Goal: Information Seeking & Learning: Learn about a topic

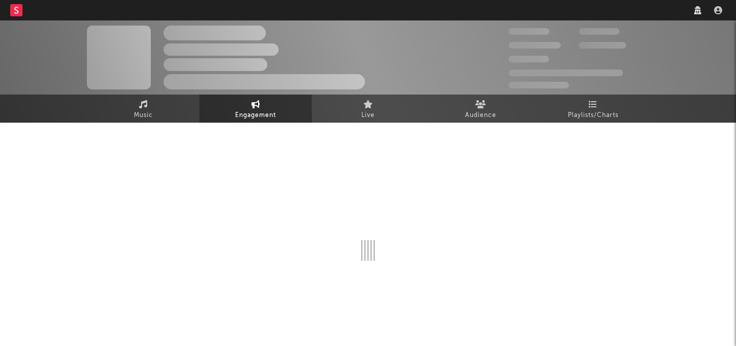
select select "1w"
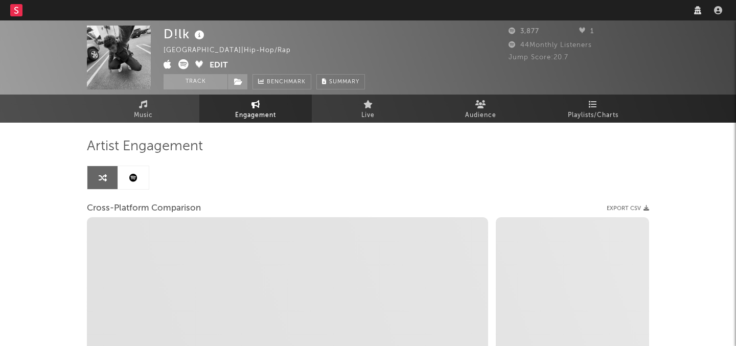
select select "1m"
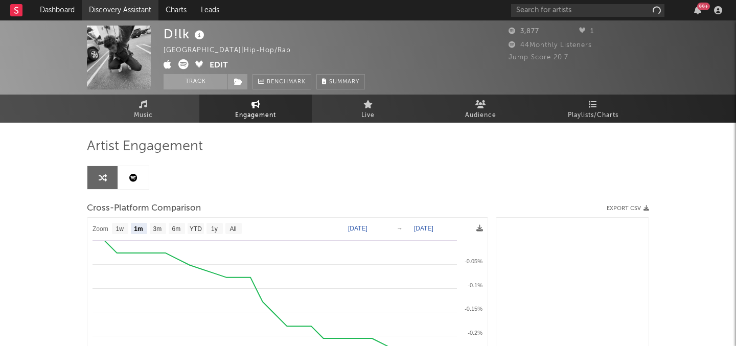
click at [130, 6] on link "Discovery Assistant" at bounding box center [120, 10] width 77 height 20
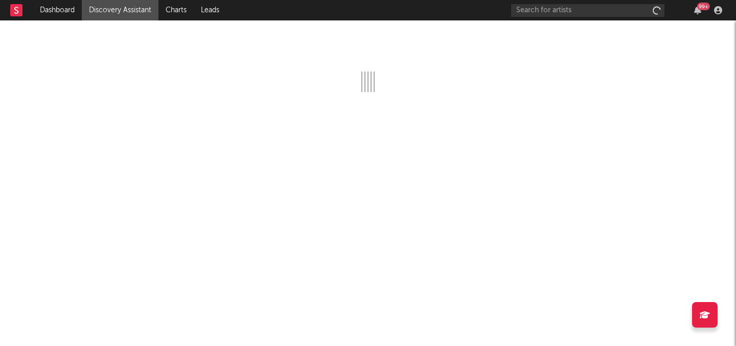
click at [130, 6] on link "Discovery Assistant" at bounding box center [120, 10] width 77 height 20
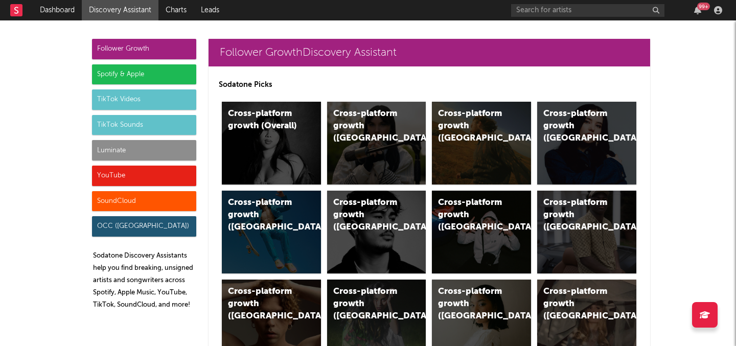
click at [121, 155] on div "Luminate" at bounding box center [144, 150] width 104 height 20
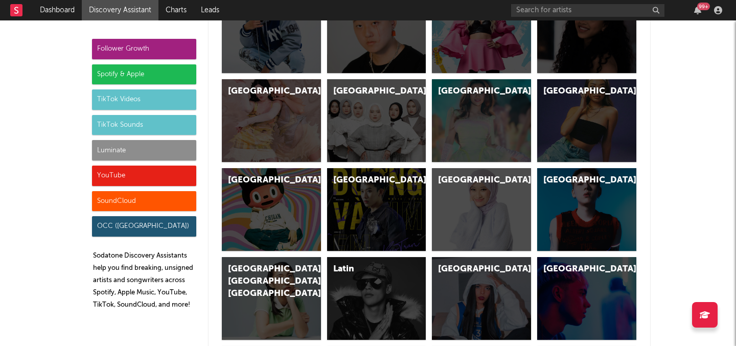
scroll to position [4871, 0]
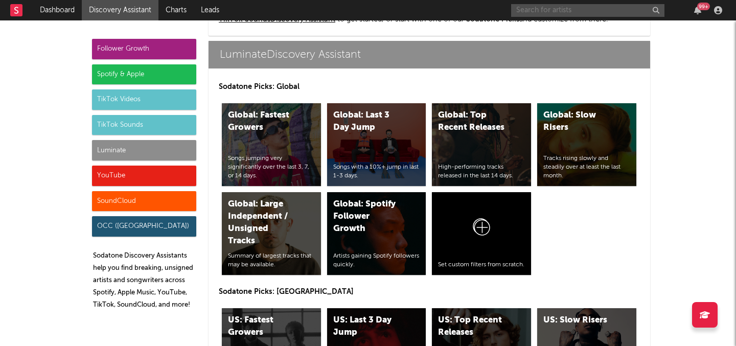
click at [592, 15] on input "text" at bounding box center [587, 10] width 153 height 13
type input "gavin adco"
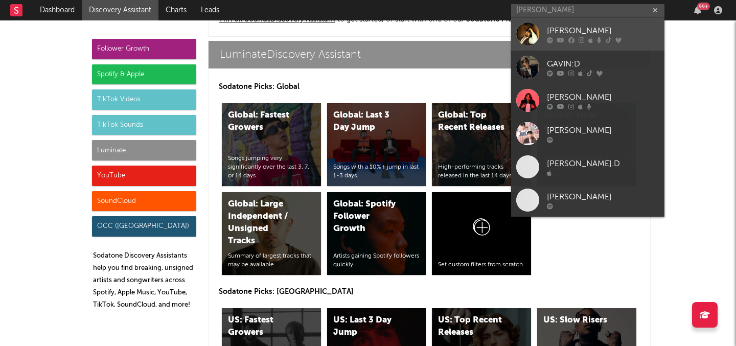
click at [590, 41] on icon at bounding box center [590, 40] width 5 height 6
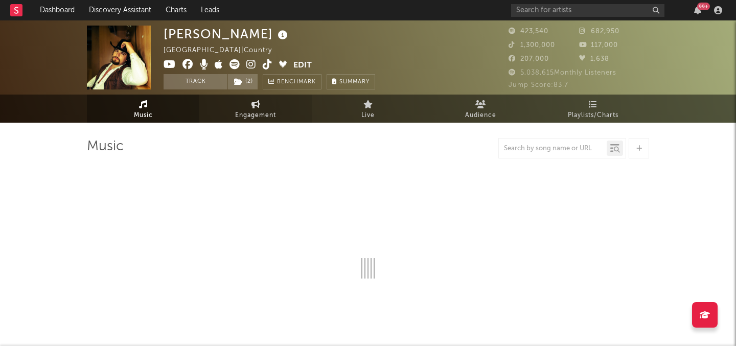
click at [277, 100] on link "Engagement" at bounding box center [255, 109] width 112 height 28
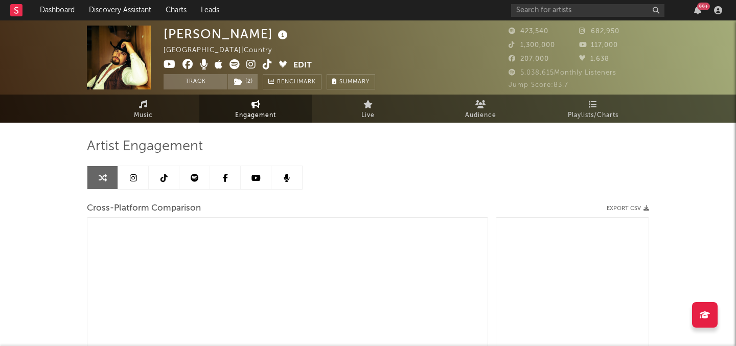
select select "1m"
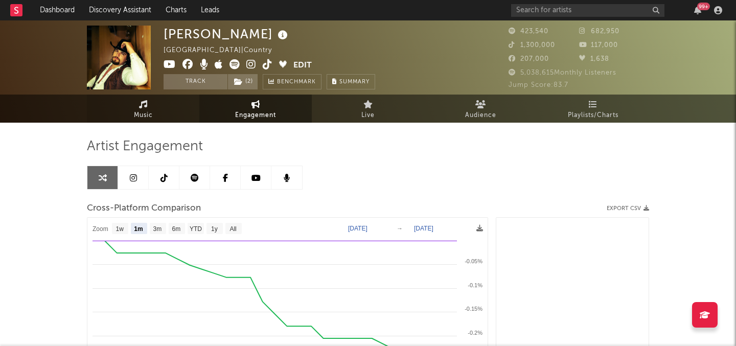
click at [186, 105] on link "Music" at bounding box center [143, 109] width 112 height 28
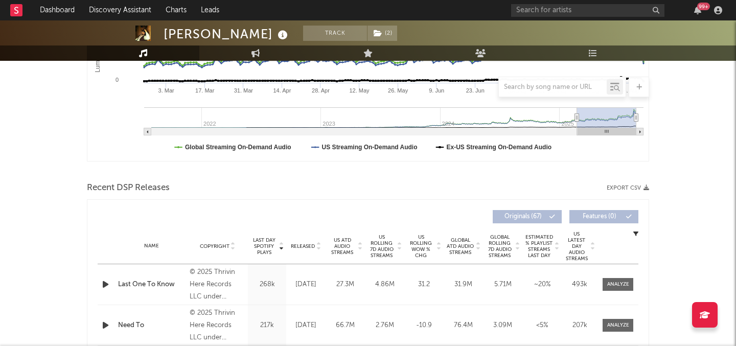
scroll to position [253, 0]
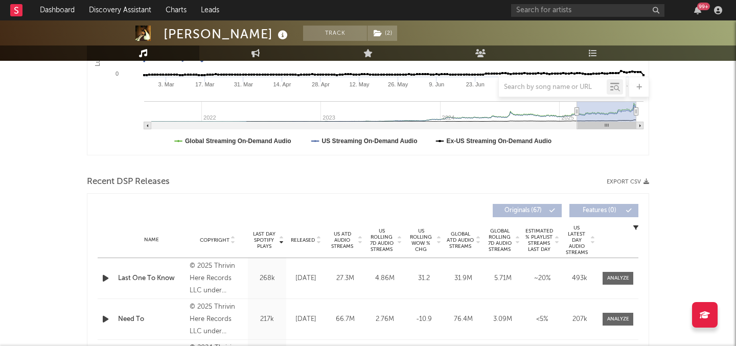
click at [382, 238] on span "US Rolling 7D Audio Streams" at bounding box center [382, 240] width 28 height 25
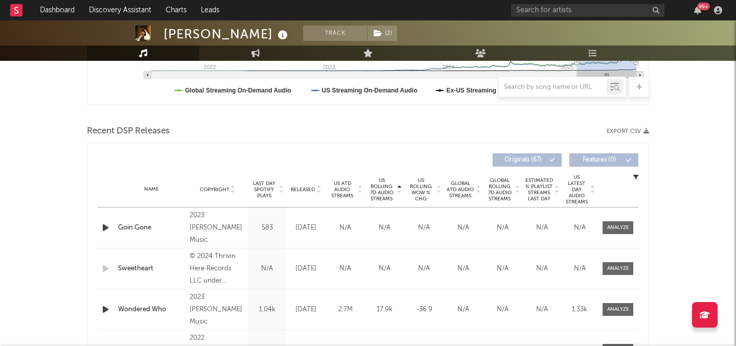
scroll to position [328, 0]
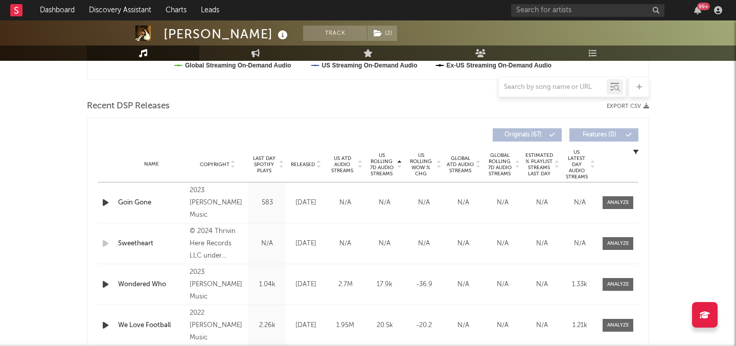
click at [350, 163] on span "US ATD Audio Streams" at bounding box center [342, 164] width 28 height 18
click at [388, 163] on span "US Rolling 7D Audio Streams" at bounding box center [382, 164] width 28 height 25
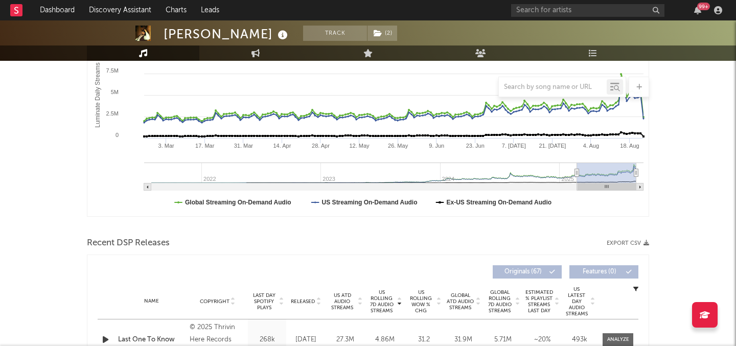
scroll to position [0, 0]
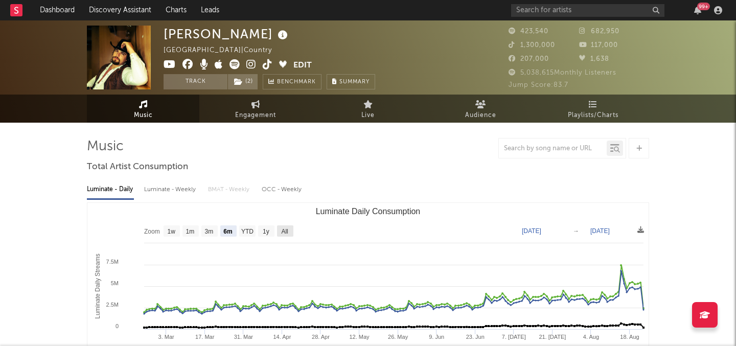
click at [283, 226] on rect "Luminate Daily Consumption" at bounding box center [285, 230] width 16 height 11
select select "All"
type input "2021-07-30"
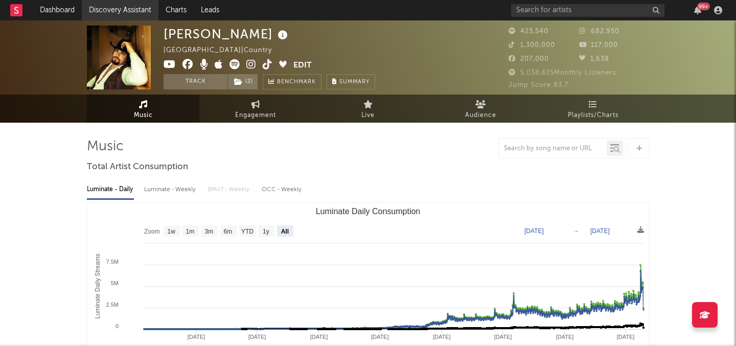
click at [103, 8] on link "Discovery Assistant" at bounding box center [120, 10] width 77 height 20
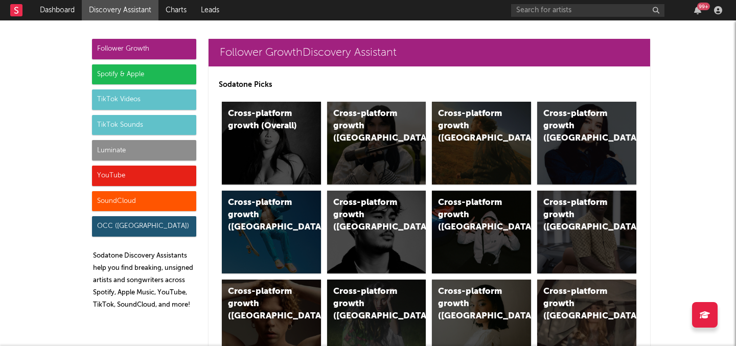
click at [529, 19] on div "99 +" at bounding box center [618, 10] width 215 height 20
click at [527, 14] on input "text" at bounding box center [587, 10] width 153 height 13
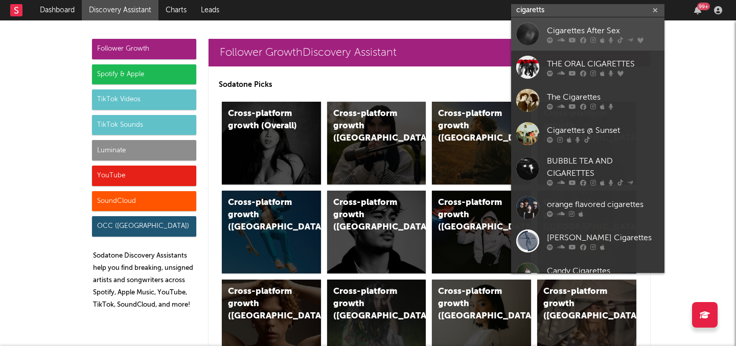
type input "cigaretts"
click at [559, 22] on link "Cigarettes After Sex" at bounding box center [587, 33] width 153 height 33
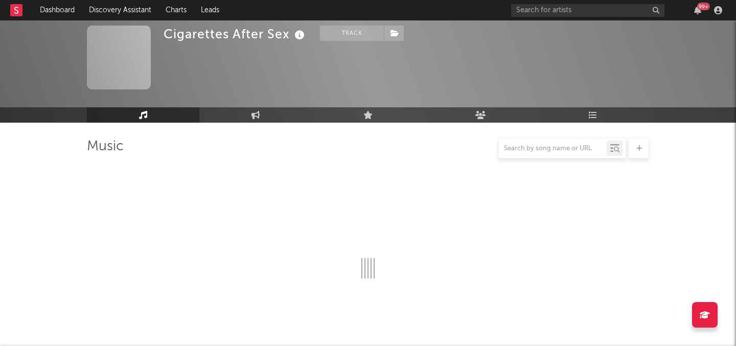
select select "6m"
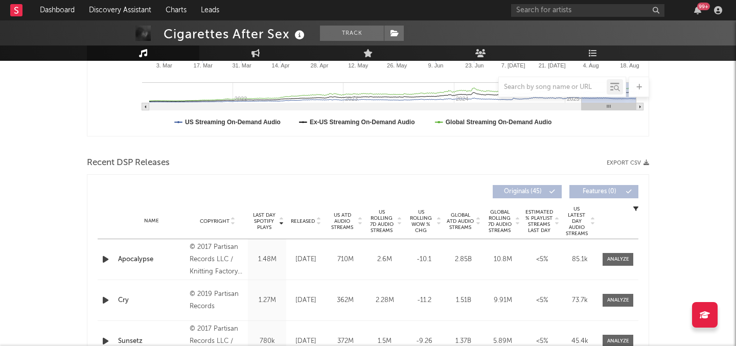
scroll to position [270, 0]
click at [307, 224] on span "Released" at bounding box center [303, 222] width 24 height 6
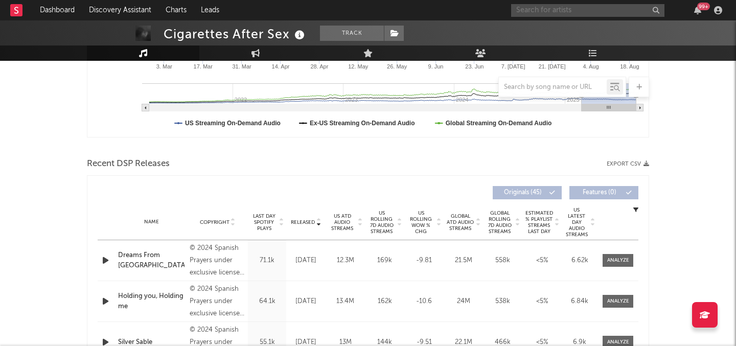
click at [555, 12] on input "text" at bounding box center [587, 10] width 153 height 13
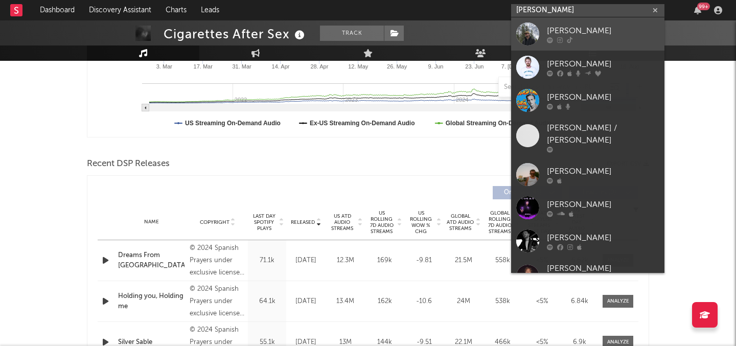
type input "luke rob"
click at [557, 33] on div "Luke Rob" at bounding box center [603, 31] width 112 height 12
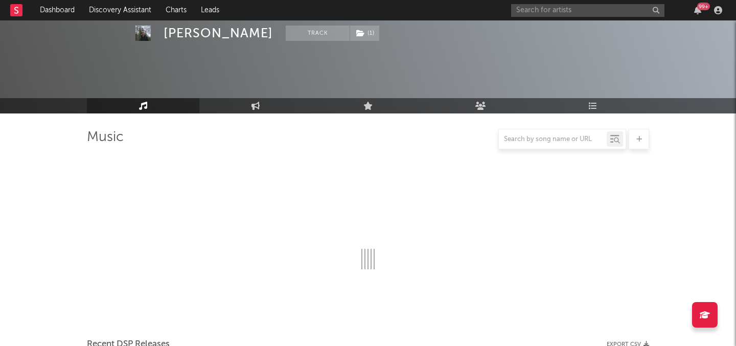
scroll to position [270, 0]
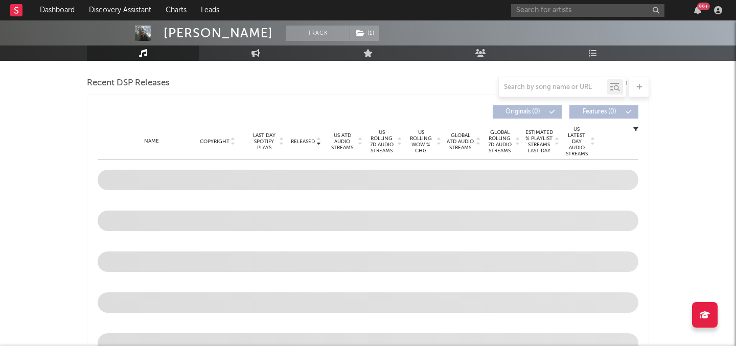
select select "6m"
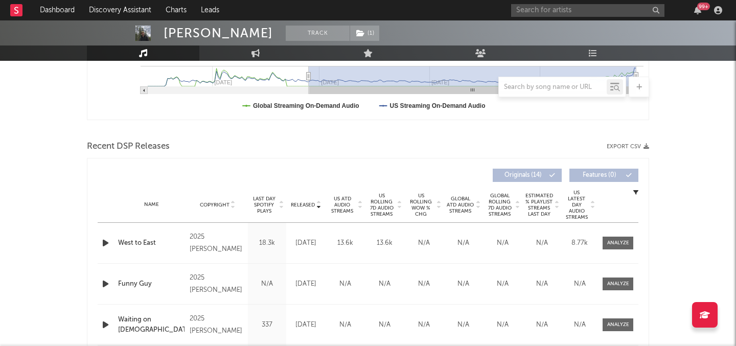
scroll to position [293, 0]
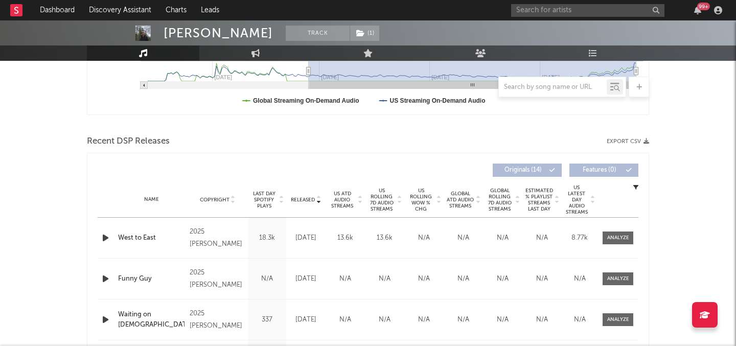
click at [349, 199] on span "US ATD Audio Streams" at bounding box center [342, 200] width 28 height 18
click at [300, 199] on span "Released" at bounding box center [303, 200] width 24 height 6
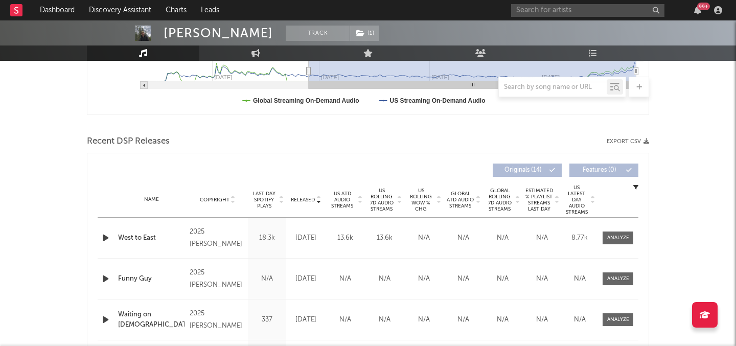
click at [350, 195] on span "US ATD Audio Streams" at bounding box center [342, 200] width 28 height 18
click at [309, 197] on span "Released" at bounding box center [303, 200] width 24 height 6
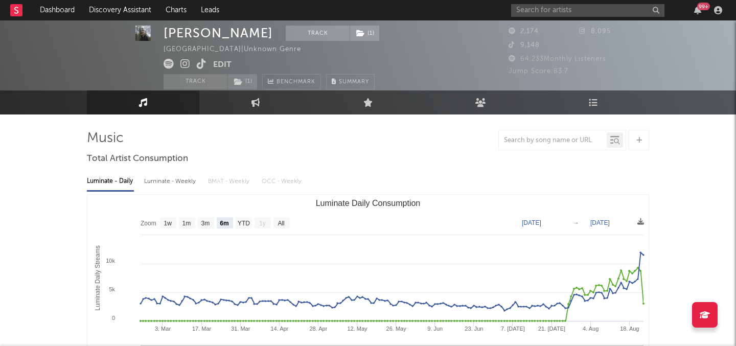
scroll to position [0, 0]
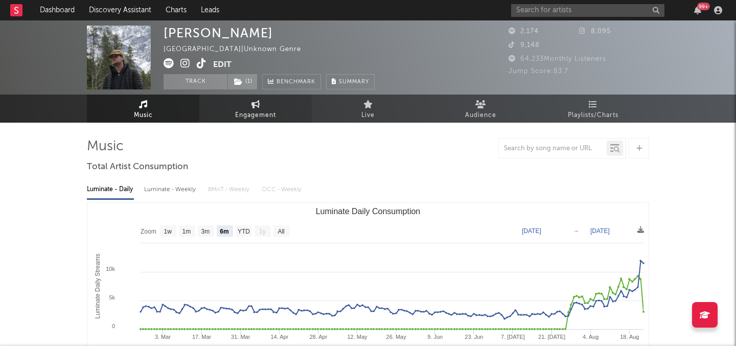
click at [239, 117] on span "Engagement" at bounding box center [255, 115] width 41 height 12
select select "1w"
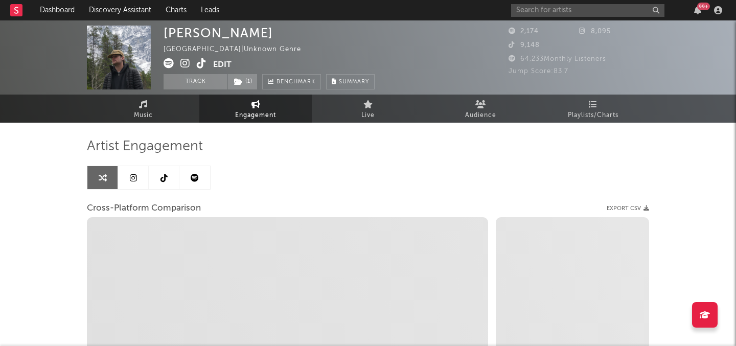
select select "1m"
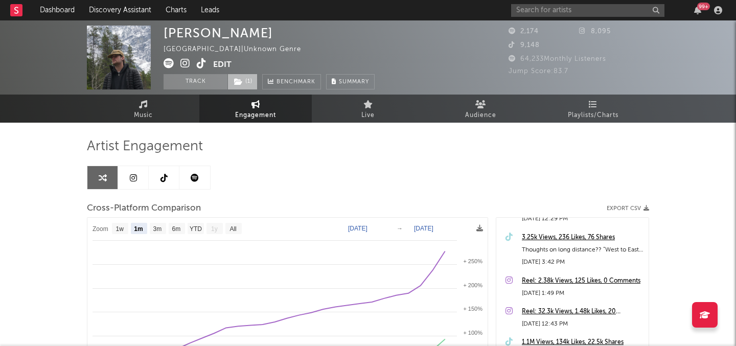
click at [244, 79] on span "( 1 )" at bounding box center [242, 81] width 30 height 15
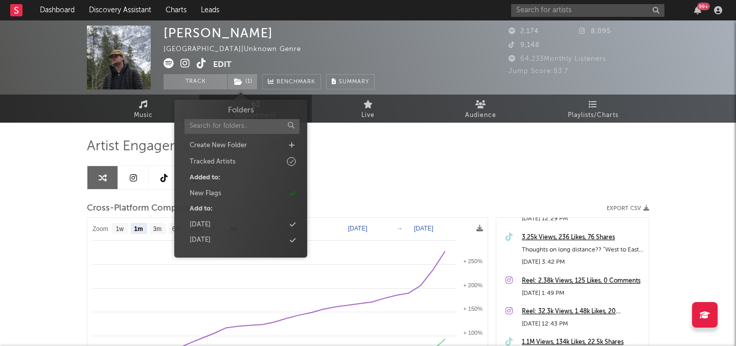
click at [342, 176] on div "Artist Engagement Cross-Platform Comparison Export CSV Zoom 1w 1m 3m 6m YTD 1y …" at bounding box center [368, 312] width 562 height 348
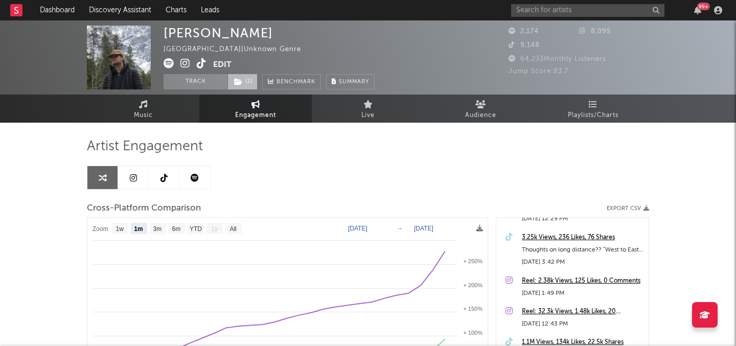
click at [254, 83] on span "( 1 )" at bounding box center [242, 81] width 30 height 15
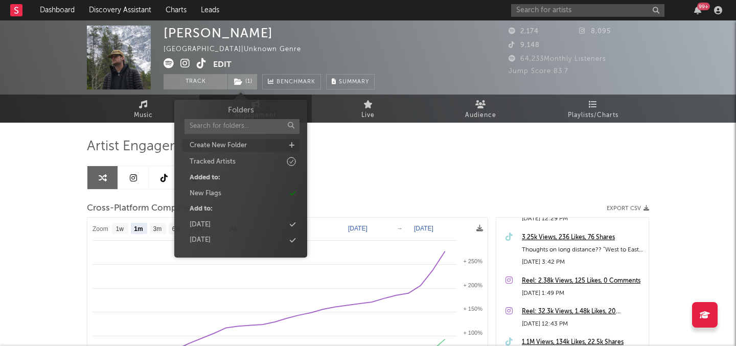
click at [287, 143] on div "Create New Folder" at bounding box center [241, 145] width 118 height 13
type input "8.29.25"
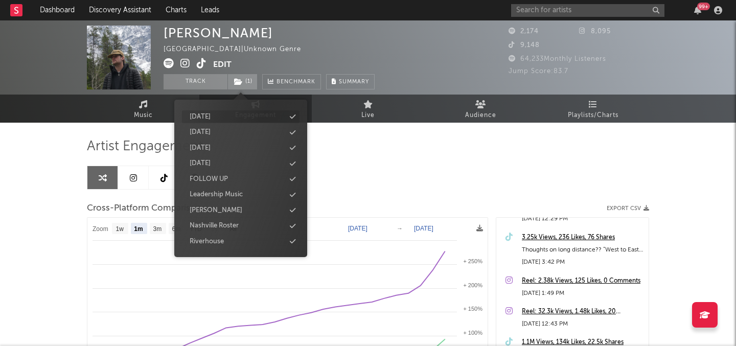
scroll to position [331, 0]
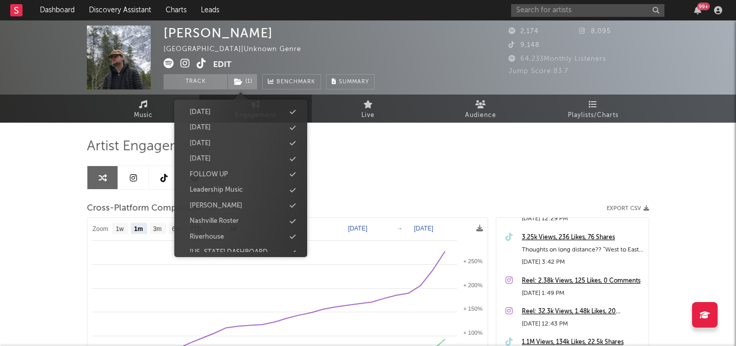
click at [300, 159] on span "Folders Create New Folder Tracked Artists Added to: New Flags Add to: 3.14.25 3…" at bounding box center [240, 179] width 133 height 148
click at [290, 159] on icon at bounding box center [293, 159] width 6 height 7
click at [365, 168] on div "Artist Engagement Cross-Platform Comparison Export CSV Zoom 1w 1m 3m 6m YTD 1y …" at bounding box center [368, 312] width 562 height 348
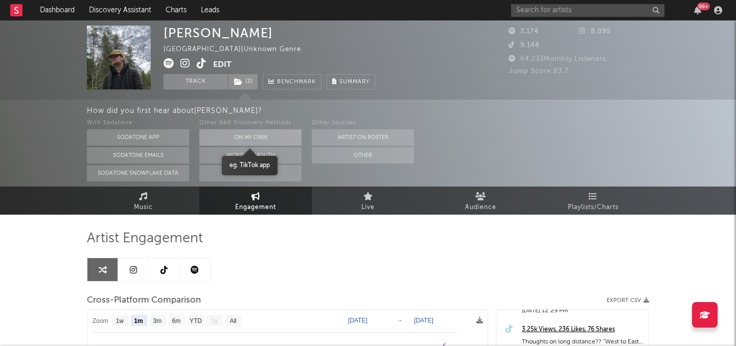
click at [257, 135] on button "On My Own" at bounding box center [250, 137] width 102 height 16
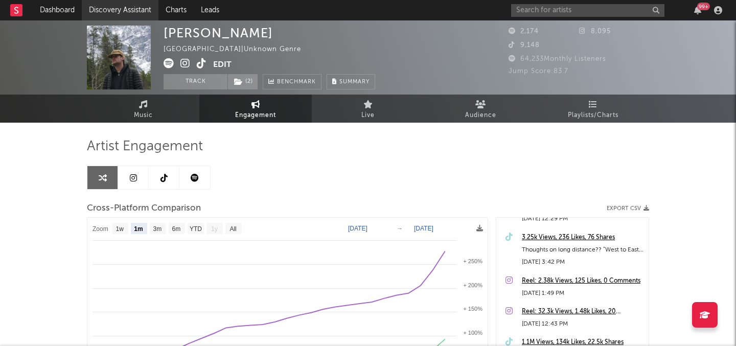
click at [141, 17] on link "Discovery Assistant" at bounding box center [120, 10] width 77 height 20
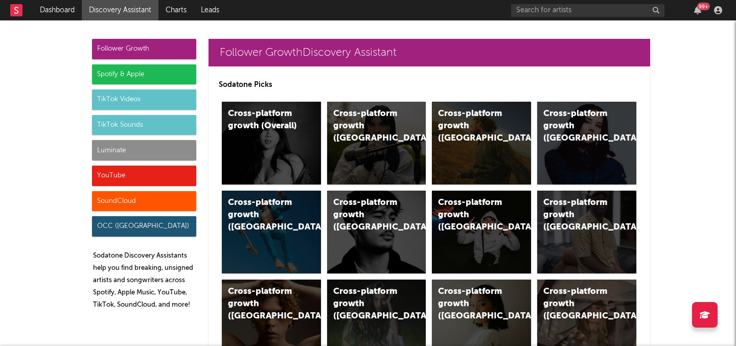
click at [144, 143] on div "Luminate" at bounding box center [144, 150] width 104 height 20
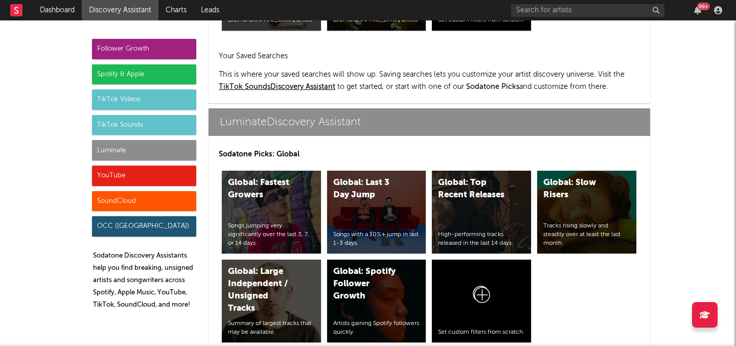
scroll to position [4871, 0]
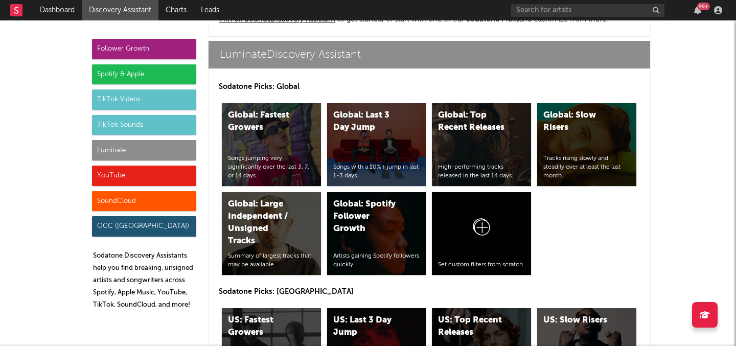
click at [144, 143] on div "Luminate" at bounding box center [144, 150] width 104 height 20
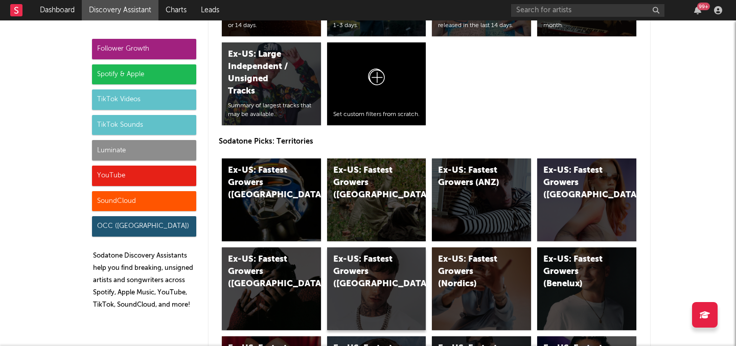
scroll to position [5466, 0]
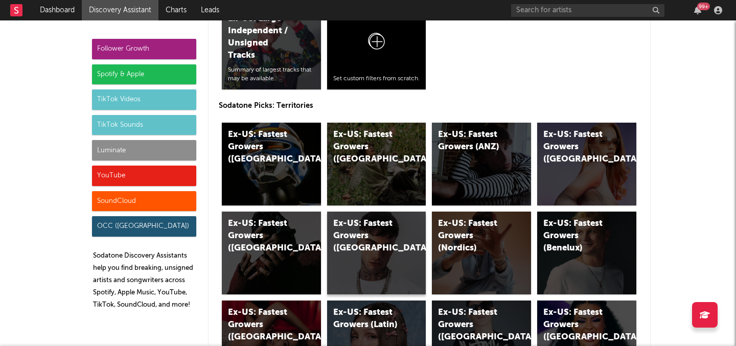
click at [393, 242] on div "Ex-US: Fastest Growers (Italy)" at bounding box center [368, 236] width 70 height 37
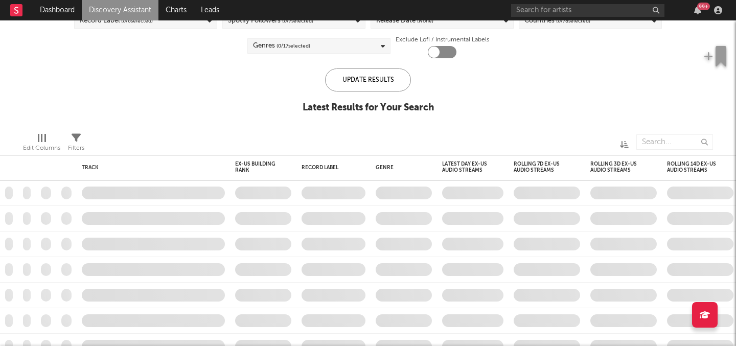
checkbox input "true"
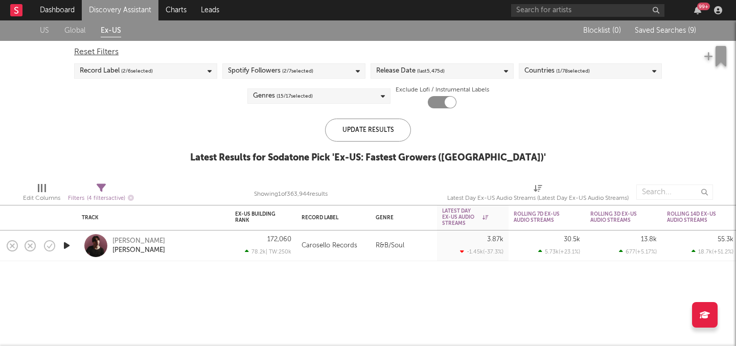
click at [121, 17] on link "Discovery Assistant" at bounding box center [120, 10] width 77 height 20
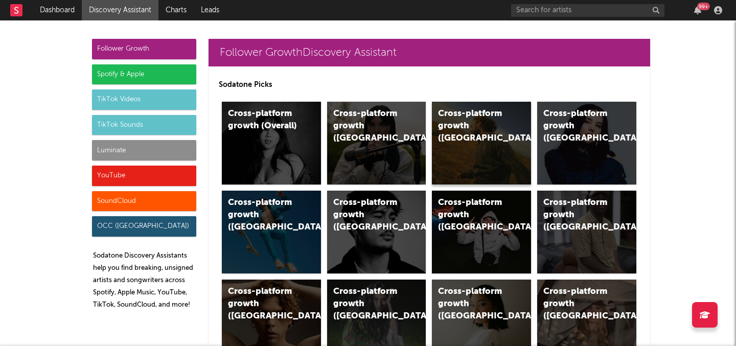
click at [477, 133] on div "Cross-platform growth (US)" at bounding box center [481, 143] width 99 height 83
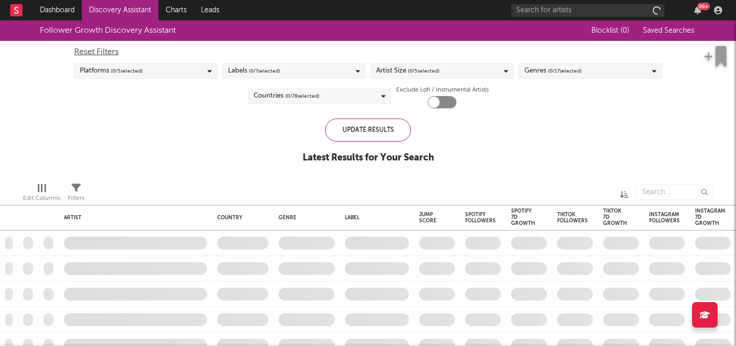
checkbox input "true"
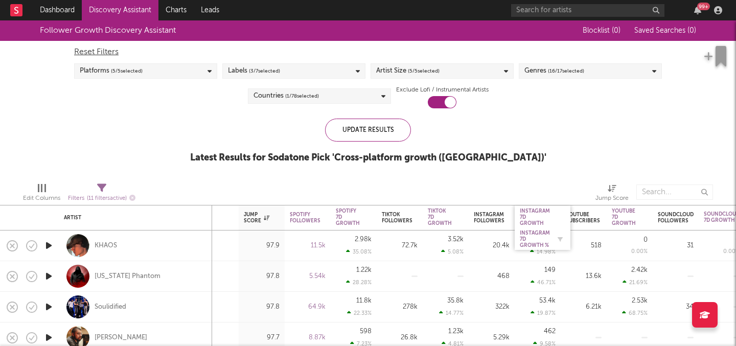
click at [529, 233] on div "Instagram 7D Growth %" at bounding box center [535, 239] width 30 height 18
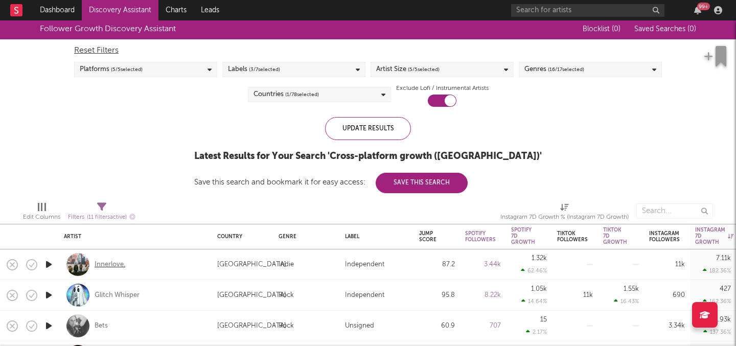
click at [113, 263] on div "Innerlove." at bounding box center [110, 264] width 31 height 9
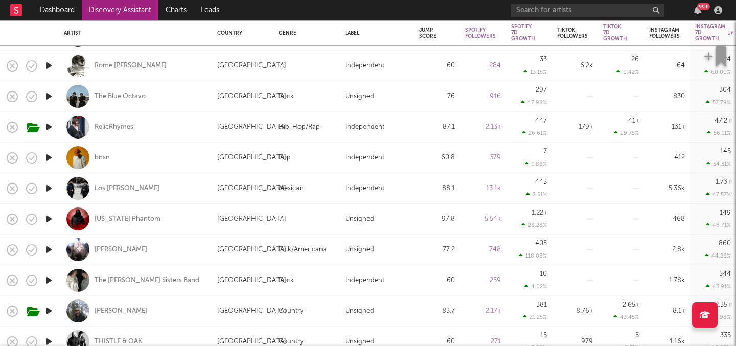
click at [139, 186] on div "Los Hnos Rodriguez" at bounding box center [127, 188] width 65 height 9
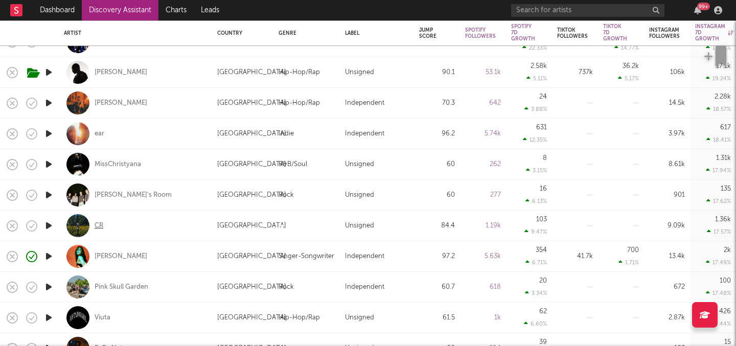
click at [100, 227] on div "CR" at bounding box center [99, 225] width 9 height 9
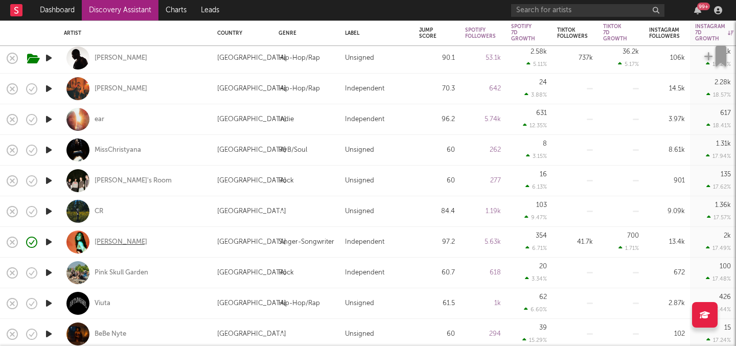
click at [124, 239] on div "Lydia von Hof" at bounding box center [121, 242] width 53 height 9
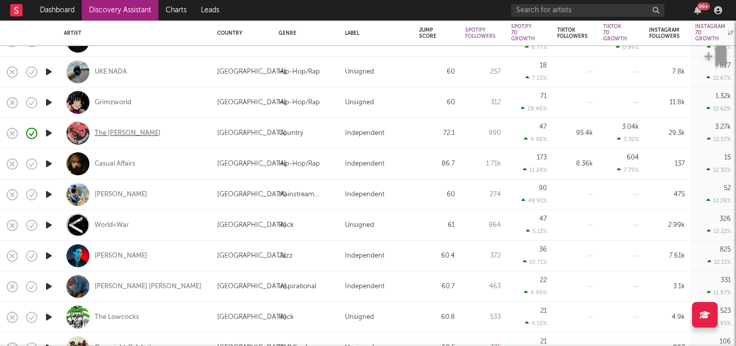
click at [144, 133] on div "The [PERSON_NAME]" at bounding box center [128, 133] width 66 height 9
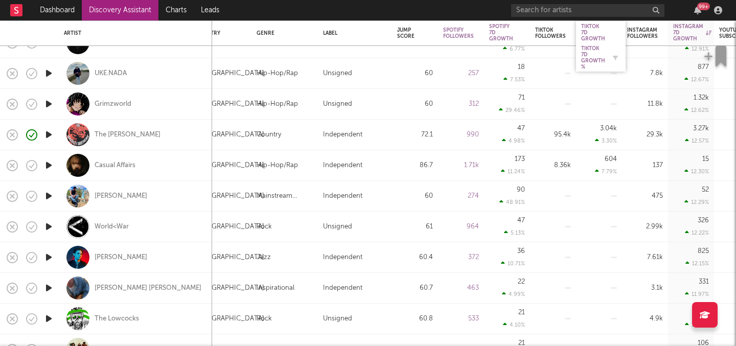
click at [588, 56] on div "Tiktok 7D Growth %" at bounding box center [593, 57] width 24 height 25
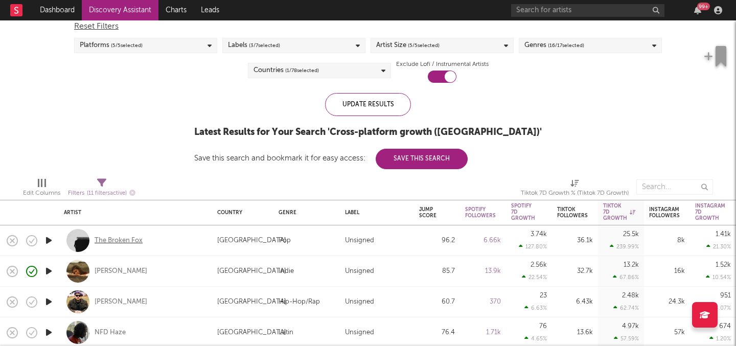
click at [136, 237] on div "The Broken Fox" at bounding box center [119, 240] width 48 height 9
click at [106, 268] on div "[PERSON_NAME]" at bounding box center [121, 271] width 53 height 9
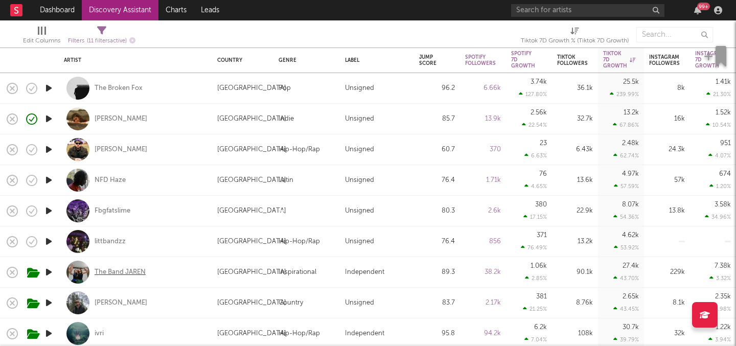
click at [129, 268] on div "The Band JAREN" at bounding box center [120, 272] width 51 height 9
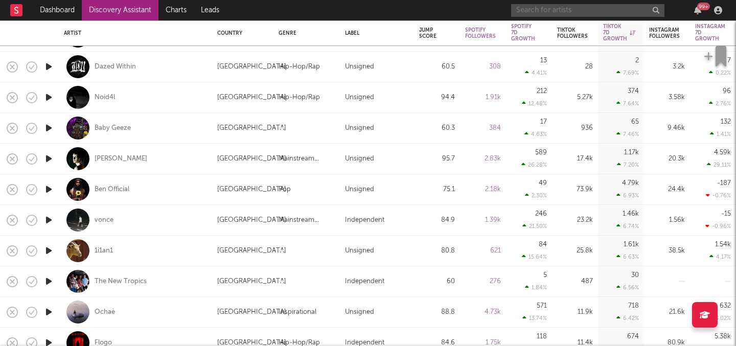
click at [554, 5] on input "text" at bounding box center [587, 10] width 153 height 13
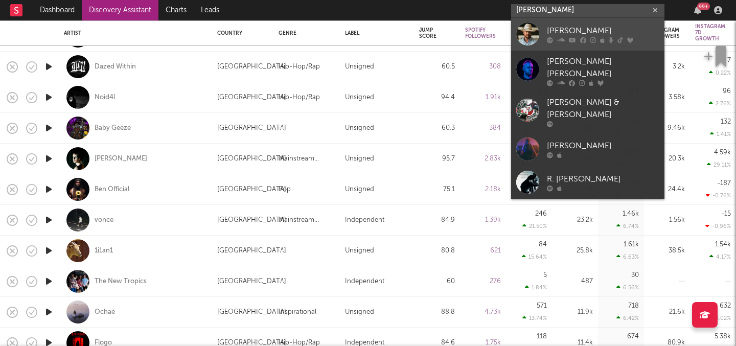
type input "cody johnson"
click at [551, 38] on icon at bounding box center [550, 40] width 6 height 6
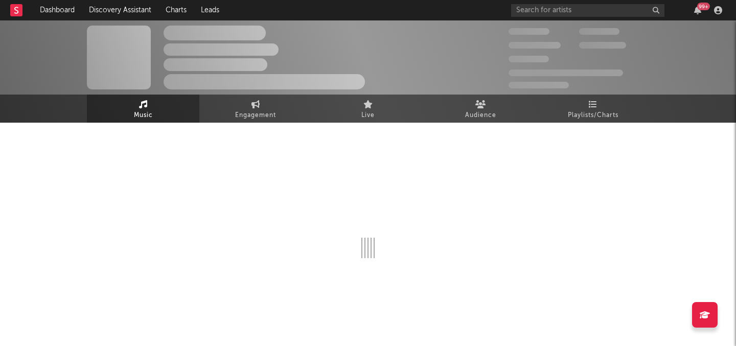
scroll to position [9, 0]
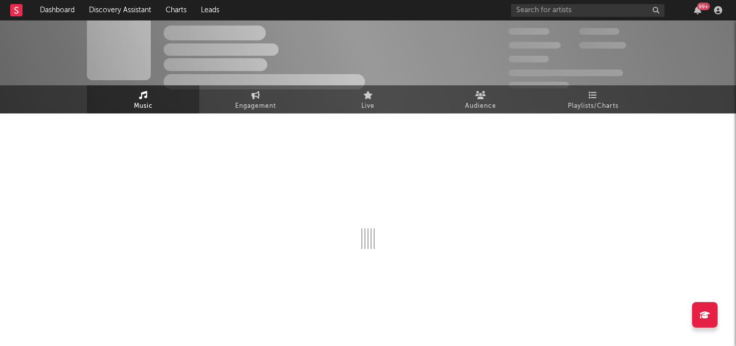
select select "6m"
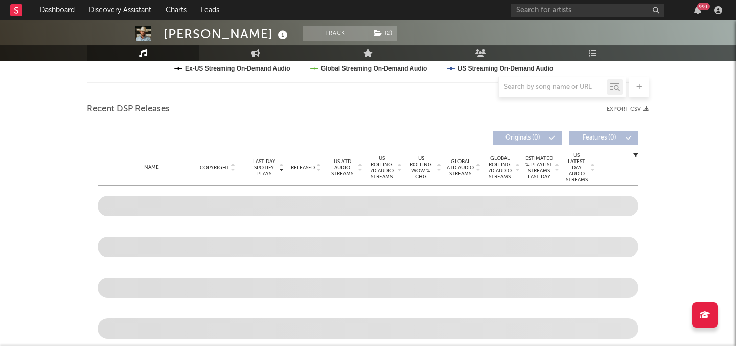
scroll to position [327, 0]
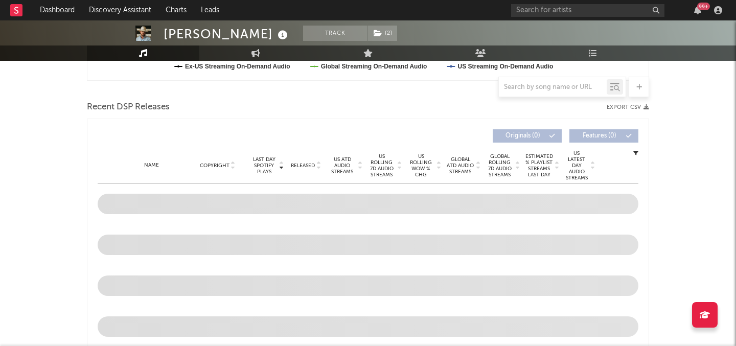
click at [337, 118] on div "Recent DSP Releases Export CSV Last Day Spotify Plays Copyright Last Day Spotif…" at bounding box center [368, 246] width 562 height 295
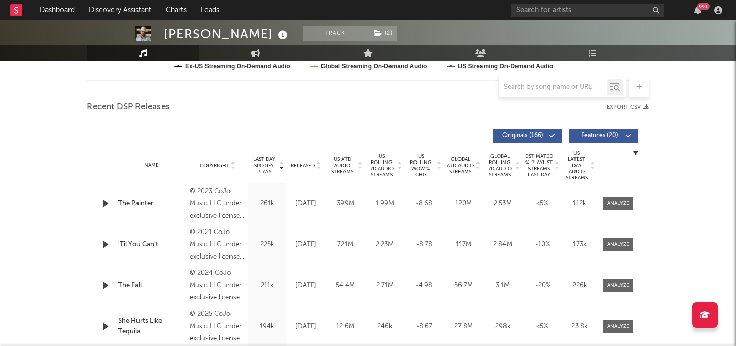
click at [343, 164] on span "US ATD Audio Streams" at bounding box center [342, 165] width 28 height 18
click at [393, 168] on span "US Rolling 7D Audio Streams" at bounding box center [382, 165] width 28 height 25
click at [617, 200] on div at bounding box center [618, 204] width 22 height 8
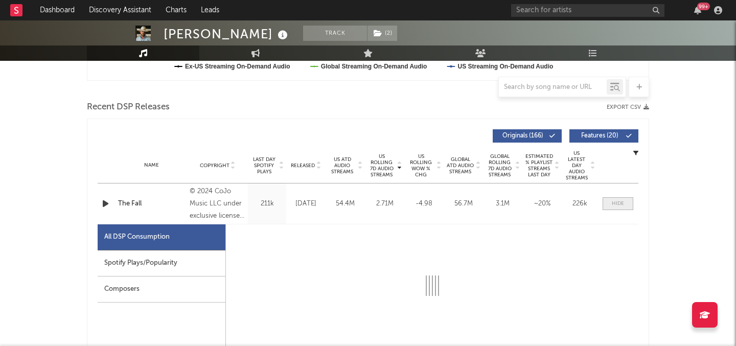
select select "6m"
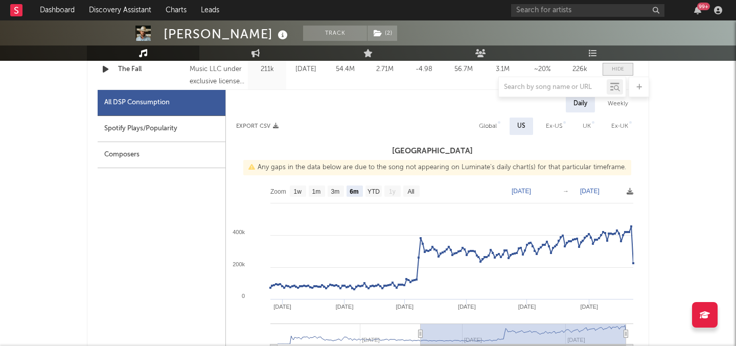
scroll to position [465, 0]
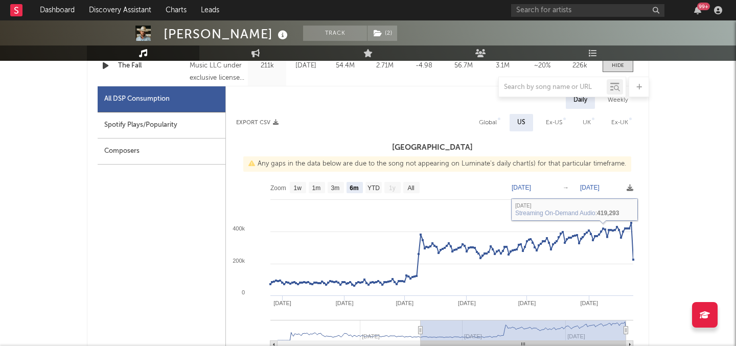
click at [619, 104] on div "Weekly" at bounding box center [618, 99] width 36 height 17
select select "6m"
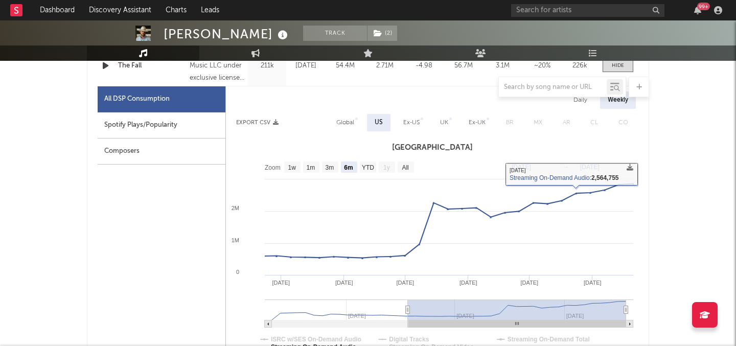
click at [342, 120] on div "Global" at bounding box center [345, 123] width 18 height 12
select select "6m"
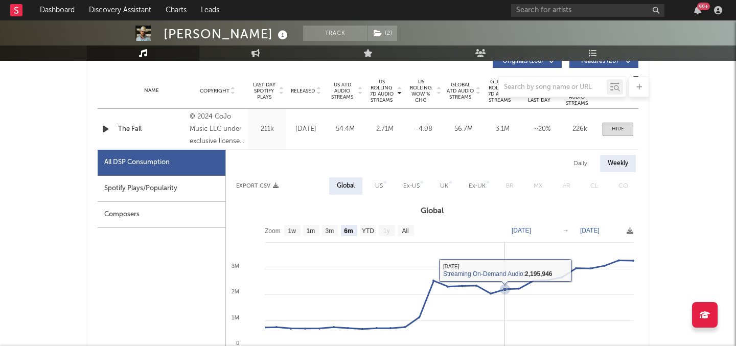
scroll to position [401, 0]
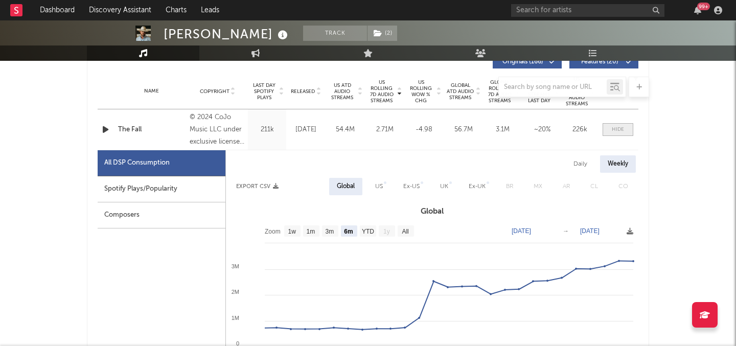
click at [617, 129] on div at bounding box center [618, 130] width 12 height 8
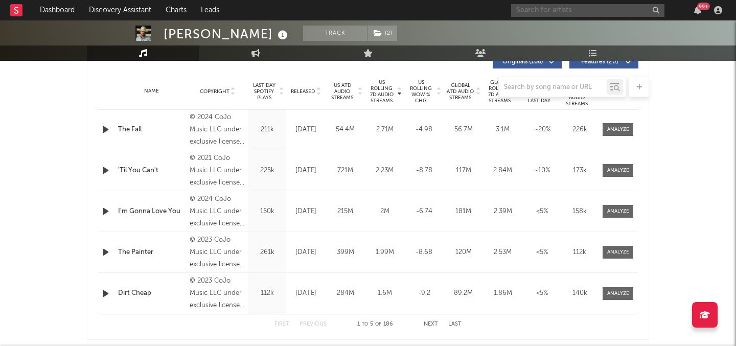
click at [544, 13] on input "text" at bounding box center [587, 10] width 153 height 13
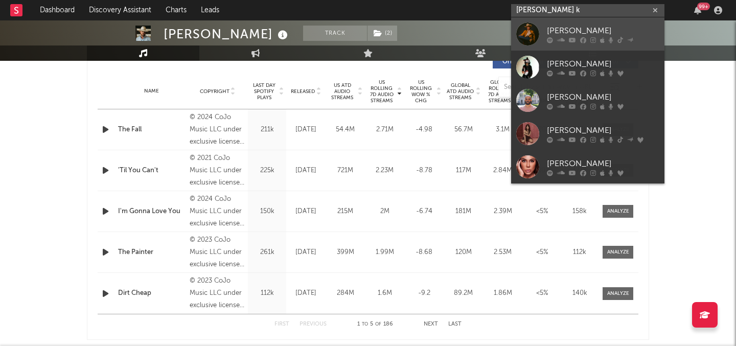
type input "braxton k"
click at [562, 29] on div "Braxton Keith" at bounding box center [603, 31] width 112 height 12
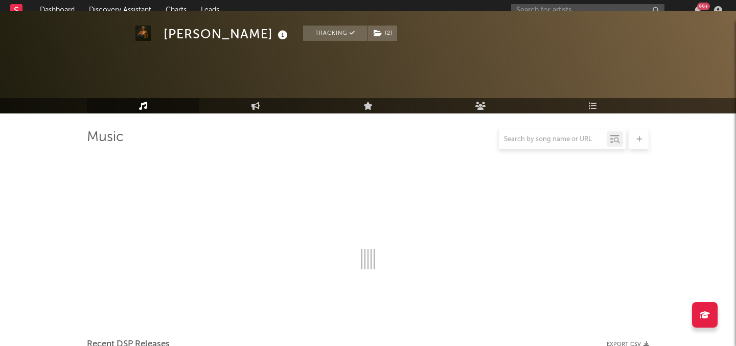
scroll to position [401, 0]
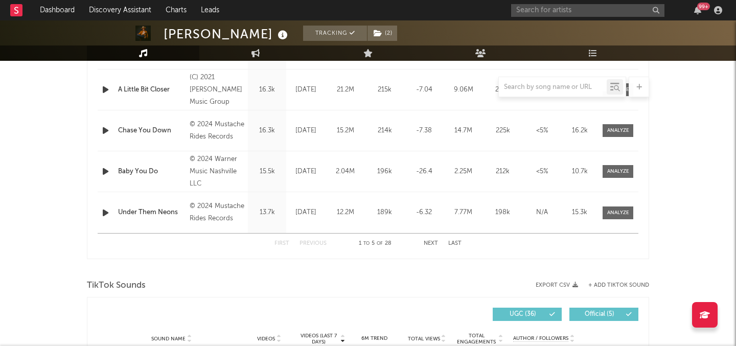
select select "6m"
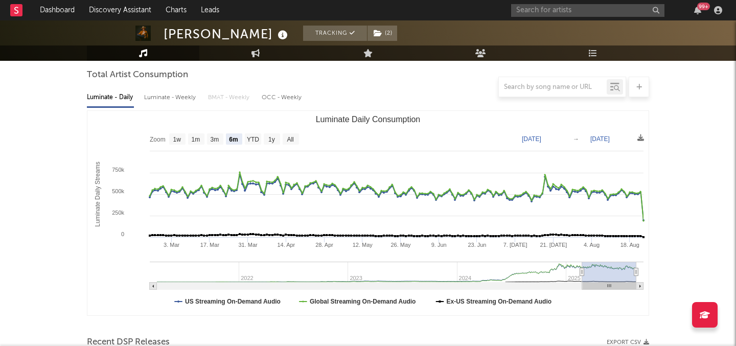
scroll to position [0, 0]
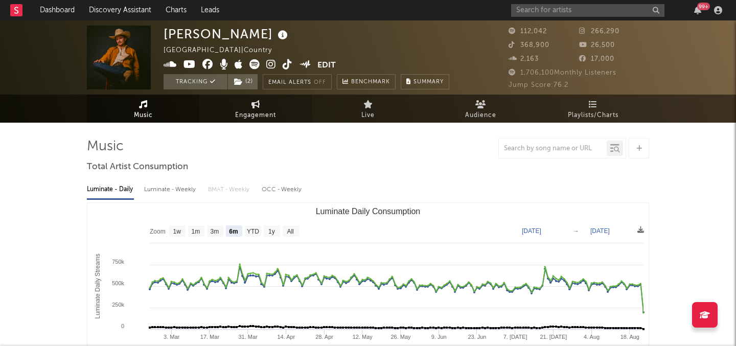
click at [260, 100] on link "Engagement" at bounding box center [255, 109] width 112 height 28
select select "1w"
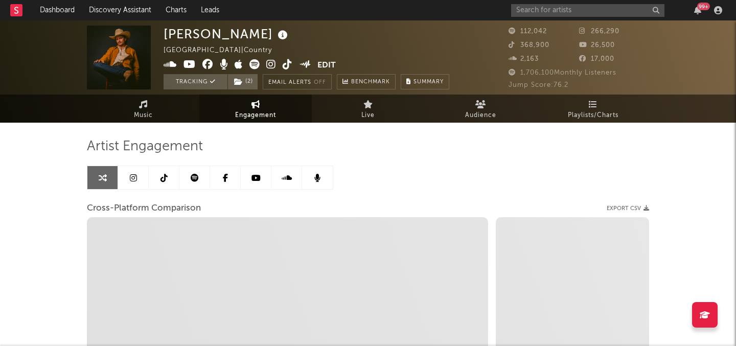
select select "1m"
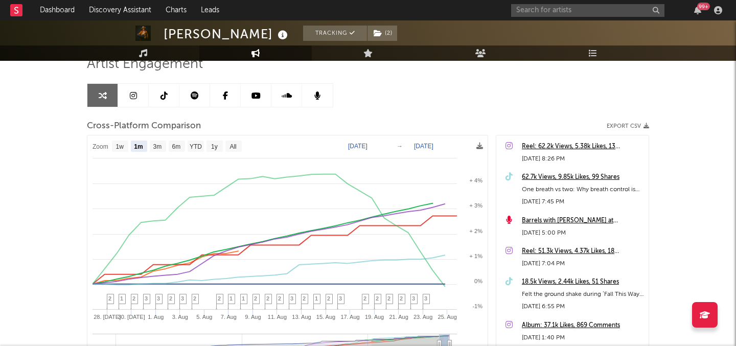
scroll to position [83, 0]
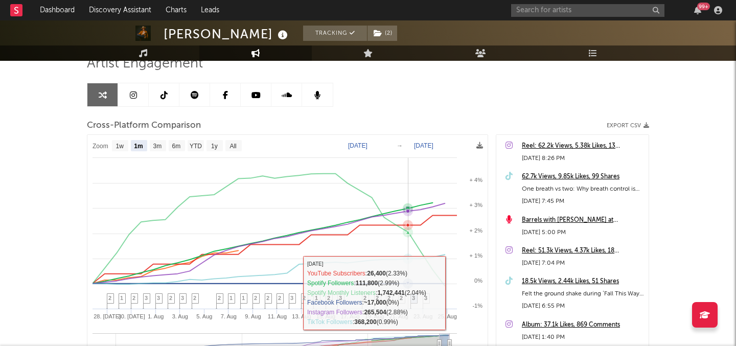
click at [409, 296] on rect at bounding box center [287, 268] width 400 height 267
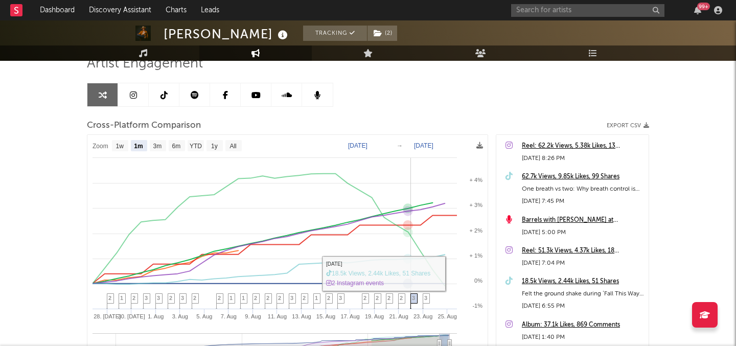
click at [413, 296] on span "3" at bounding box center [413, 298] width 3 height 6
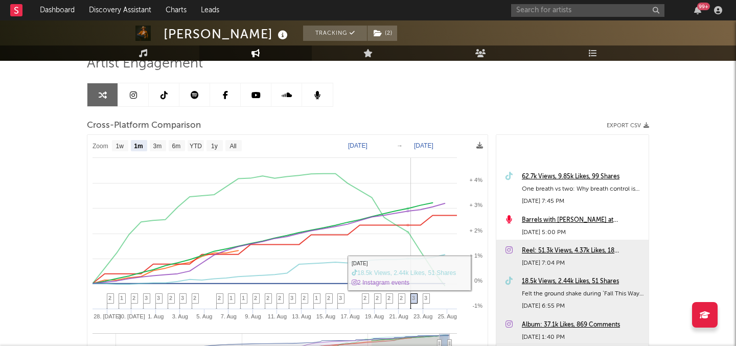
scroll to position [105, 0]
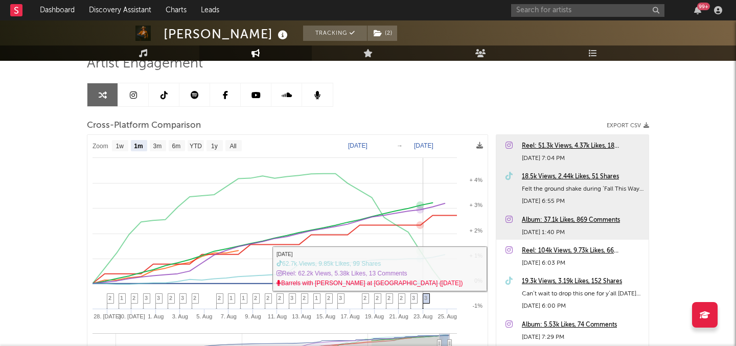
click at [427, 299] on span "3" at bounding box center [425, 298] width 3 height 6
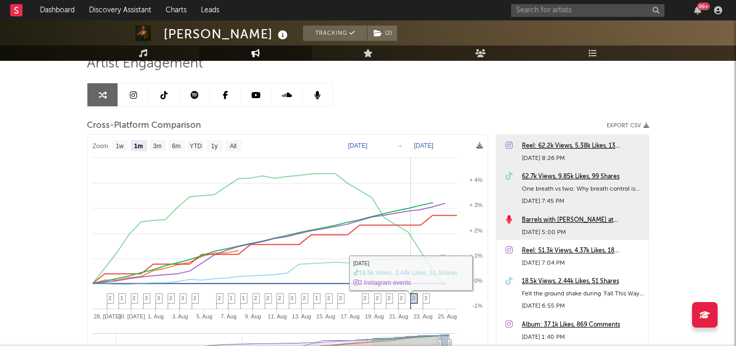
click at [411, 297] on icon at bounding box center [413, 302] width 7 height 16
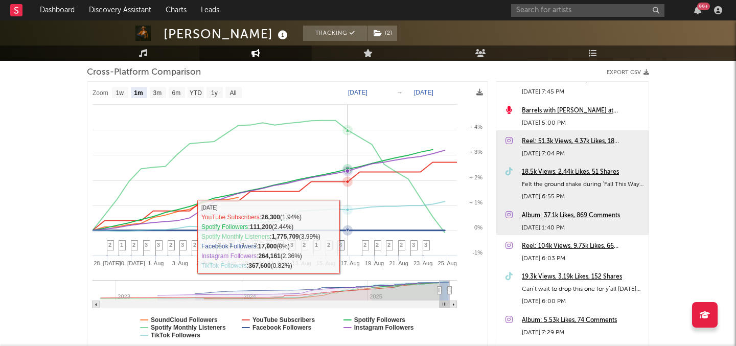
scroll to position [151, 0]
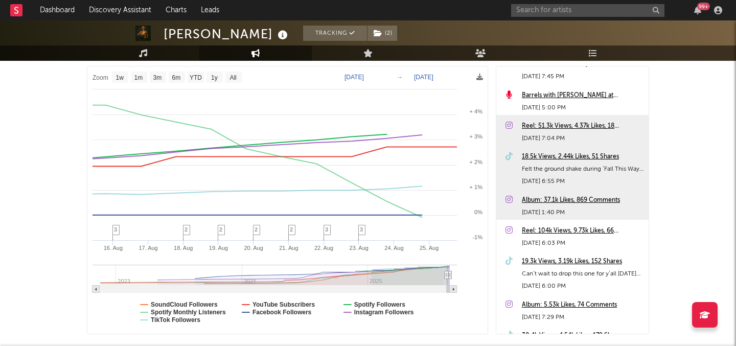
type input "[DATE]"
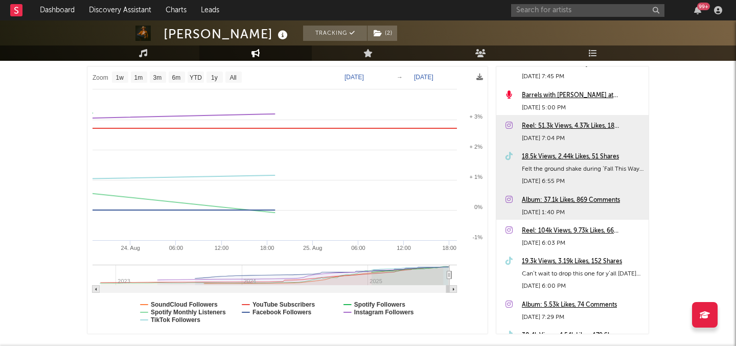
drag, startPoint x: 441, startPoint y: 274, endPoint x: 449, endPoint y: 276, distance: 8.7
click at [449, 276] on icon at bounding box center [449, 275] width 4 height 8
select select "1w"
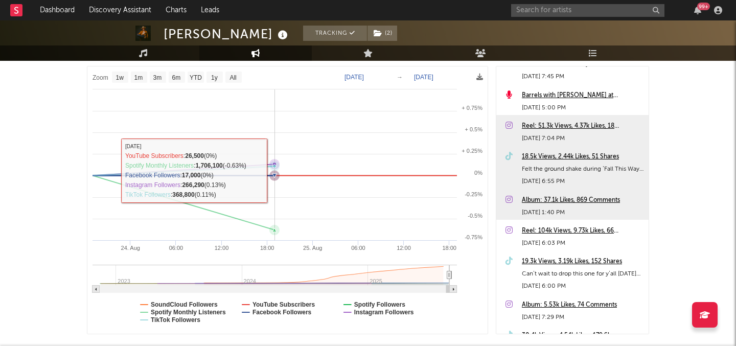
scroll to position [0, 0]
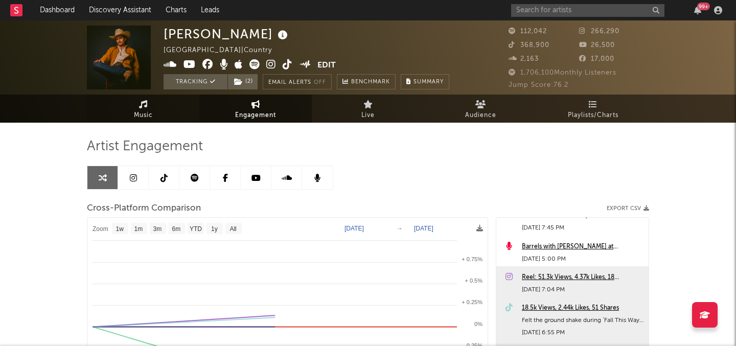
click at [175, 110] on link "Music" at bounding box center [143, 109] width 112 height 28
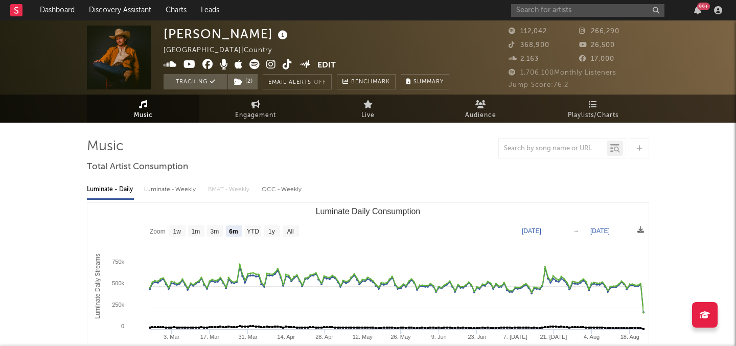
click at [296, 234] on rect "Luminate Daily Consumption" at bounding box center [291, 230] width 16 height 11
select select "All"
type input "2021-03-31"
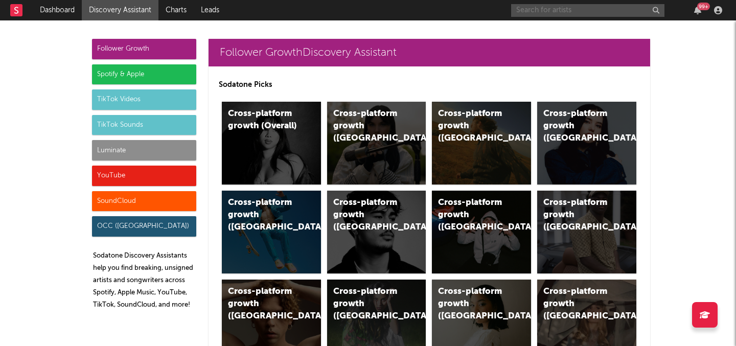
click at [577, 9] on input "text" at bounding box center [587, 10] width 153 height 13
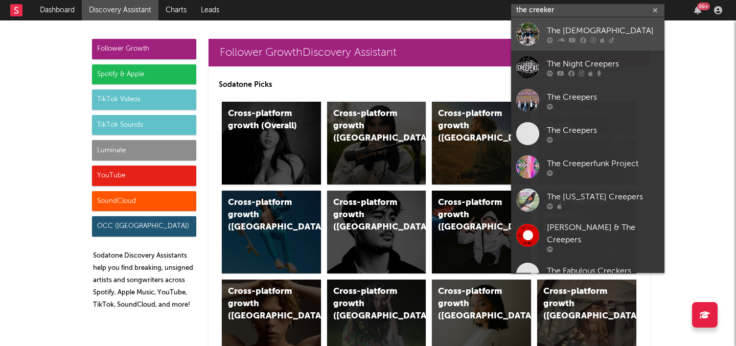
type input "the creeker"
click at [590, 28] on div "The Creekers" at bounding box center [603, 31] width 112 height 12
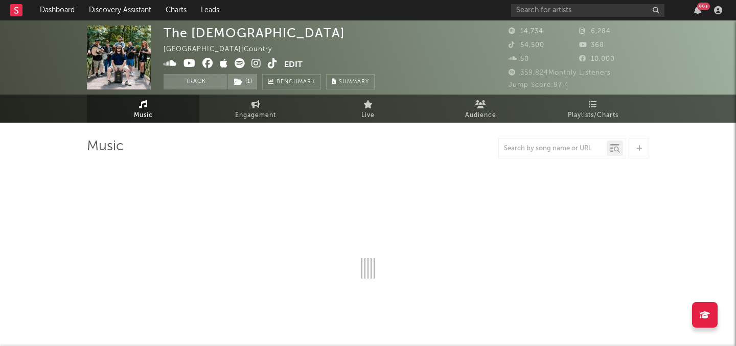
select select "6m"
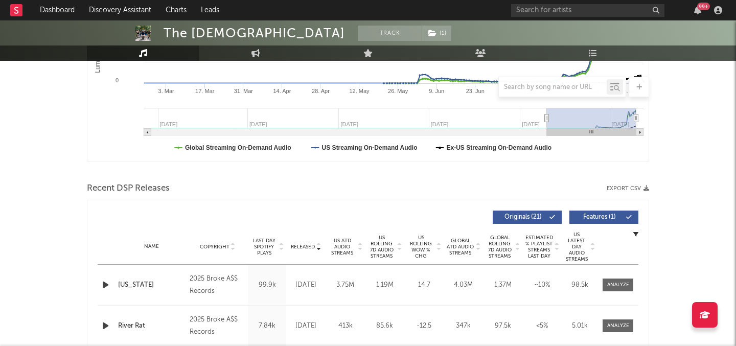
scroll to position [254, 0]
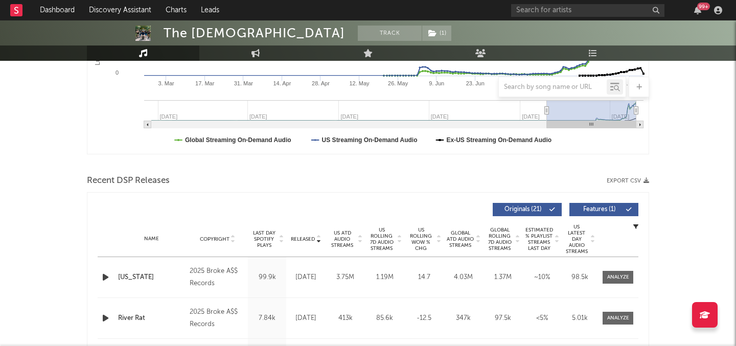
click at [386, 233] on span "US Rolling 7D Audio Streams" at bounding box center [382, 239] width 28 height 25
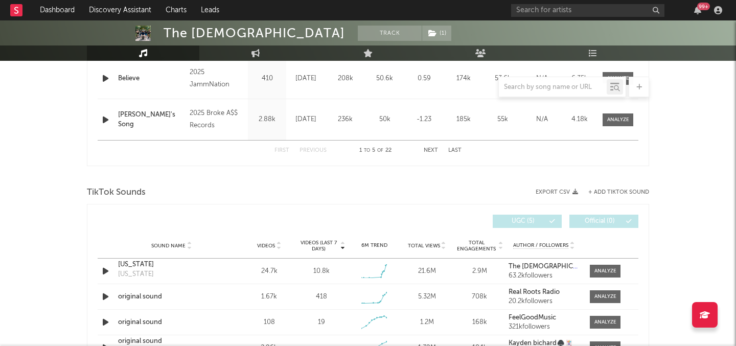
scroll to position [574, 0]
click at [613, 272] on div at bounding box center [605, 272] width 22 height 8
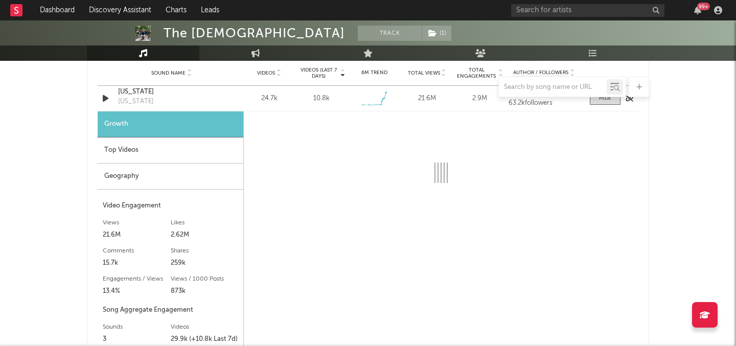
select select "1w"
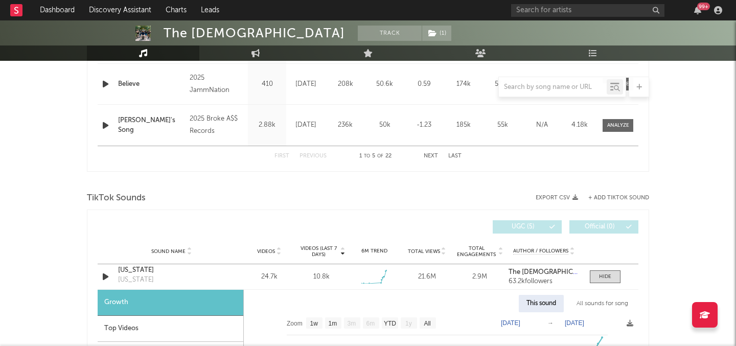
scroll to position [332, 0]
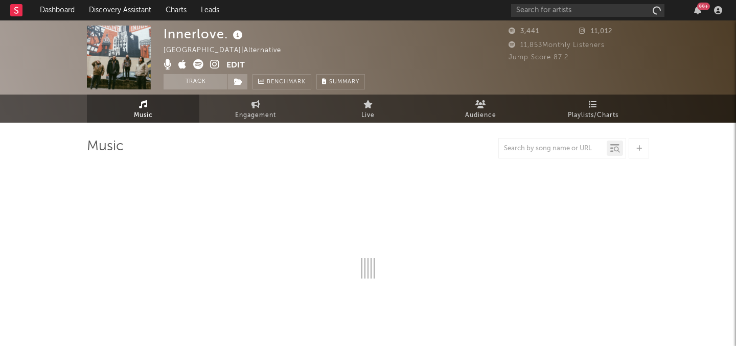
select select "1w"
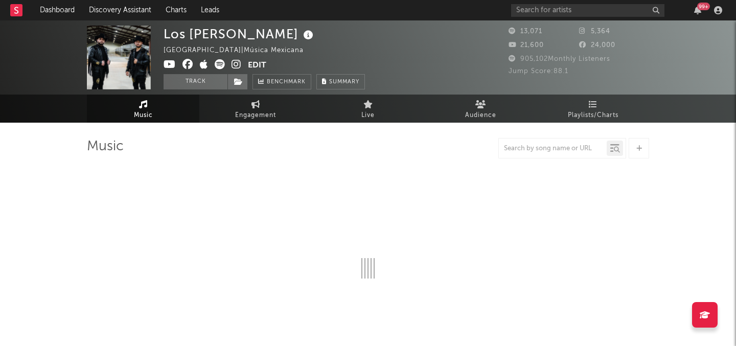
select select "6m"
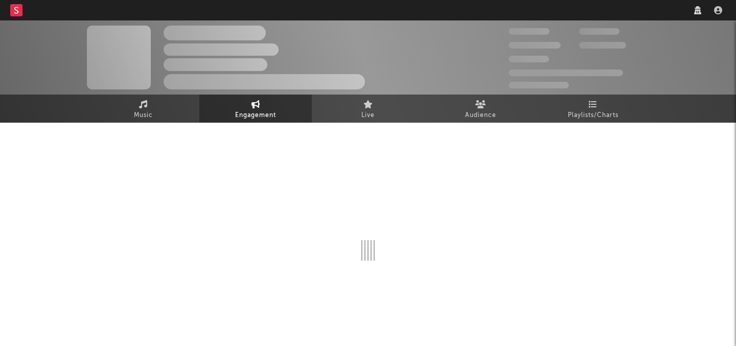
select select "1w"
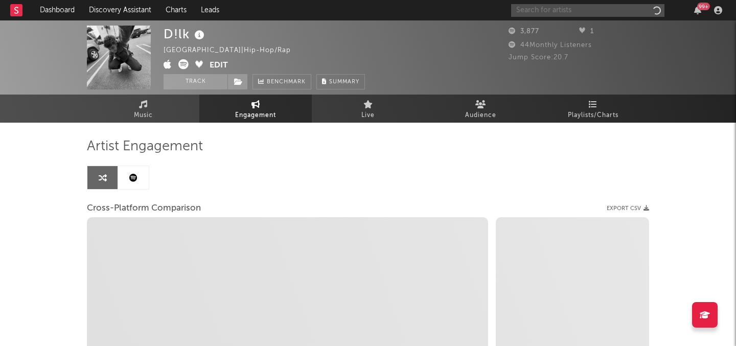
click at [561, 10] on input "text" at bounding box center [587, 10] width 153 height 13
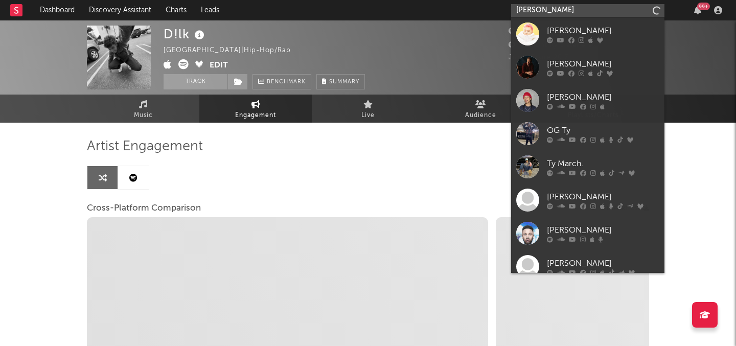
type input "tyler br"
select select "1m"
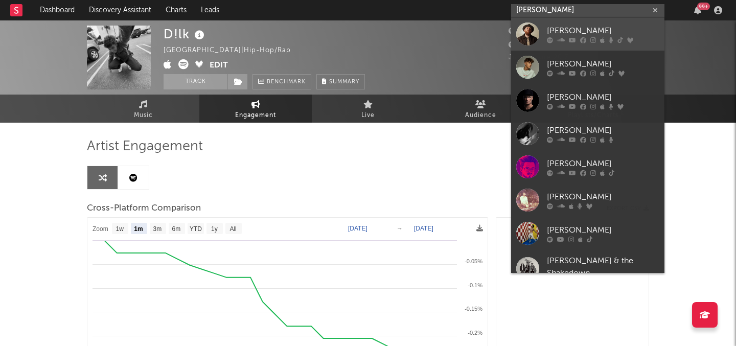
type input "tyler br"
click at [567, 41] on div at bounding box center [603, 40] width 112 height 6
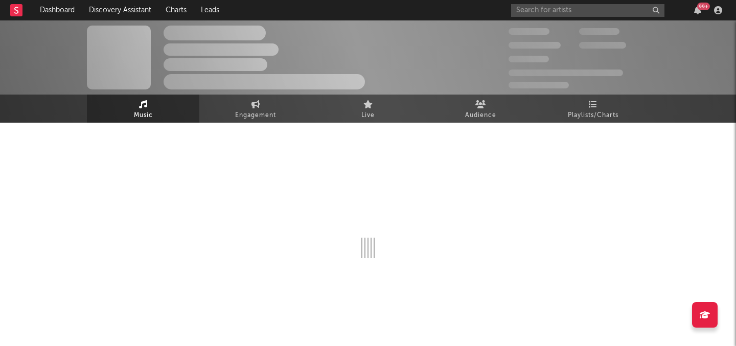
select select "6m"
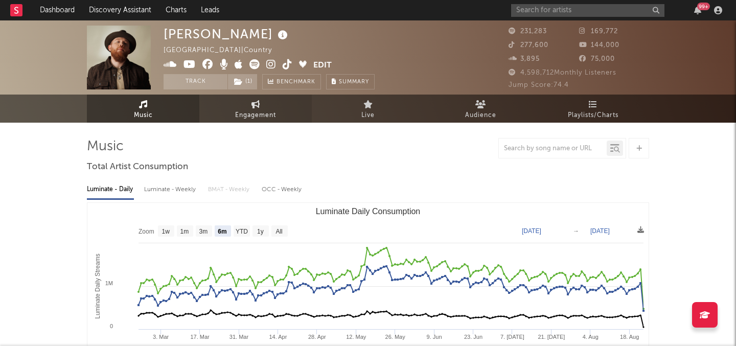
click at [251, 112] on span "Engagement" at bounding box center [255, 115] width 41 height 12
select select "1w"
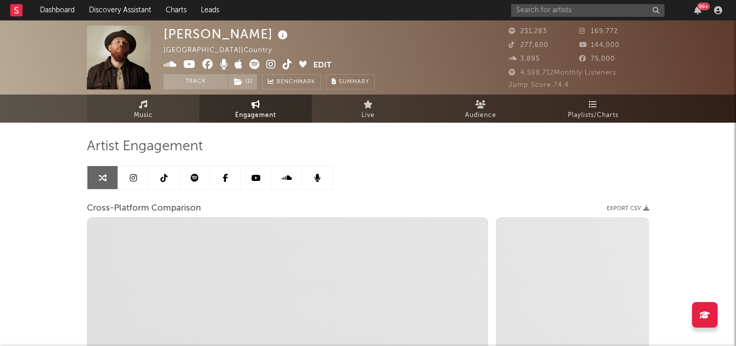
click at [157, 108] on link "Music" at bounding box center [143, 109] width 112 height 28
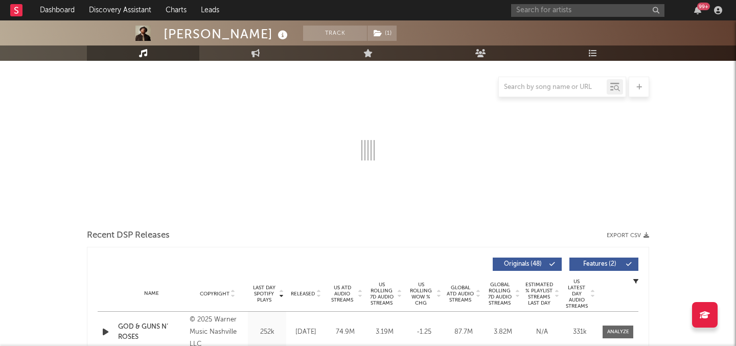
select select "6m"
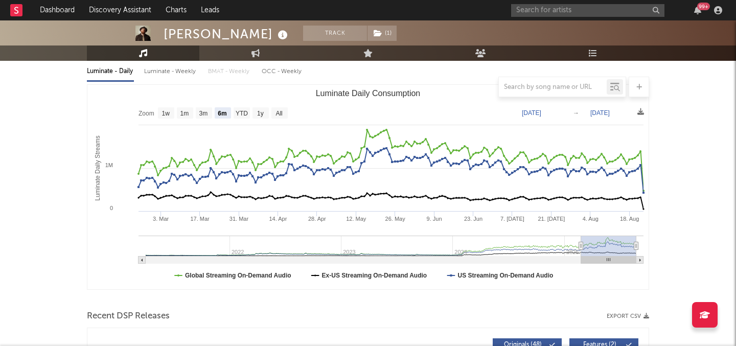
scroll to position [326, 0]
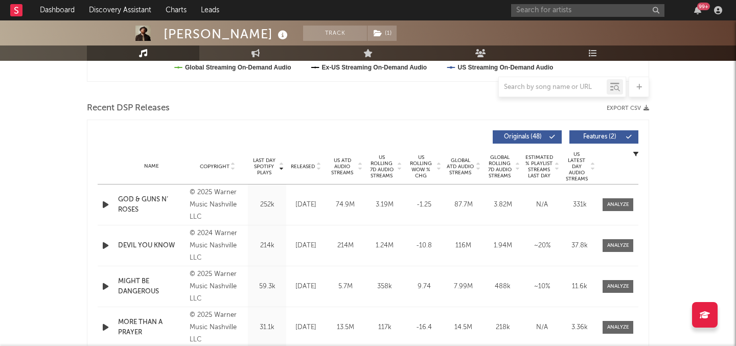
click at [422, 165] on span "US Rolling WoW % Chg" at bounding box center [421, 166] width 28 height 25
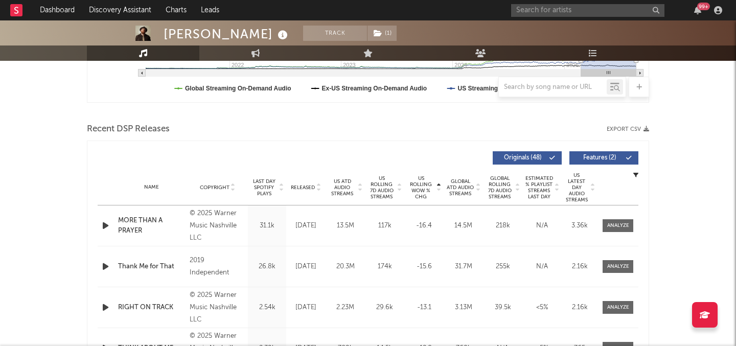
scroll to position [301, 0]
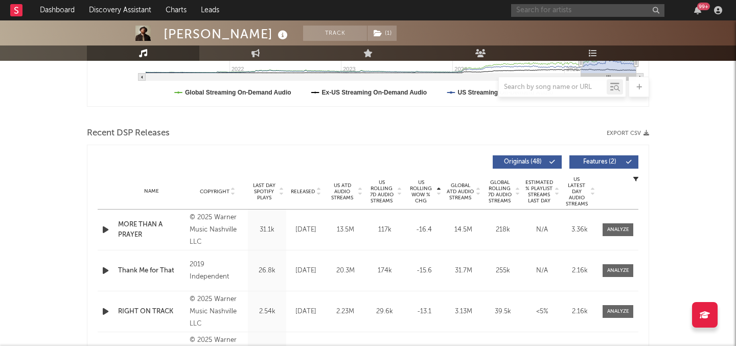
click at [565, 11] on input "text" at bounding box center [587, 10] width 153 height 13
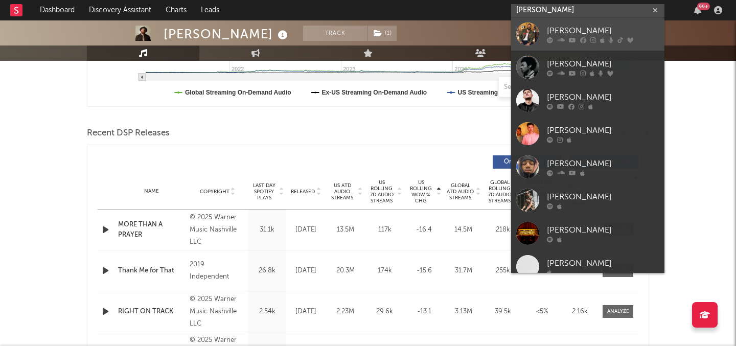
type input "jordan davi"
click at [574, 39] on icon at bounding box center [572, 40] width 7 height 6
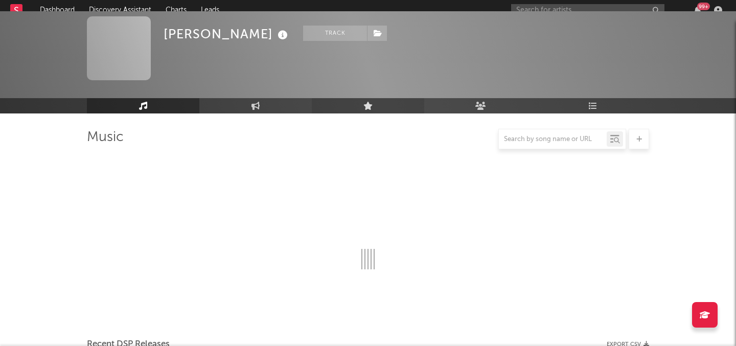
scroll to position [301, 0]
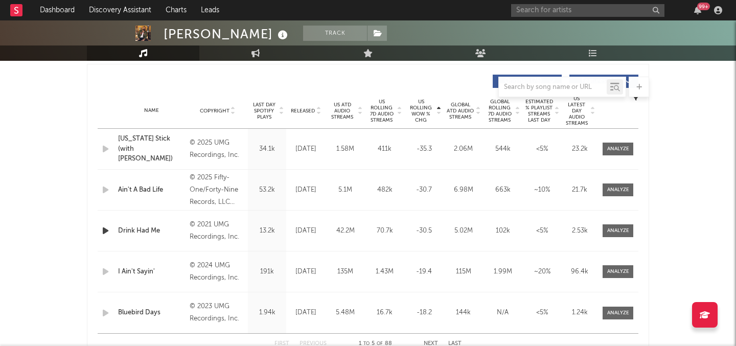
select select "6m"
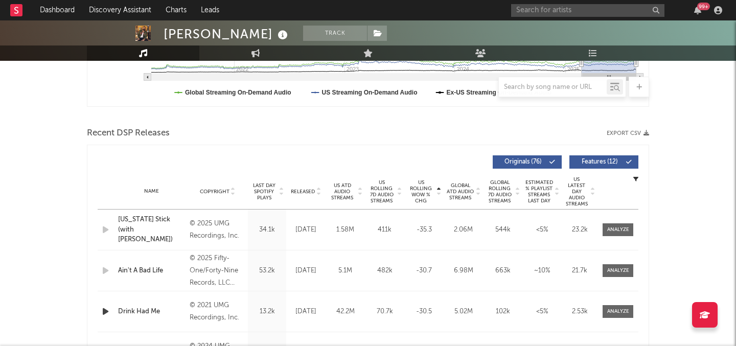
click at [337, 194] on span "US ATD Audio Streams" at bounding box center [342, 191] width 28 height 18
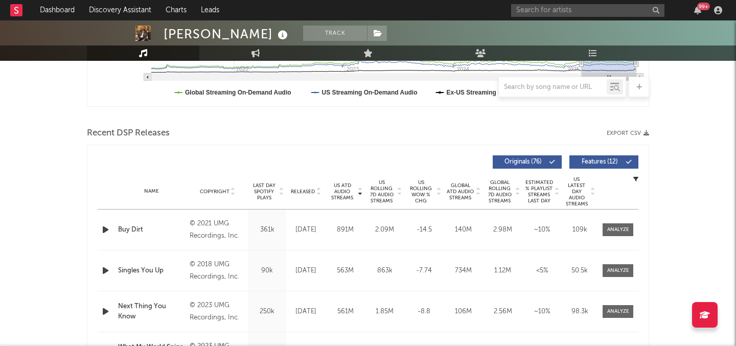
click at [337, 194] on span "US ATD Audio Streams" at bounding box center [342, 191] width 28 height 18
click at [346, 189] on span "US ATD Audio Streams" at bounding box center [342, 191] width 28 height 18
click at [386, 187] on span "US Rolling 7D Audio Streams" at bounding box center [382, 191] width 28 height 25
click at [600, 51] on link "Playlists/Charts" at bounding box center [593, 52] width 112 height 15
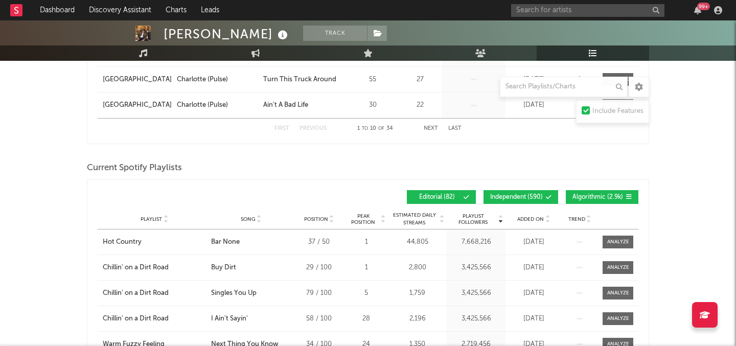
scroll to position [425, 0]
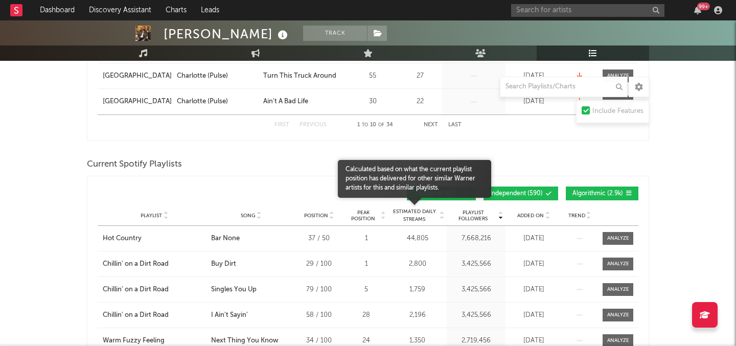
click at [413, 212] on span "Estimated Daily Streams" at bounding box center [415, 215] width 48 height 15
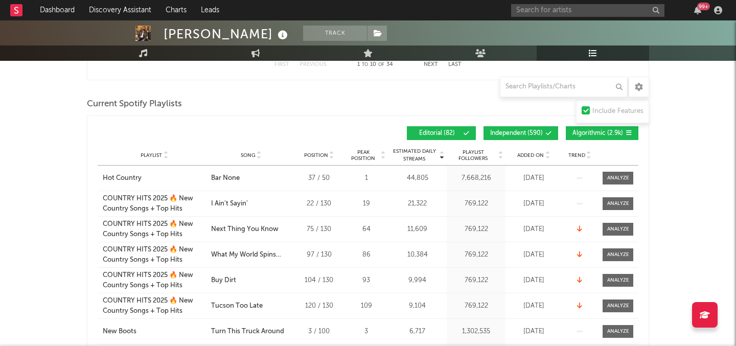
scroll to position [512, 0]
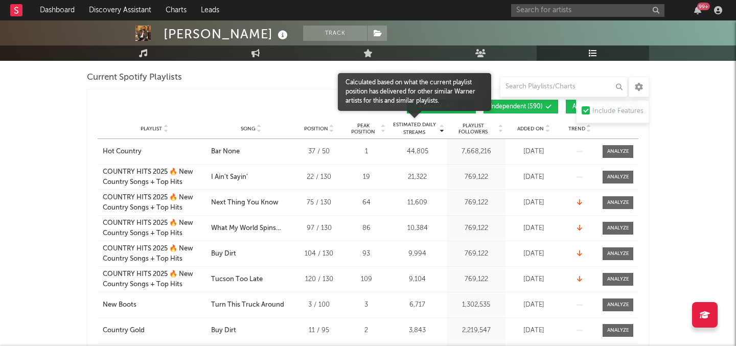
click at [417, 132] on span "Estimated Daily Streams" at bounding box center [415, 128] width 48 height 15
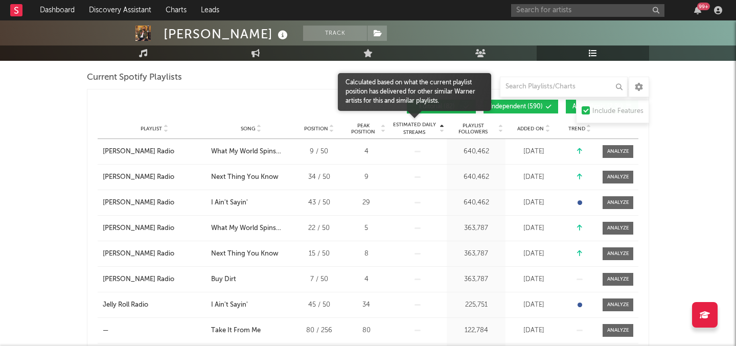
click at [417, 132] on span "Estimated Daily Streams" at bounding box center [415, 128] width 48 height 15
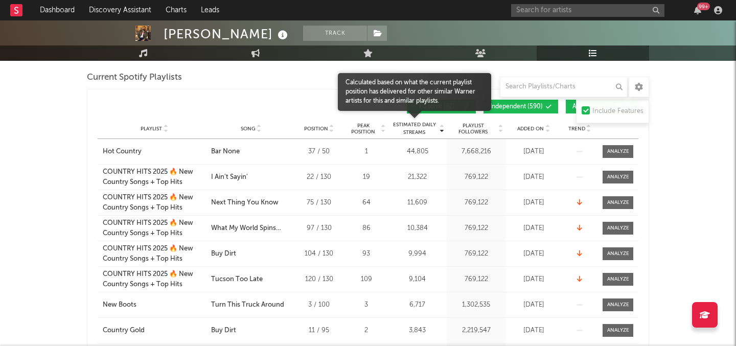
click at [417, 132] on span "Estimated Daily Streams" at bounding box center [415, 128] width 48 height 15
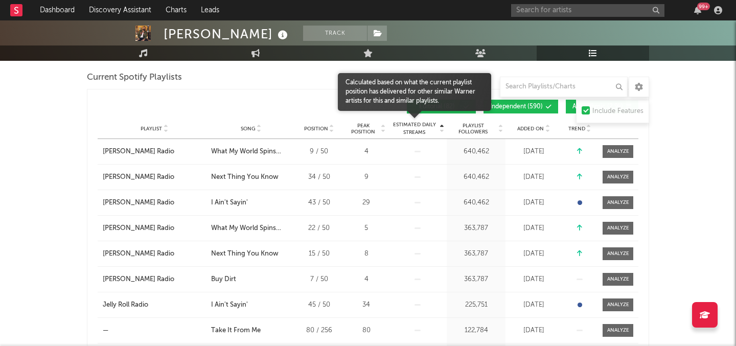
click at [417, 132] on span "Estimated Daily Streams" at bounding box center [415, 128] width 48 height 15
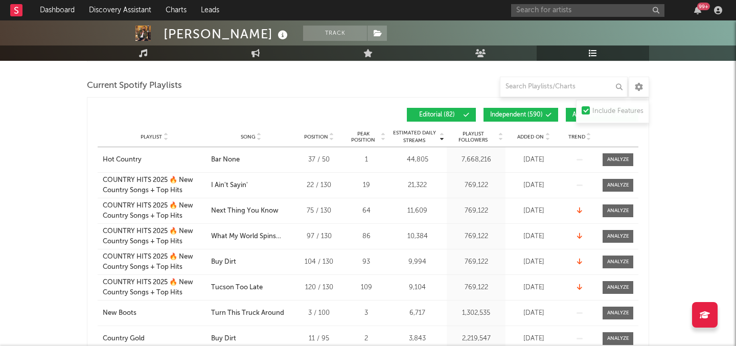
scroll to position [497, 0]
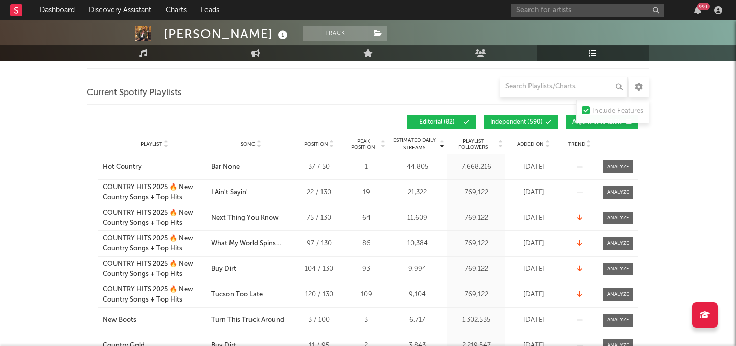
click at [244, 142] on span "Song" at bounding box center [248, 144] width 15 height 6
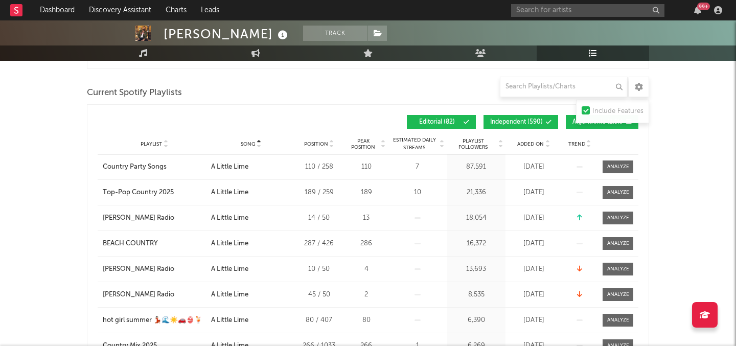
click at [244, 142] on span "Song" at bounding box center [248, 144] width 15 height 6
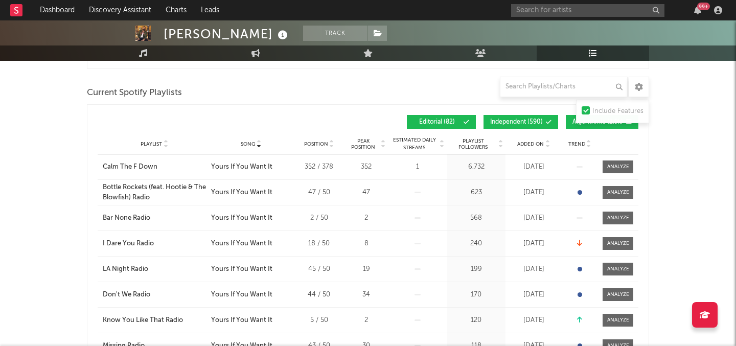
click at [244, 142] on span "Song" at bounding box center [248, 144] width 15 height 6
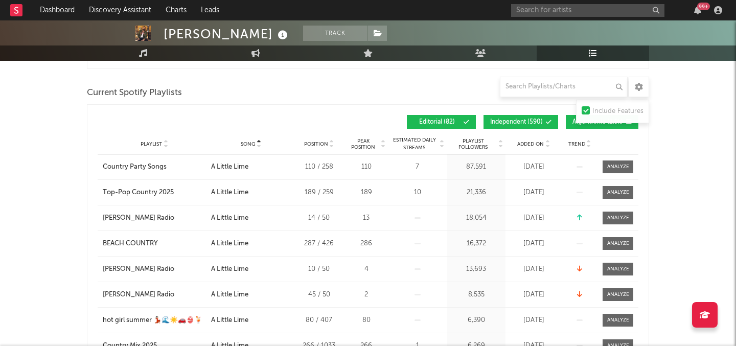
scroll to position [205, 0]
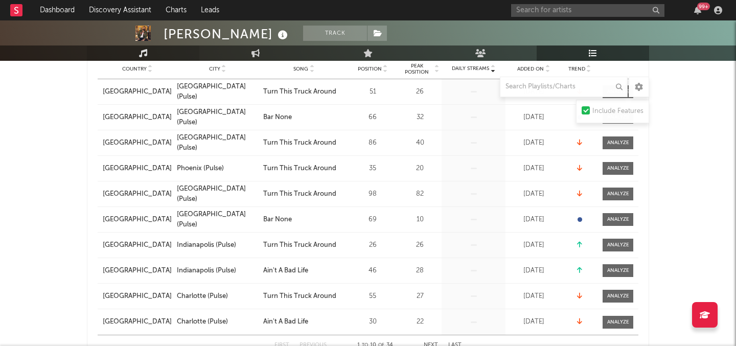
click at [148, 48] on link "Music" at bounding box center [143, 52] width 112 height 15
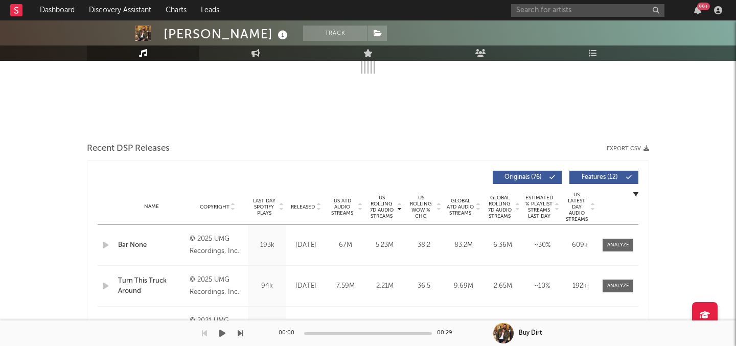
select select "6m"
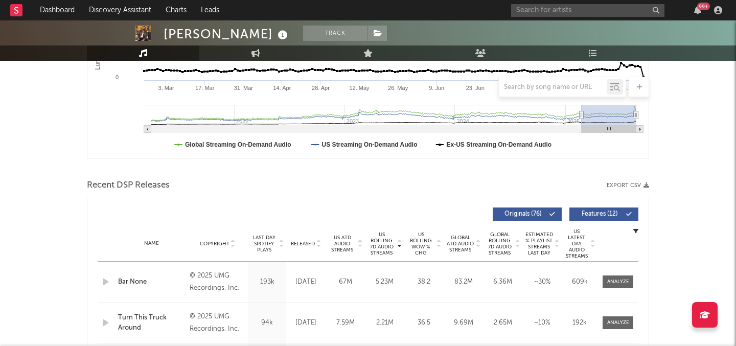
scroll to position [266, 0]
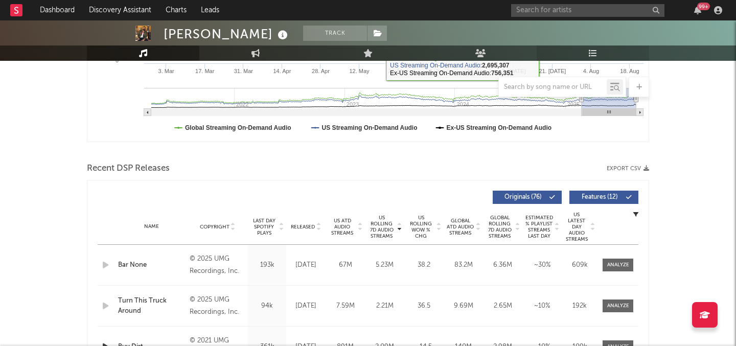
click at [580, 54] on link "Playlists/Charts" at bounding box center [593, 52] width 112 height 15
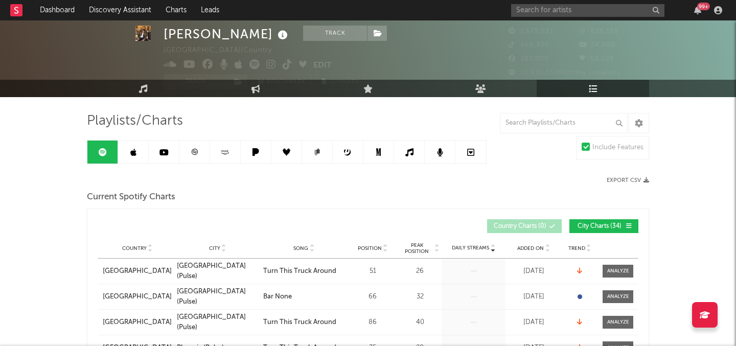
scroll to position [32, 0]
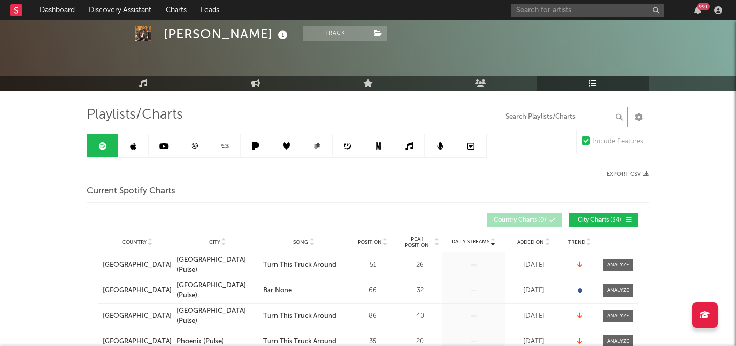
click at [541, 123] on input "text" at bounding box center [564, 117] width 128 height 20
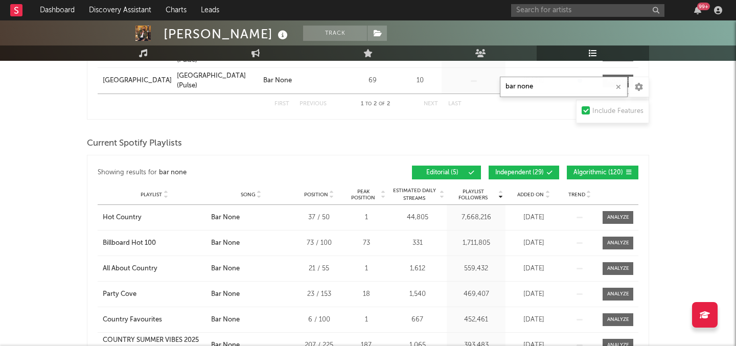
scroll to position [245, 0]
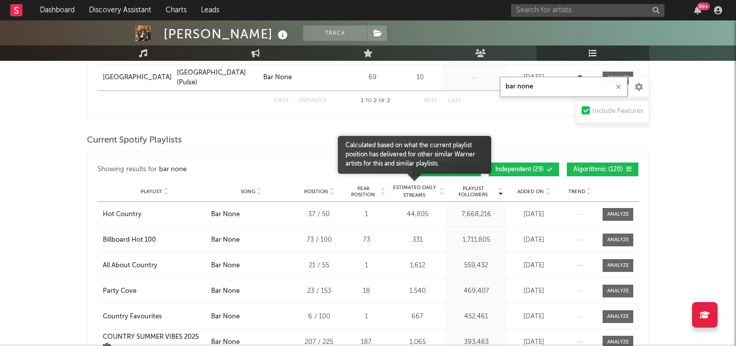
type input "bar none"
click at [423, 191] on span "Estimated Daily Streams" at bounding box center [415, 191] width 48 height 15
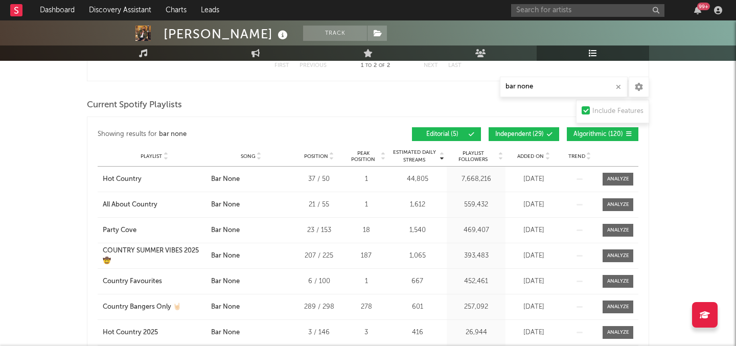
scroll to position [280, 0]
click at [531, 14] on input "text" at bounding box center [587, 10] width 153 height 13
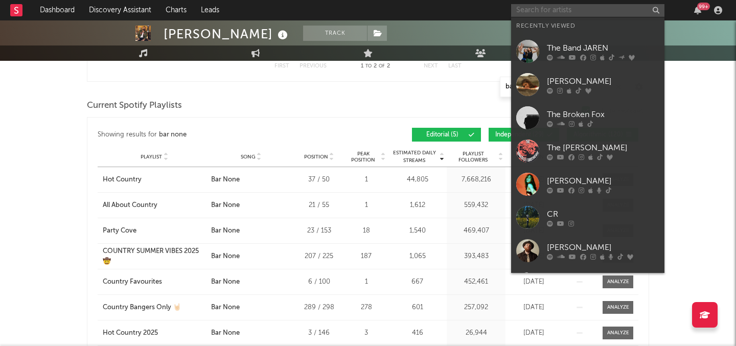
type input "s"
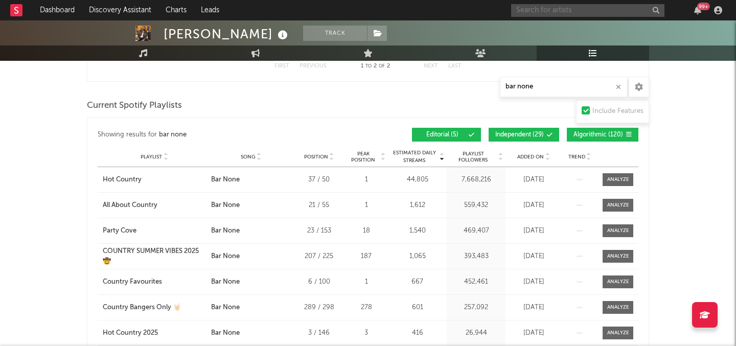
click at [617, 88] on icon "button" at bounding box center [618, 87] width 5 height 7
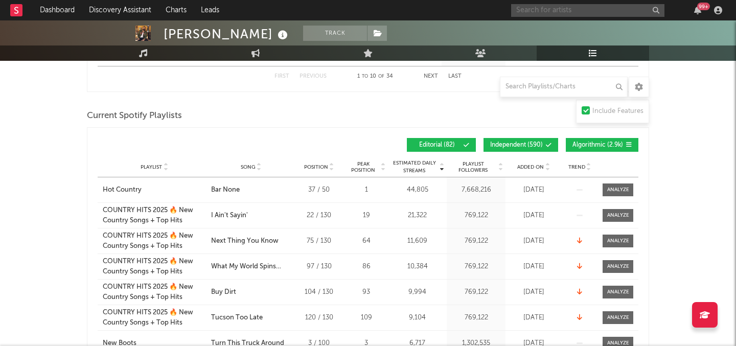
scroll to position [555, 0]
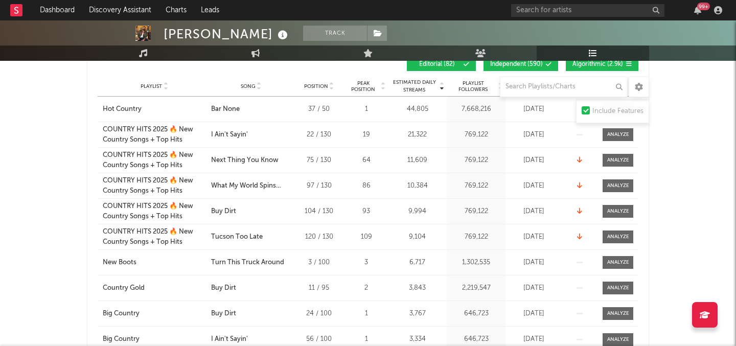
click at [417, 91] on span "Estimated Daily Streams" at bounding box center [415, 86] width 48 height 15
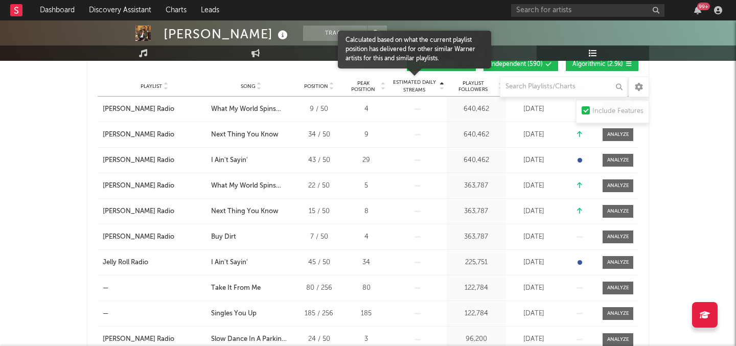
click at [417, 91] on span "Estimated Daily Streams" at bounding box center [415, 86] width 48 height 15
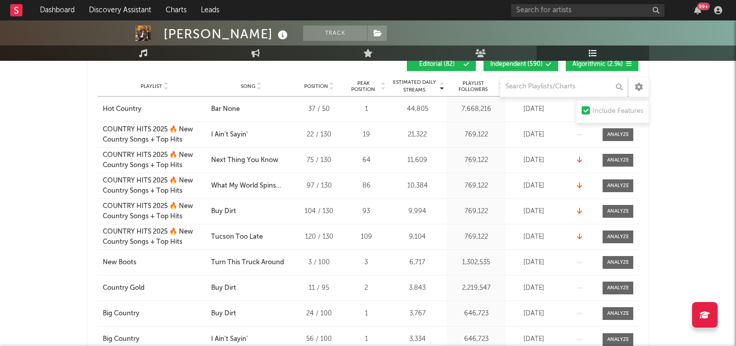
click at [162, 134] on div "COUNTRY HITS 2025 🔥 New Country Songs + Top Hits" at bounding box center [154, 135] width 103 height 20
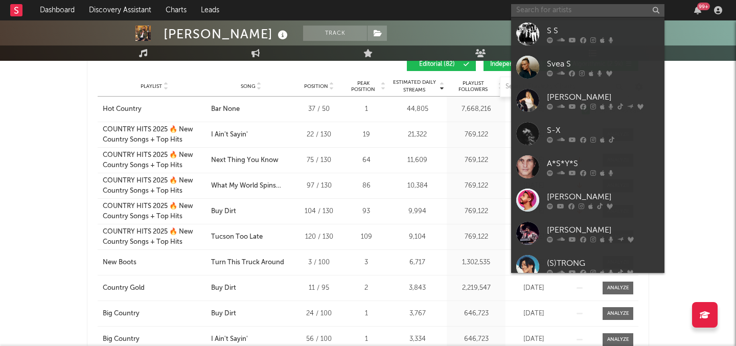
click at [580, 6] on input "text" at bounding box center [587, 10] width 153 height 13
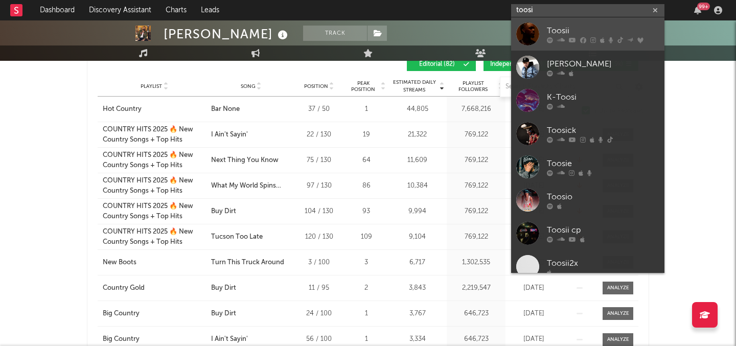
type input "toosi"
click at [582, 35] on div "Toosii" at bounding box center [603, 31] width 112 height 12
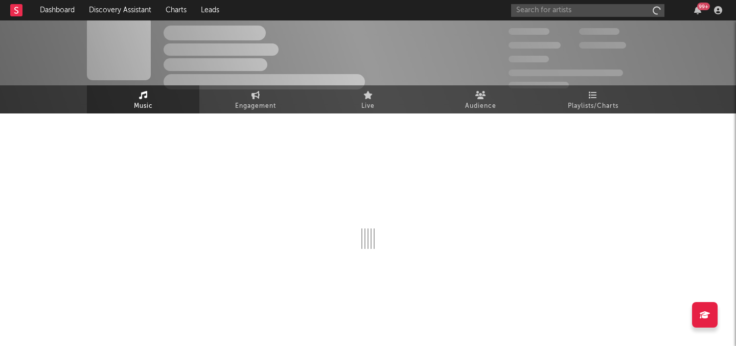
scroll to position [9, 0]
click at [589, 110] on span "Playlists/Charts" at bounding box center [593, 106] width 51 height 12
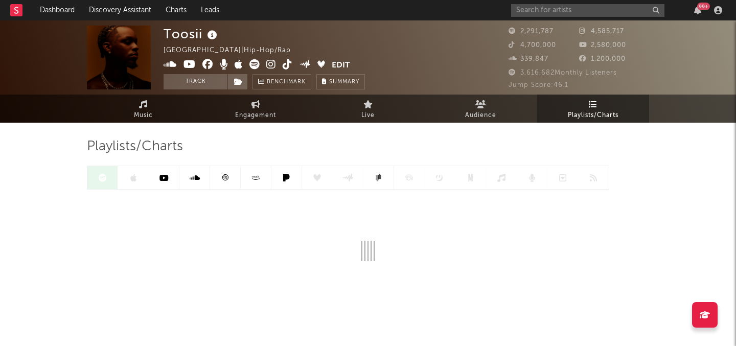
click at [570, 111] on span "Playlists/Charts" at bounding box center [593, 115] width 51 height 12
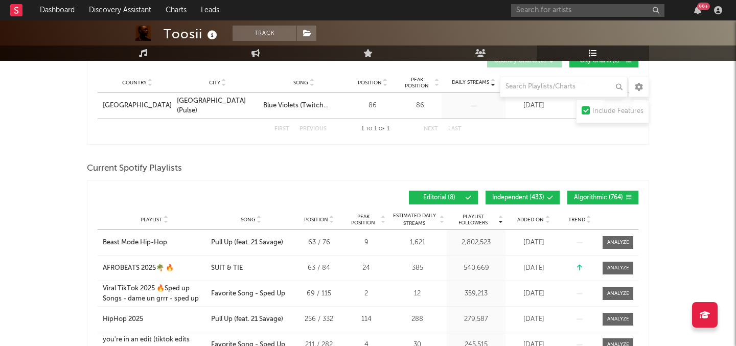
scroll to position [204, 0]
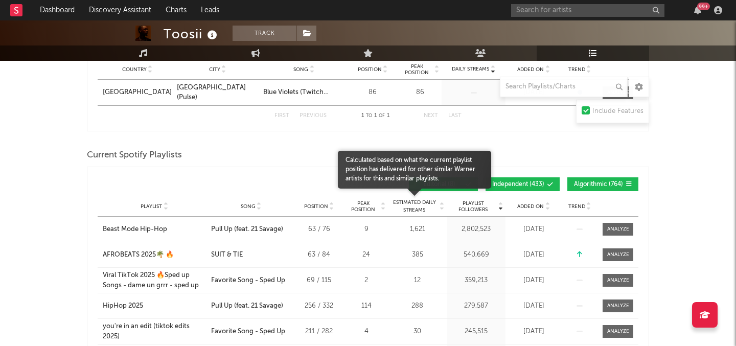
click at [412, 211] on span "Estimated Daily Streams" at bounding box center [415, 206] width 48 height 15
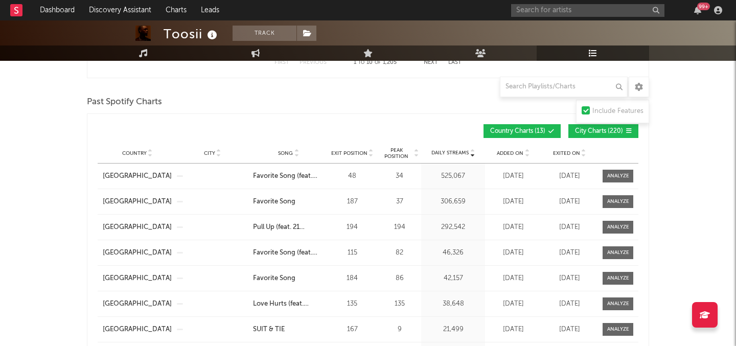
scroll to position [213, 0]
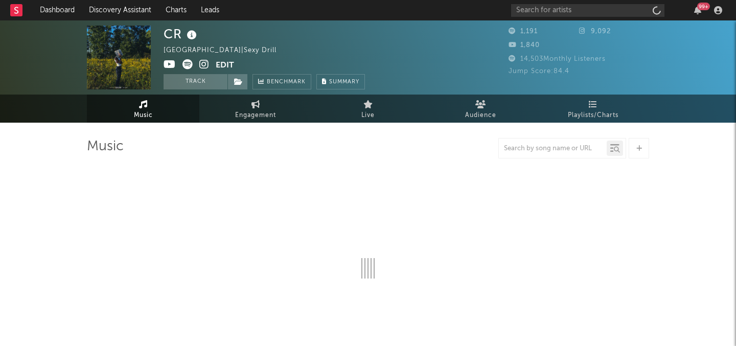
select select "6m"
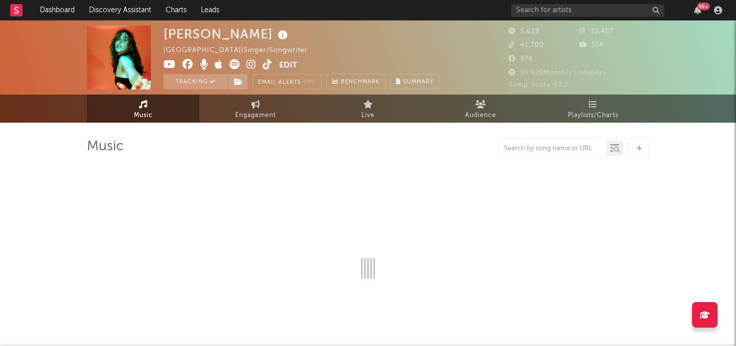
select select "1w"
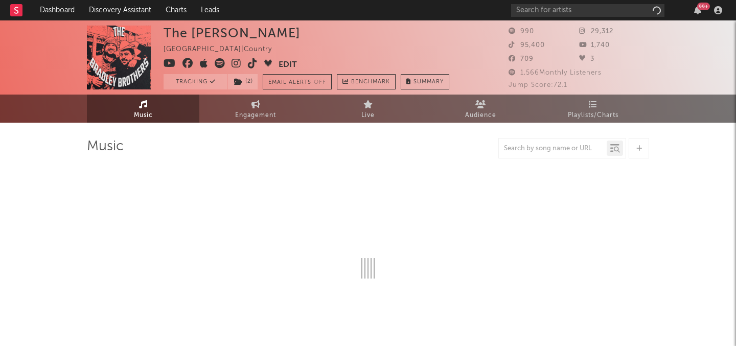
select select "6m"
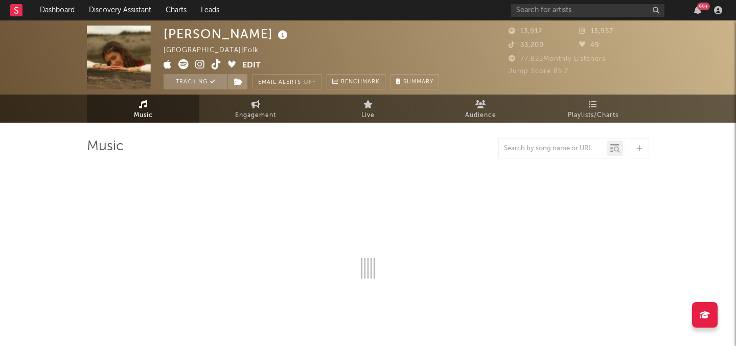
select select "6m"
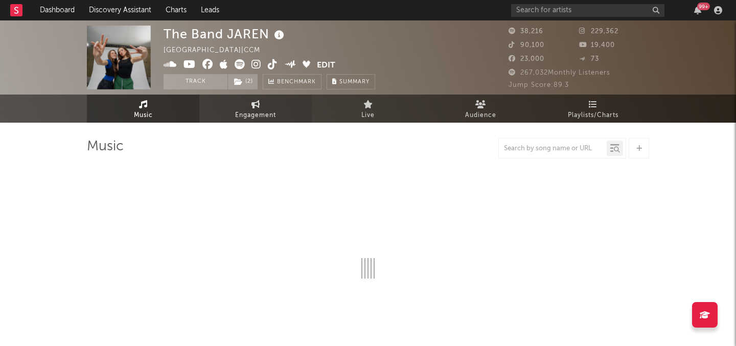
click at [236, 109] on span "Engagement" at bounding box center [255, 115] width 41 height 12
select select "1w"
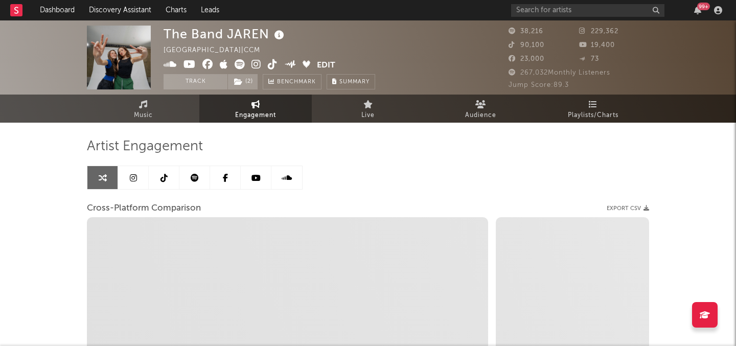
select select "1m"
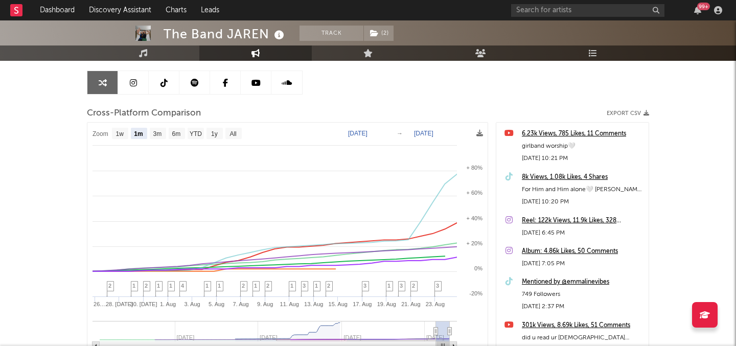
scroll to position [119, 0]
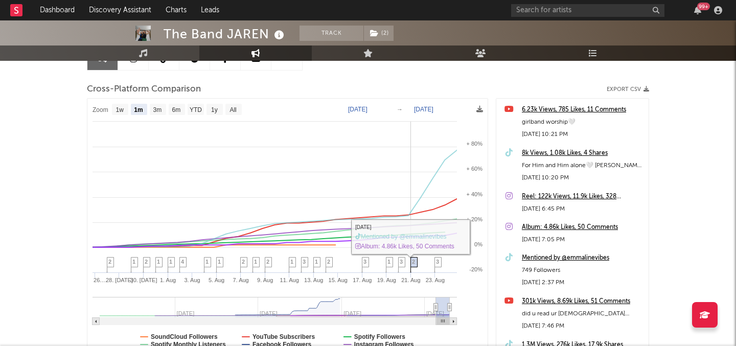
click at [414, 263] on span "2" at bounding box center [413, 262] width 3 height 6
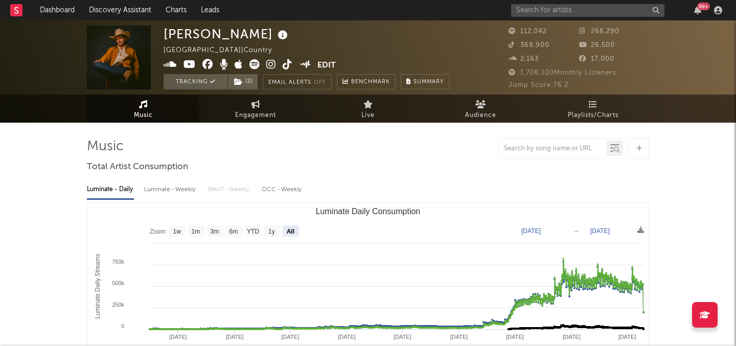
select select "All"
click at [159, 9] on link "Charts" at bounding box center [175, 10] width 35 height 20
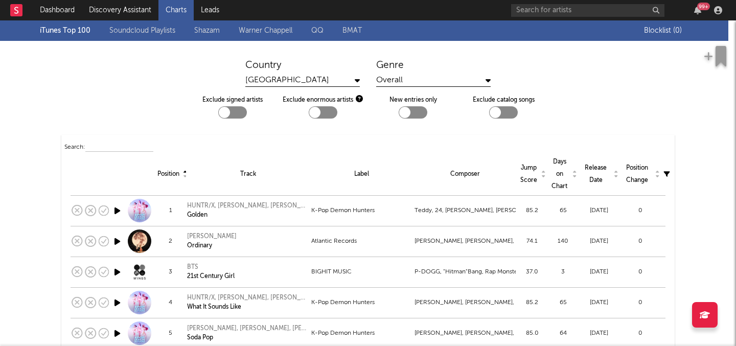
click at [414, 77] on div "Overall" at bounding box center [433, 80] width 114 height 13
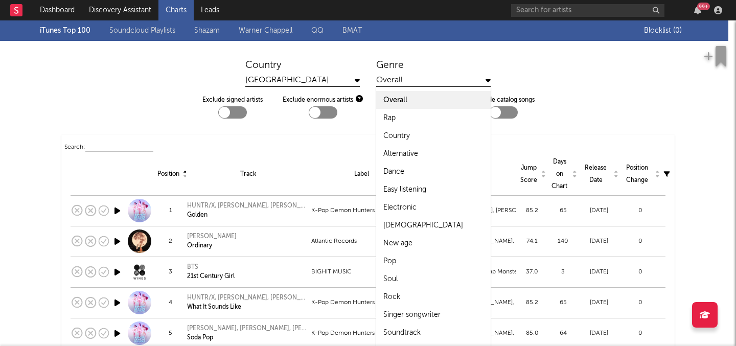
click at [701, 99] on div "Exclude signed artists Exclude enormous artists New entries only Exclude catalo…" at bounding box center [368, 103] width 736 height 32
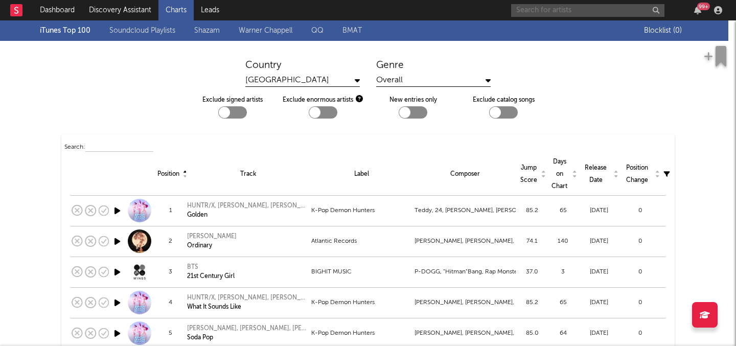
click at [600, 11] on input "text" at bounding box center [587, 10] width 153 height 13
type input "edgehill"
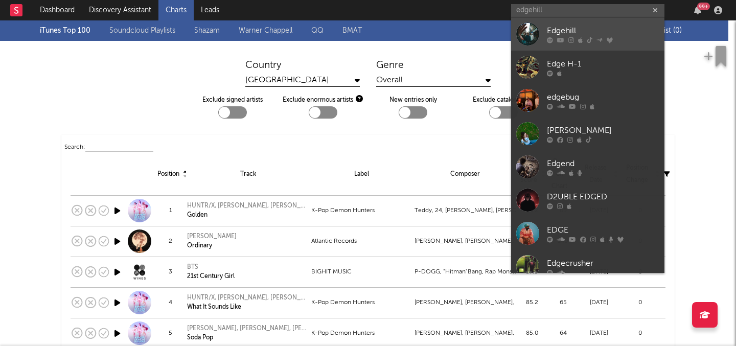
click at [580, 34] on div "Edgehill" at bounding box center [603, 31] width 112 height 12
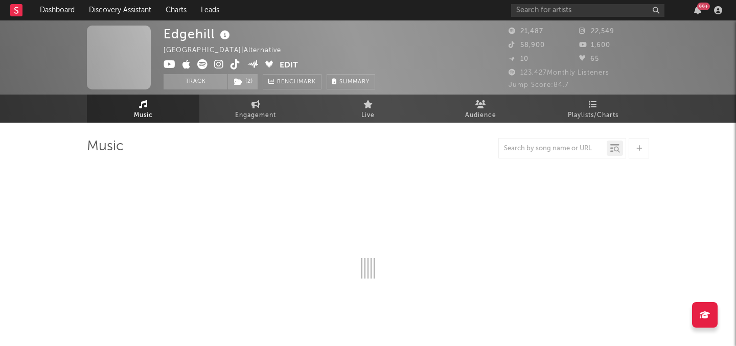
select select "6m"
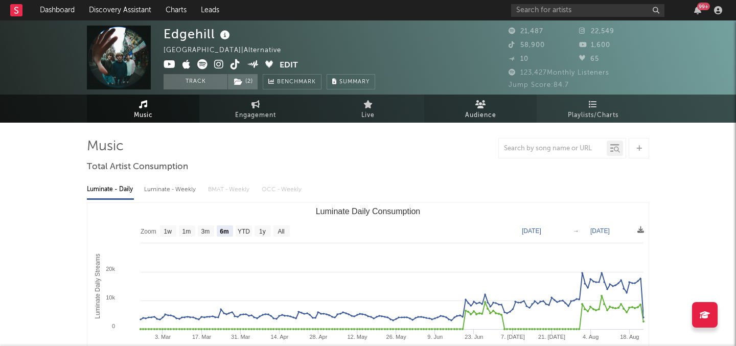
select select "6m"
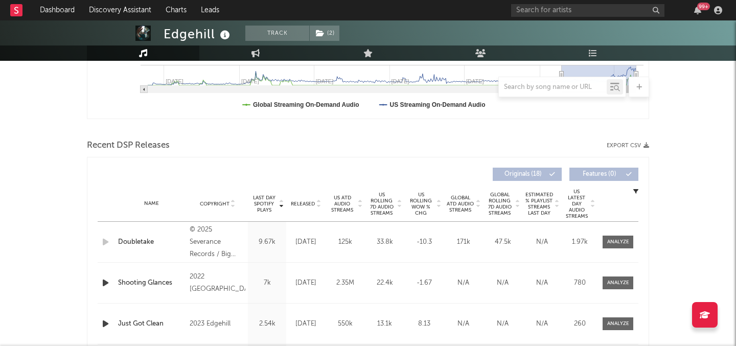
scroll to position [326, 0]
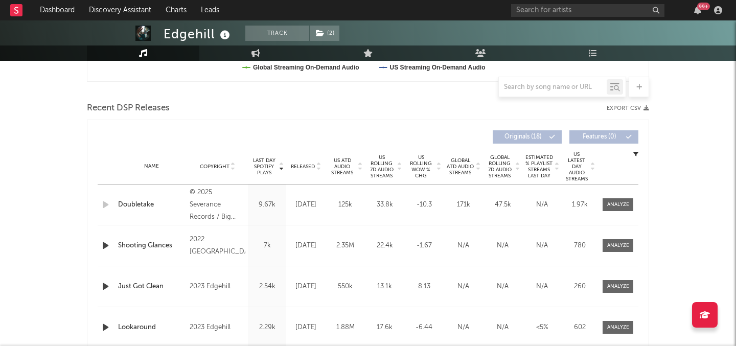
click at [338, 165] on span "US ATD Audio Streams" at bounding box center [342, 166] width 28 height 18
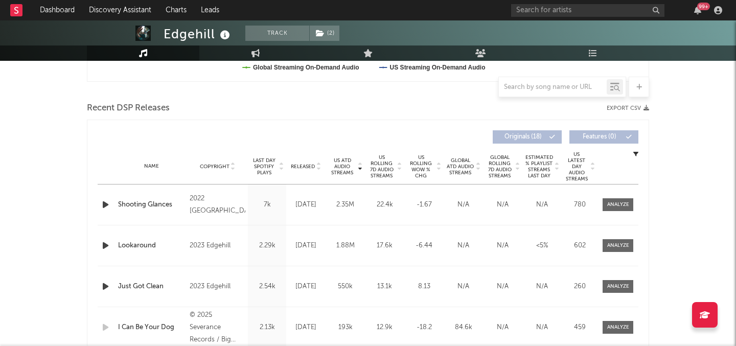
click at [381, 167] on span "US Rolling 7D Audio Streams" at bounding box center [382, 166] width 28 height 25
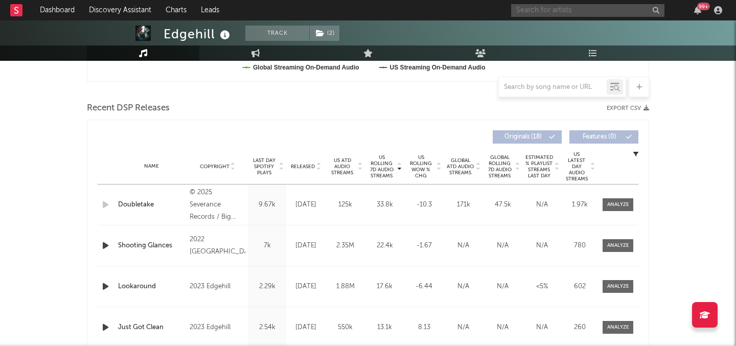
click at [544, 15] on input "text" at bounding box center [587, 10] width 153 height 13
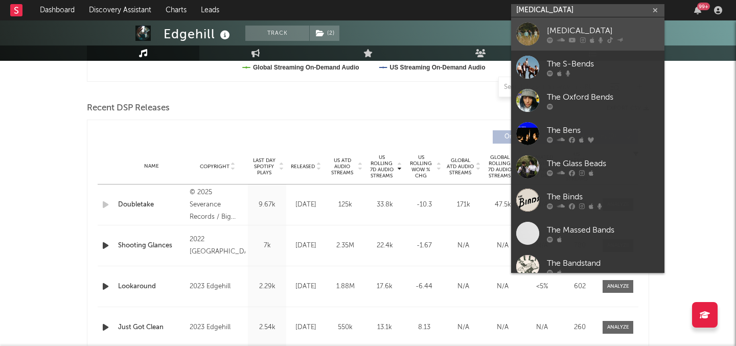
type input "the bends"
click at [552, 32] on div "The Bends" at bounding box center [603, 31] width 112 height 12
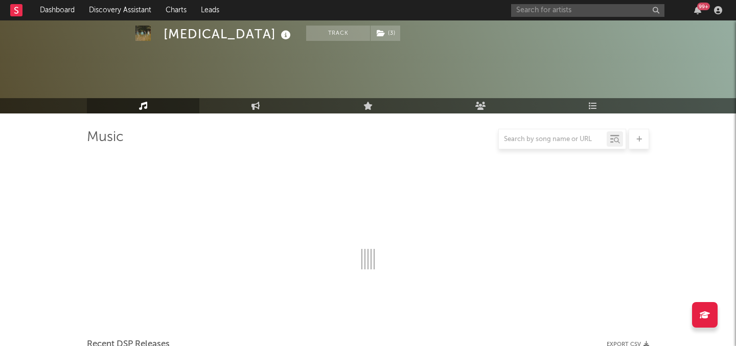
scroll to position [326, 0]
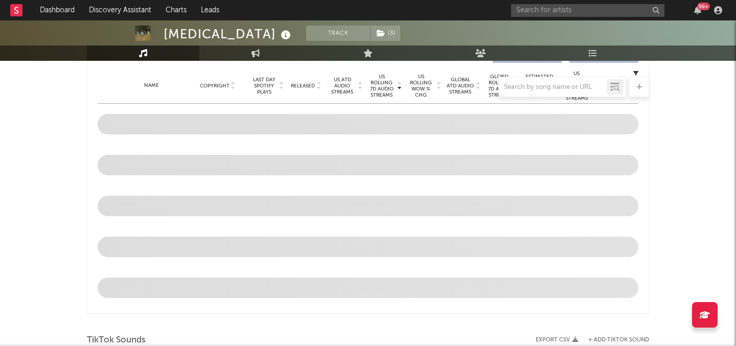
select select "6m"
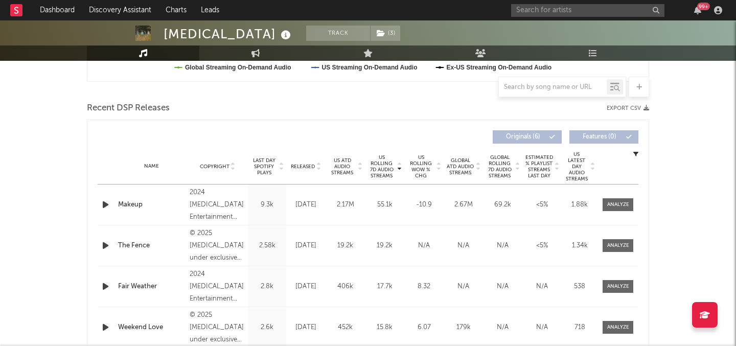
click at [381, 174] on span "US Rolling 7D Audio Streams" at bounding box center [382, 166] width 28 height 25
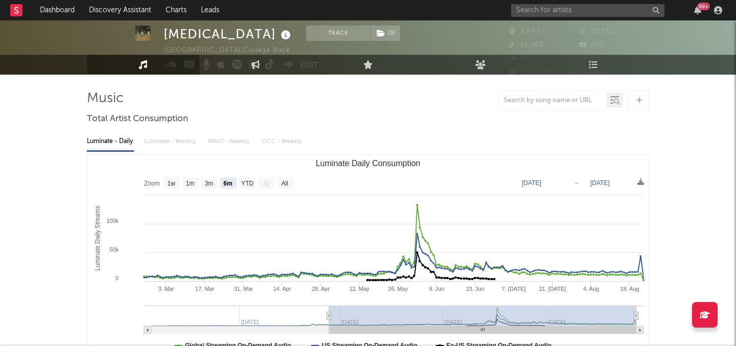
scroll to position [0, 0]
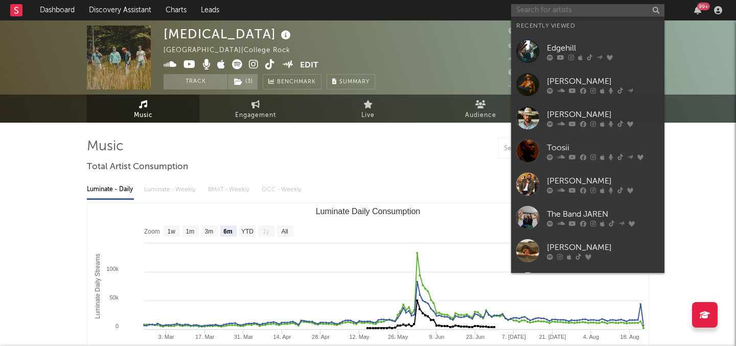
click at [513, 7] on input "text" at bounding box center [587, 10] width 153 height 13
type input "g"
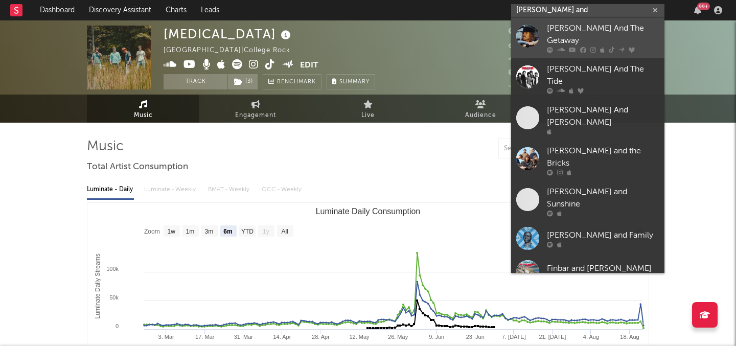
type input "eddie and"
click at [545, 22] on link "Eddie And The Getaway" at bounding box center [587, 37] width 153 height 41
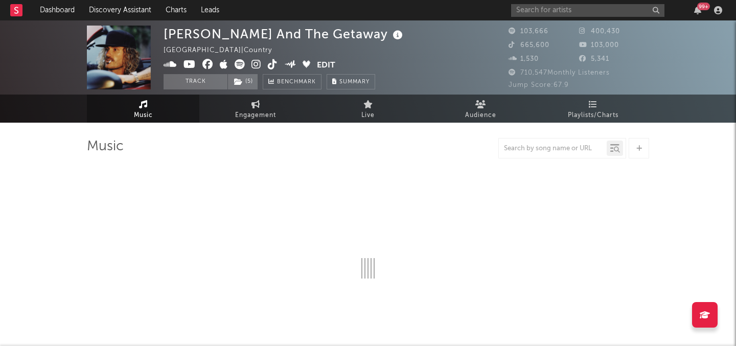
select select "6m"
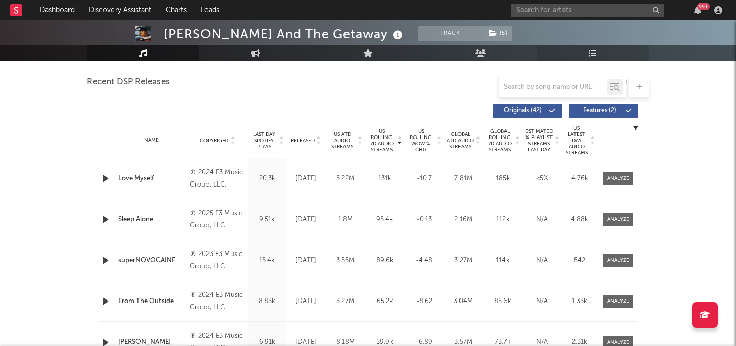
scroll to position [369, 0]
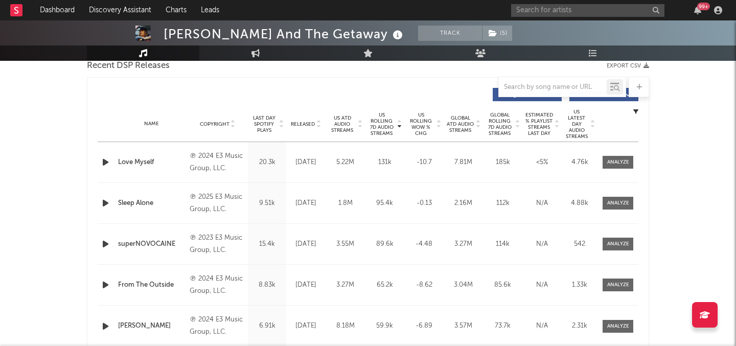
click at [302, 125] on span "Released" at bounding box center [303, 124] width 24 height 6
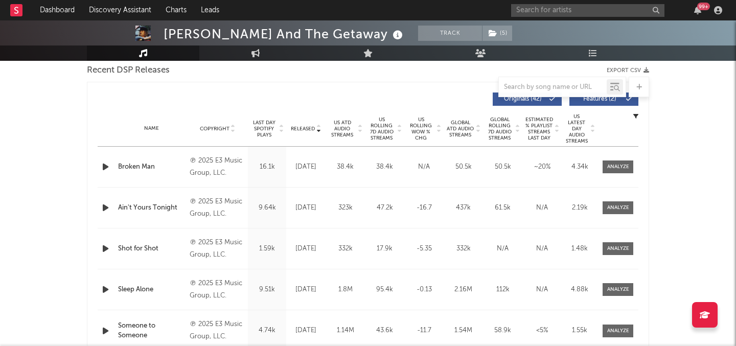
click at [315, 127] on div at bounding box center [318, 129] width 6 height 8
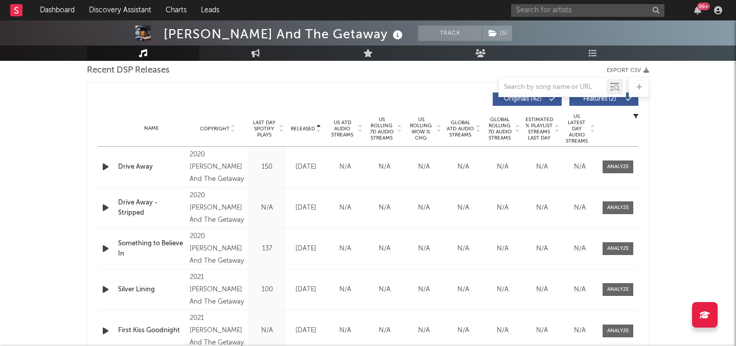
click at [315, 127] on div at bounding box center [318, 129] width 6 height 8
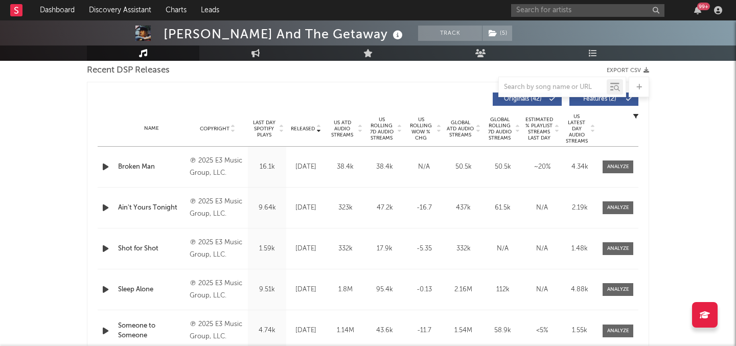
scroll to position [0, 0]
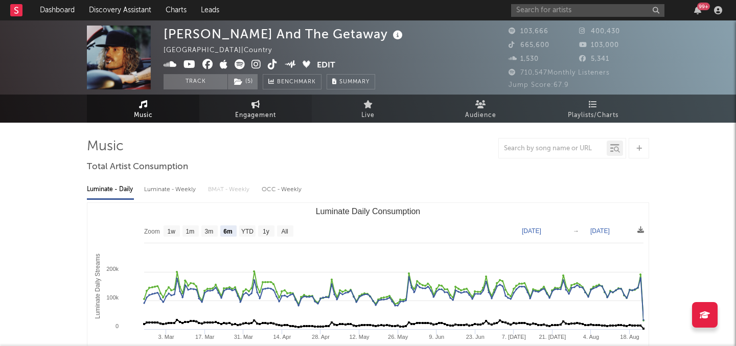
click at [269, 115] on span "Engagement" at bounding box center [255, 115] width 41 height 12
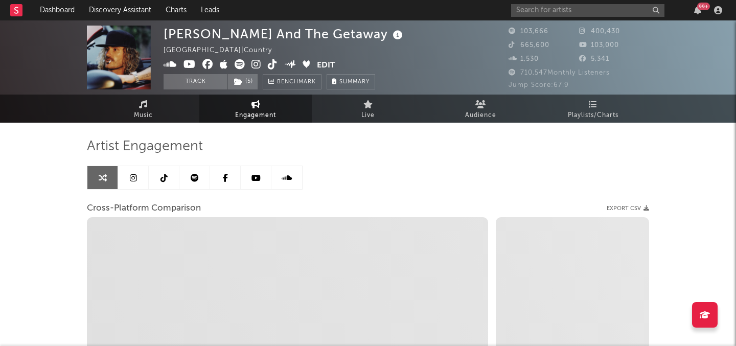
select select "1w"
select select "1m"
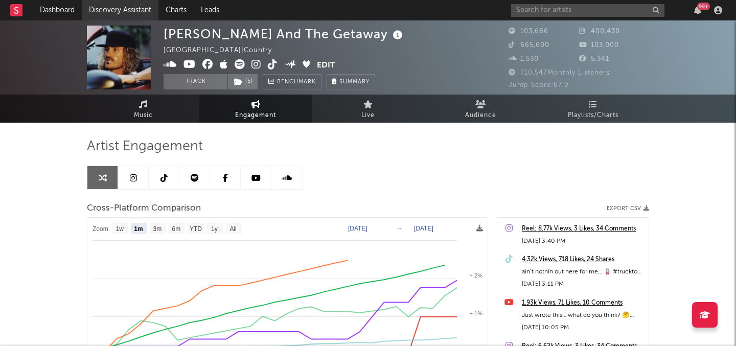
click at [107, 10] on link "Discovery Assistant" at bounding box center [120, 10] width 77 height 20
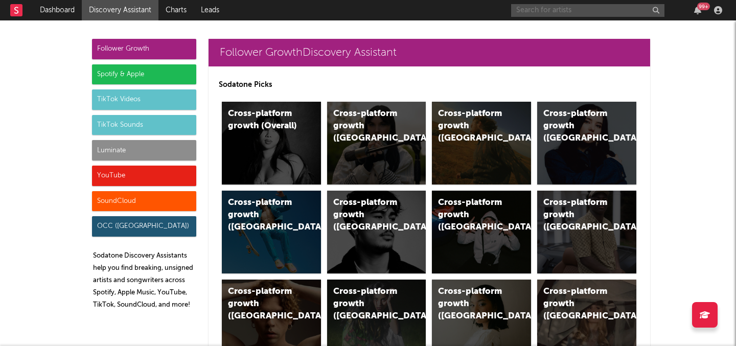
click at [532, 13] on input "text" at bounding box center [587, 10] width 153 height 13
type input "luke rob"
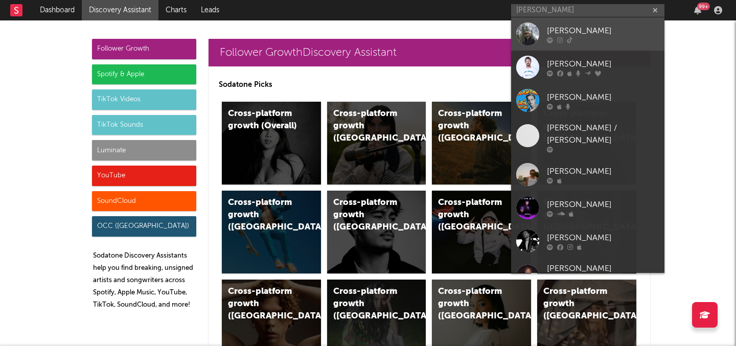
click at [574, 29] on div "Luke Rob" at bounding box center [603, 31] width 112 height 12
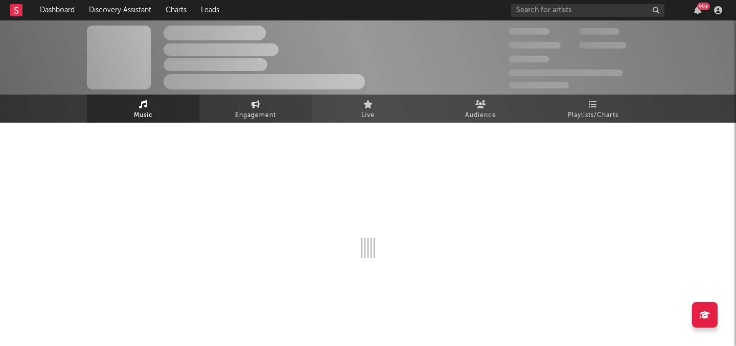
click at [271, 113] on span "Engagement" at bounding box center [255, 115] width 41 height 12
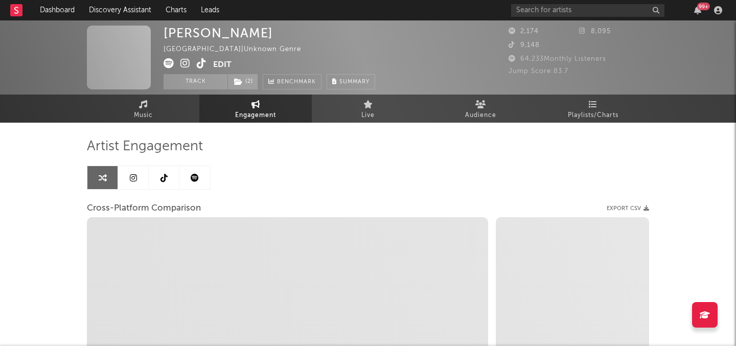
select select "1w"
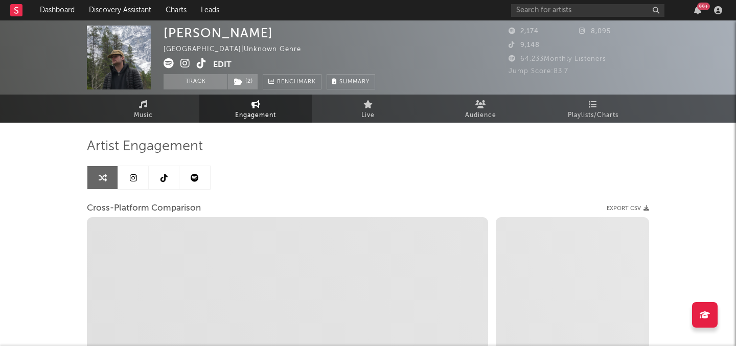
select select "1m"
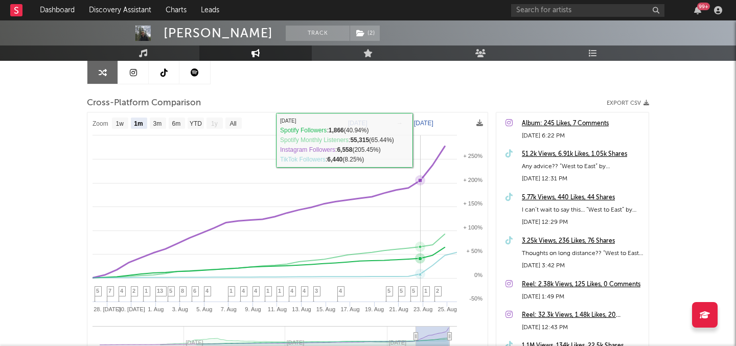
scroll to position [124, 0]
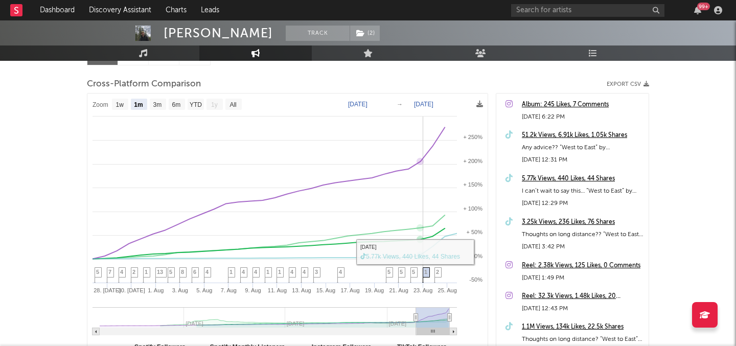
click at [424, 269] on span "1" at bounding box center [425, 272] width 3 height 6
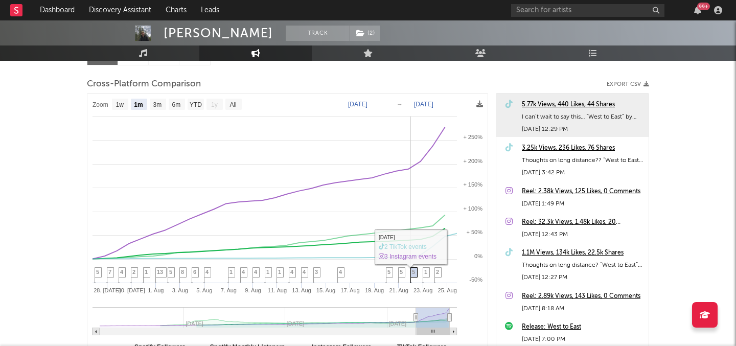
click at [414, 269] on span "5" at bounding box center [413, 272] width 3 height 6
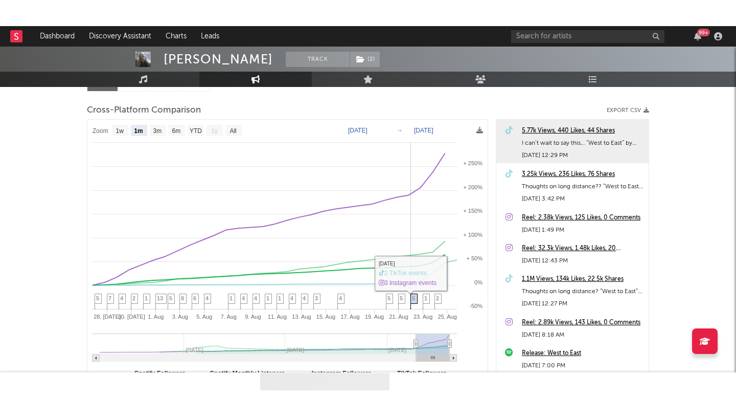
scroll to position [118, 0]
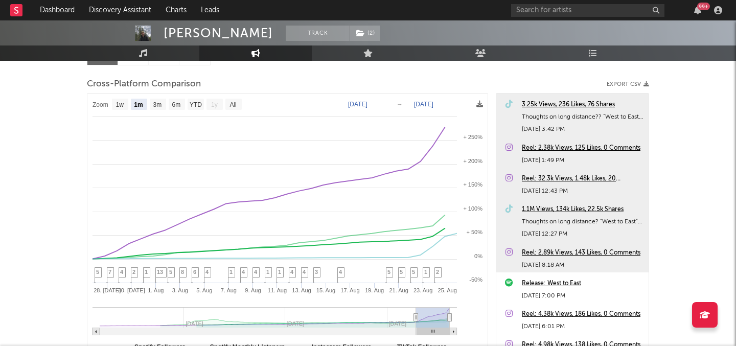
click at [560, 199] on div "1.1M Views, 134k Likes, 22.5k Shares Thoughts on long distance? “West to East” …" at bounding box center [572, 219] width 152 height 43
click at [560, 209] on div "1.1M Views, 134k Likes, 22.5k Shares" at bounding box center [583, 209] width 122 height 12
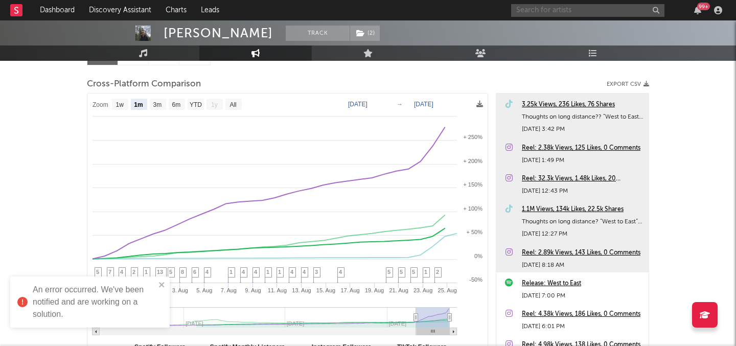
click at [552, 11] on input "text" at bounding box center [587, 10] width 153 height 13
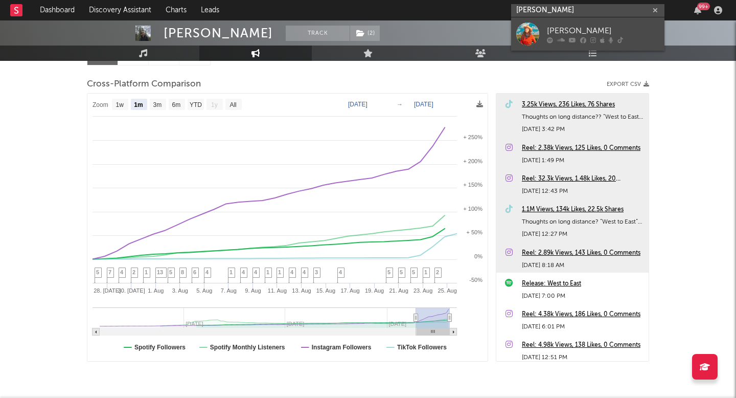
type input "kaitlin butts"
click at [576, 26] on div "Kaitlin Butts" at bounding box center [603, 31] width 112 height 12
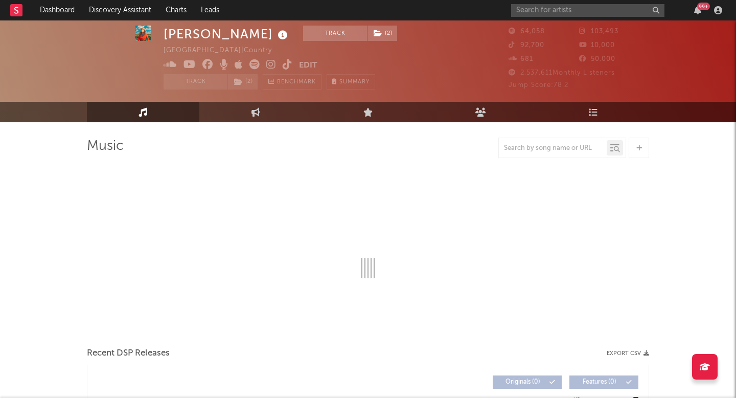
scroll to position [37, 0]
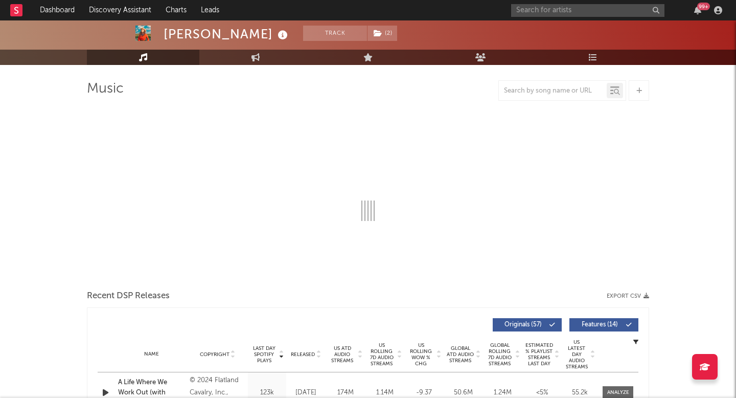
select select "6m"
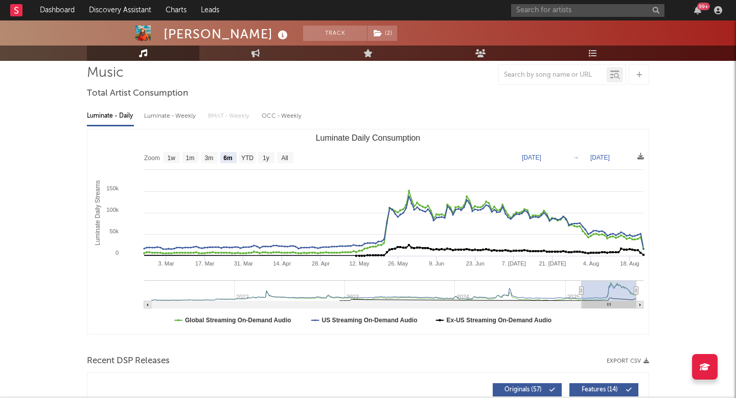
select select "6m"
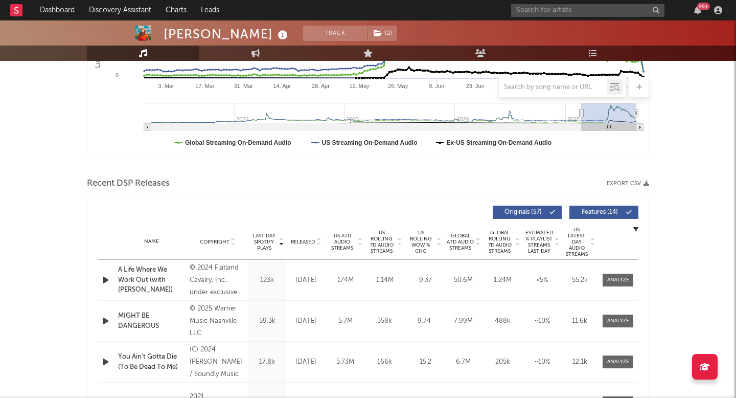
scroll to position [260, 0]
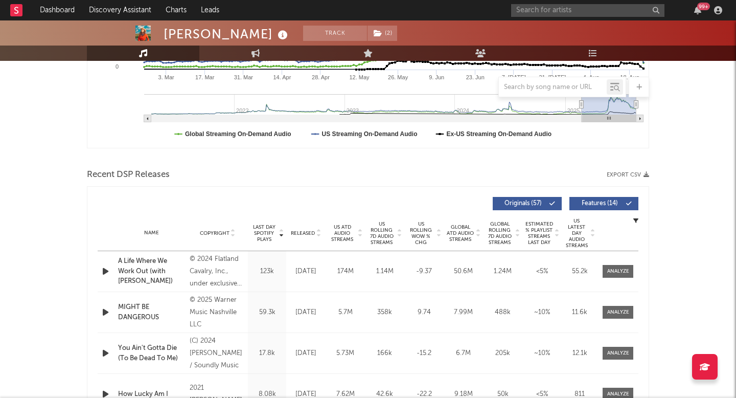
click at [346, 225] on span "US ATD Audio Streams" at bounding box center [342, 233] width 28 height 18
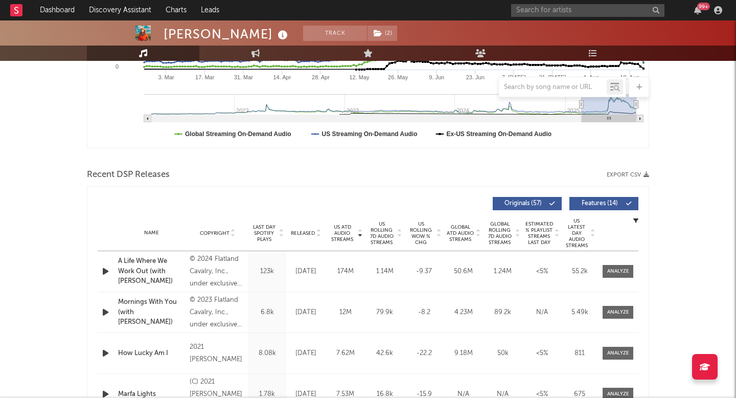
click at [381, 228] on span "US Rolling 7D Audio Streams" at bounding box center [382, 233] width 28 height 25
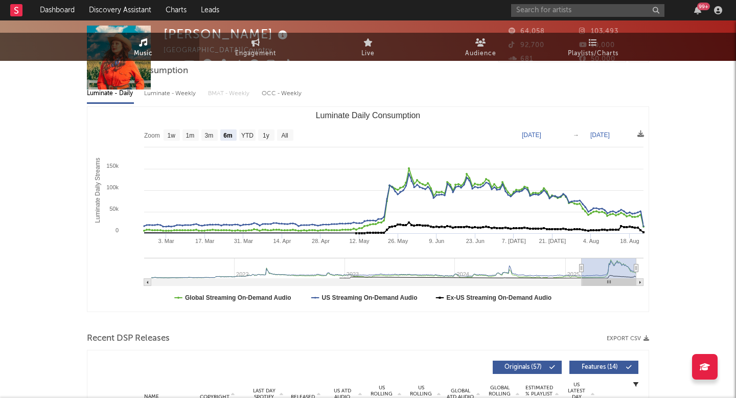
scroll to position [0, 0]
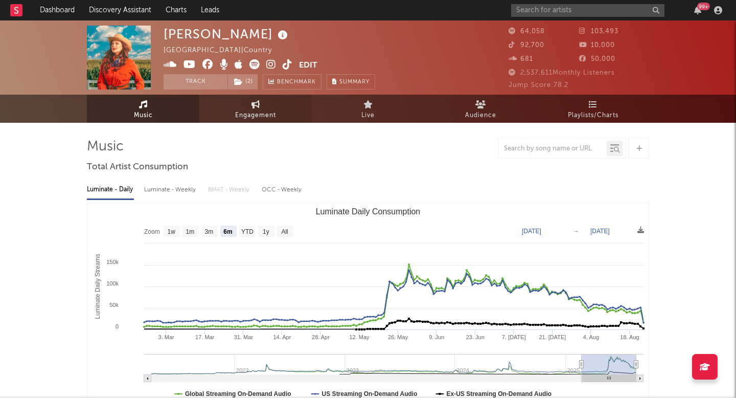
click at [261, 110] on span "Engagement" at bounding box center [255, 115] width 41 height 12
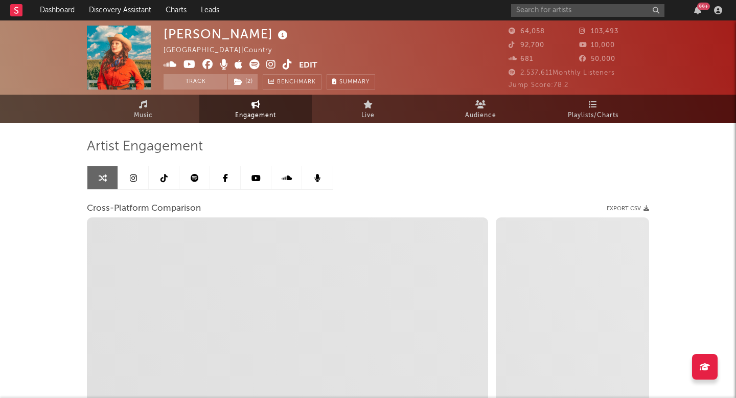
select select "1w"
click at [196, 177] on icon at bounding box center [195, 178] width 8 height 8
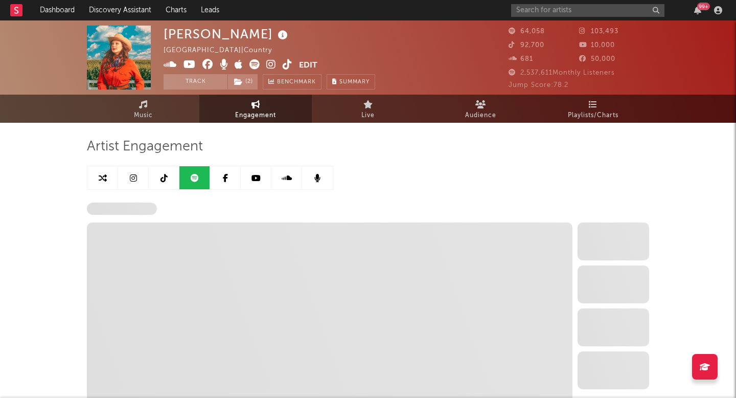
click at [173, 179] on link at bounding box center [164, 177] width 31 height 23
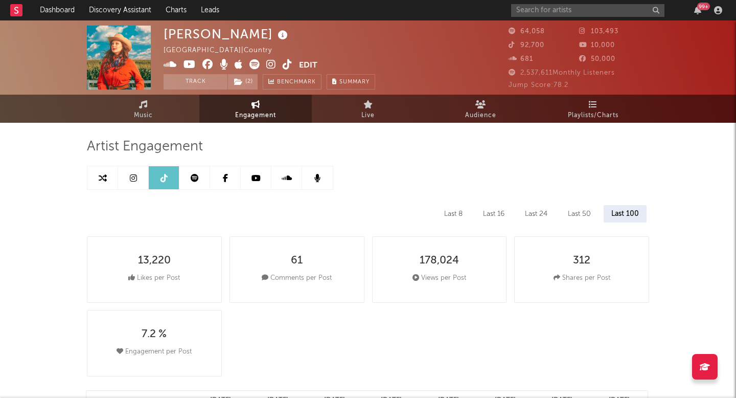
select select "6m"
click at [605, 119] on span "Playlists/Charts" at bounding box center [593, 115] width 51 height 12
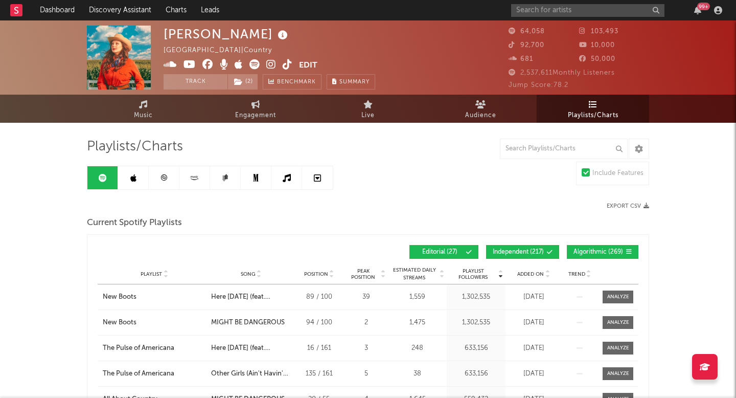
click at [175, 173] on link at bounding box center [164, 177] width 31 height 23
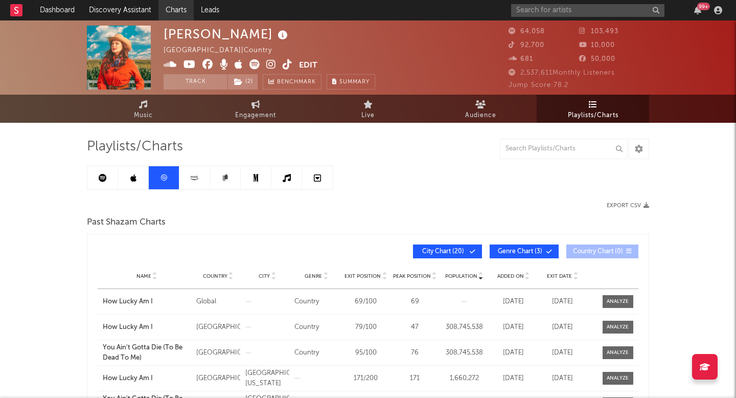
click at [159, 8] on link "Charts" at bounding box center [175, 10] width 35 height 20
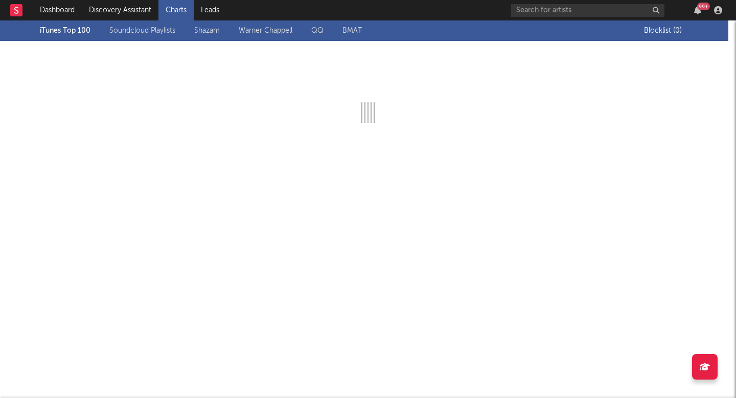
click at [213, 30] on link "Shazam" at bounding box center [207, 31] width 26 height 12
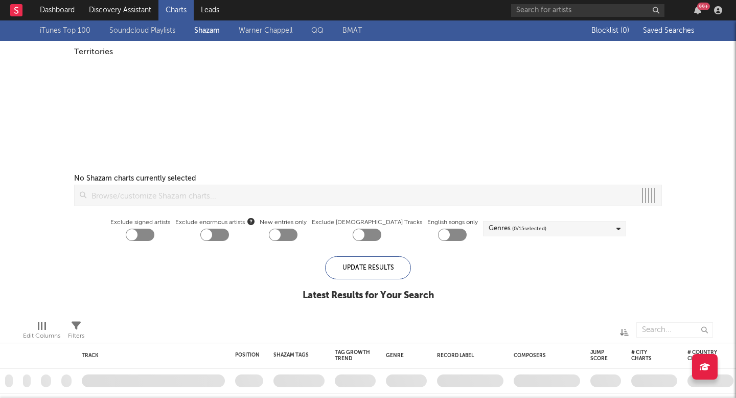
checkbox input "true"
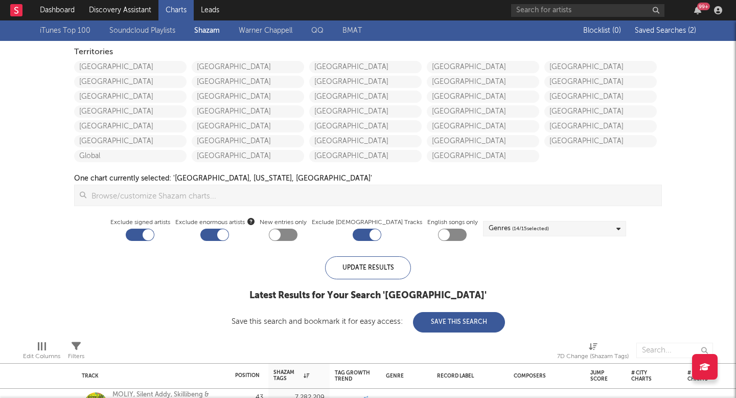
click at [673, 43] on div "iTunes Top 100 Soundcloud Playlists Shazam Warner Chappell QQ BMAT Blocklist ( …" at bounding box center [368, 176] width 736 height 312
click at [673, 28] on span "Saved Searches ( 2 )" at bounding box center [665, 30] width 61 height 7
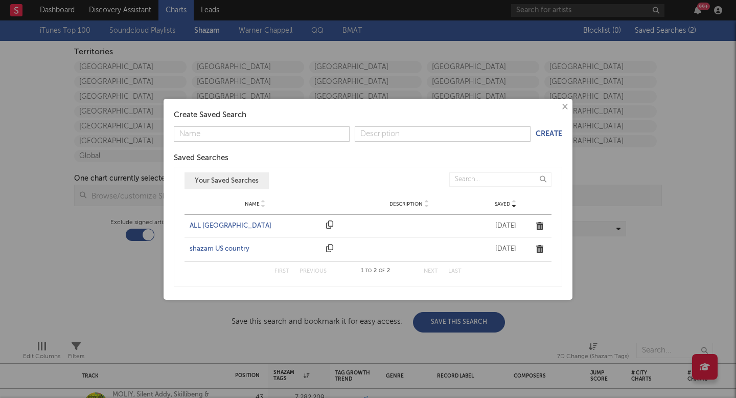
click at [225, 218] on div "Name ALL UNITED STATES Description Saved Nov 14, 2024" at bounding box center [368, 226] width 367 height 22
click at [223, 227] on div "ALL UNITED STATES" at bounding box center [255, 226] width 131 height 10
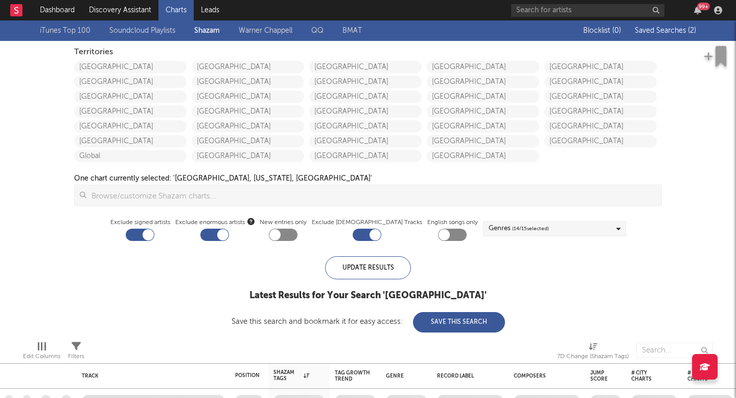
checkbox input "false"
checkbox input "true"
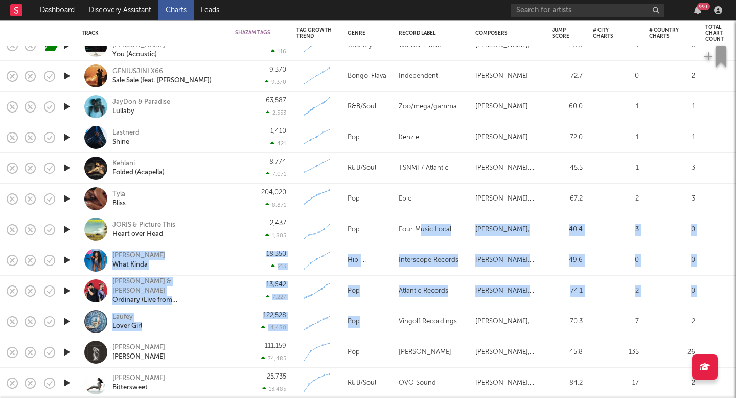
drag, startPoint x: 420, startPoint y: 235, endPoint x: 404, endPoint y: 309, distance: 75.8
click at [404, 309] on div "Alchemist Harmony Money Loves Me 34,257 3,745 Created with Highcharts 10.3.3 Po…" at bounding box center [457, 148] width 915 height 3568
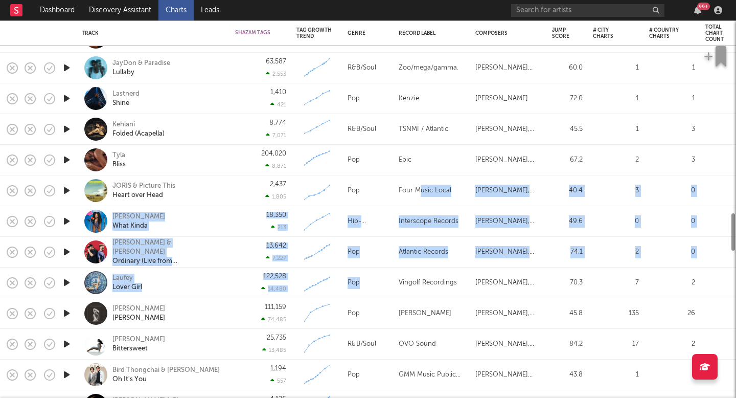
click at [400, 291] on div "Vingolf Recordings" at bounding box center [432, 282] width 77 height 31
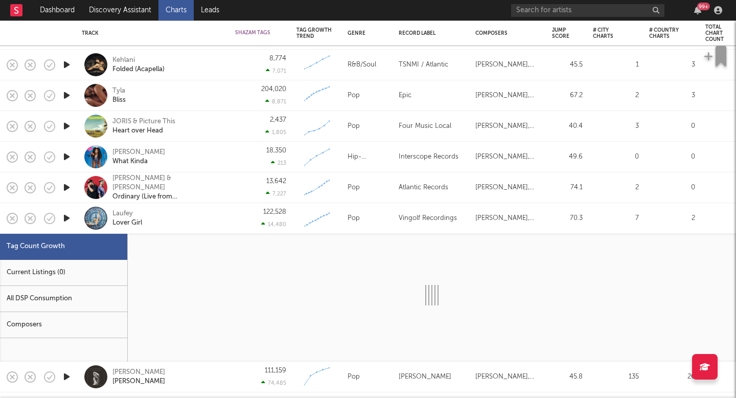
click at [399, 224] on div "Vingolf Recordings" at bounding box center [432, 218] width 77 height 31
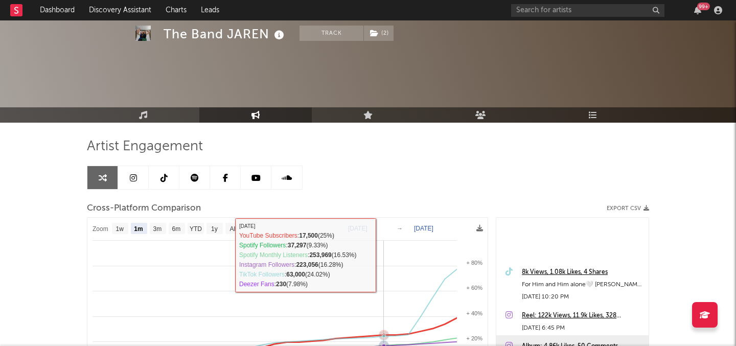
select select "1m"
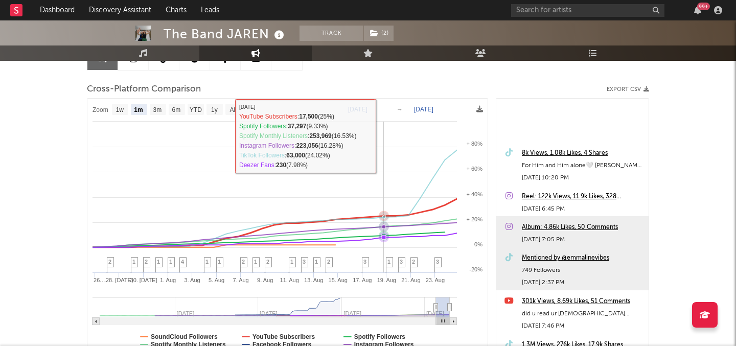
scroll to position [118, 0]
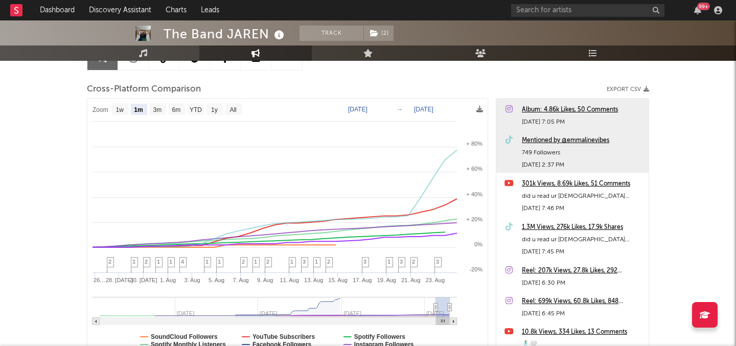
click at [540, 227] on div "1.3M Views, 276k Likes, 17.9k Shares" at bounding box center [583, 227] width 122 height 12
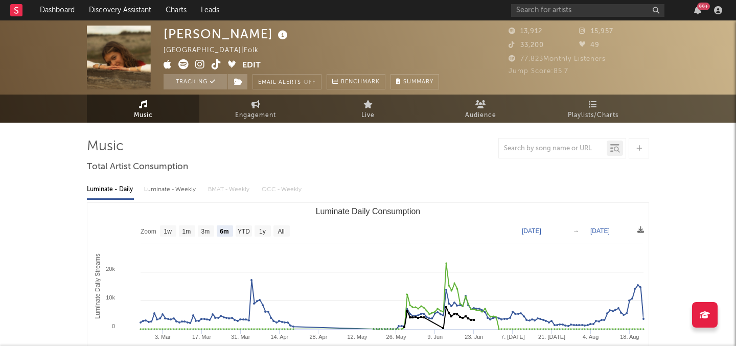
select select "6m"
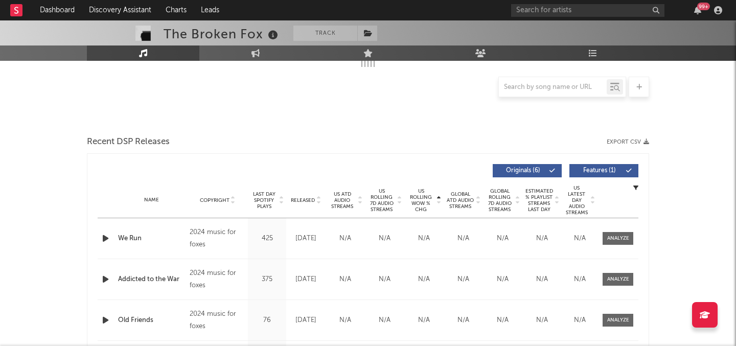
scroll to position [214, 0]
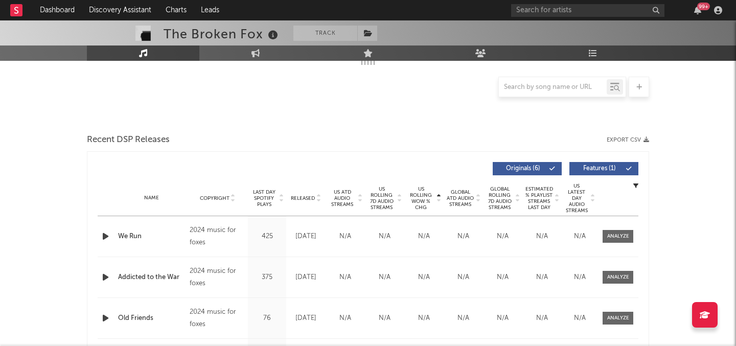
click at [103, 236] on icon "button" at bounding box center [105, 236] width 11 height 13
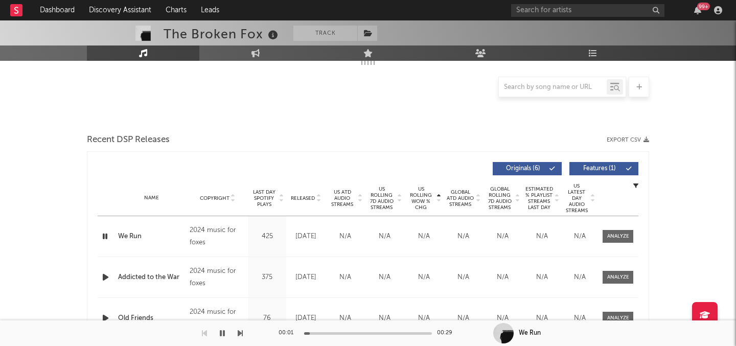
click at [103, 236] on icon "button" at bounding box center [105, 236] width 10 height 13
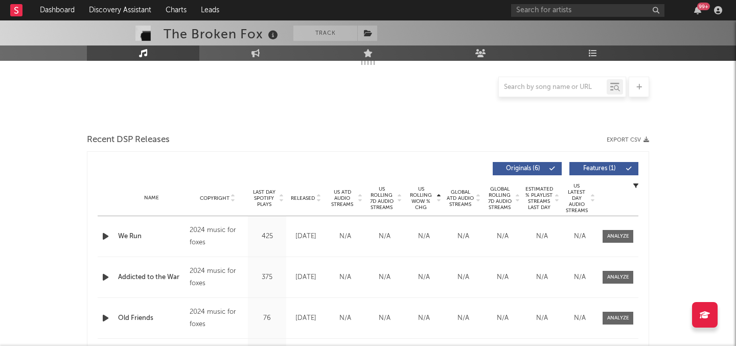
click at [103, 236] on icon "button" at bounding box center [105, 236] width 11 height 13
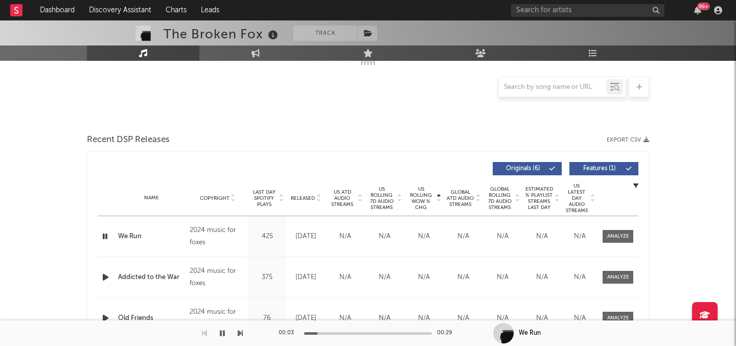
scroll to position [0, 0]
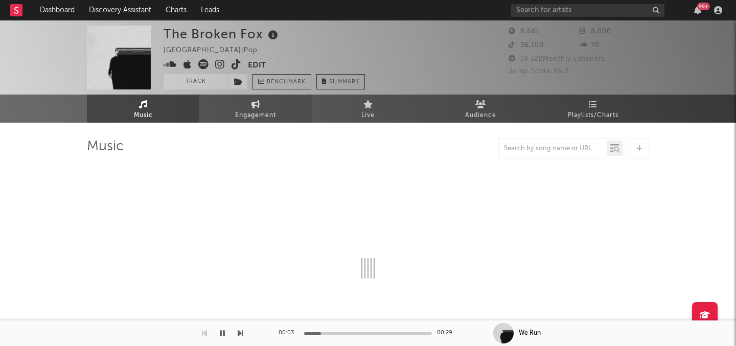
click at [257, 114] on span "Engagement" at bounding box center [255, 115] width 41 height 12
select select "1w"
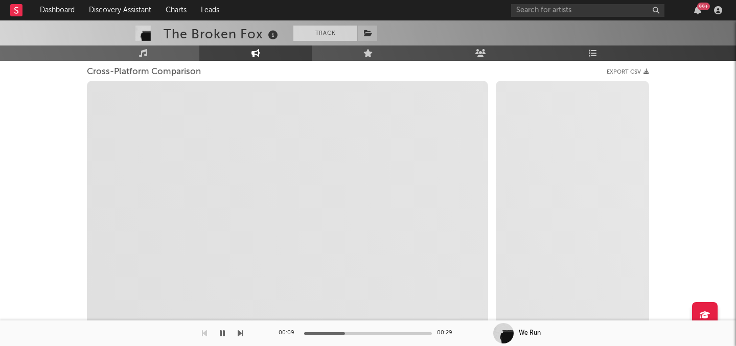
scroll to position [152, 0]
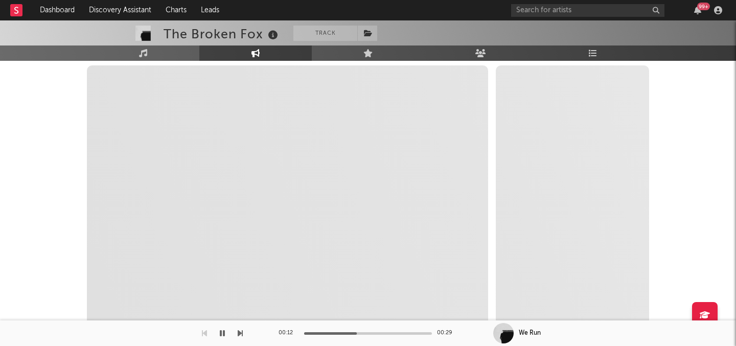
select select "1m"
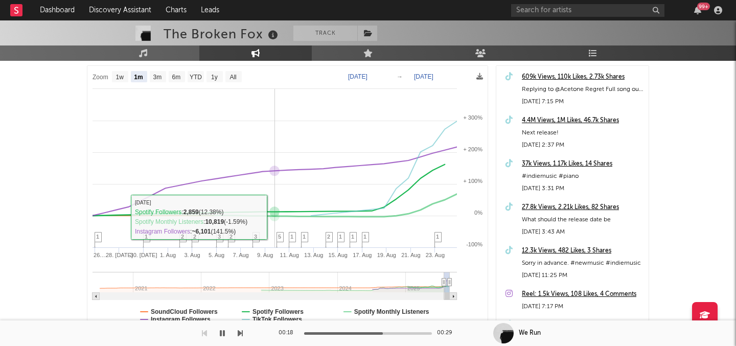
scroll to position [76, 0]
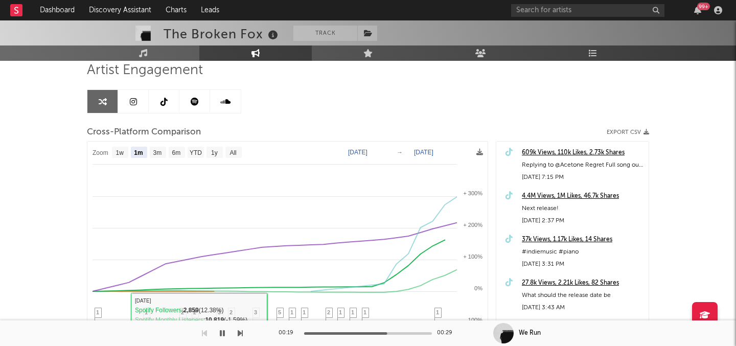
click at [219, 332] on button "button" at bounding box center [222, 333] width 10 height 26
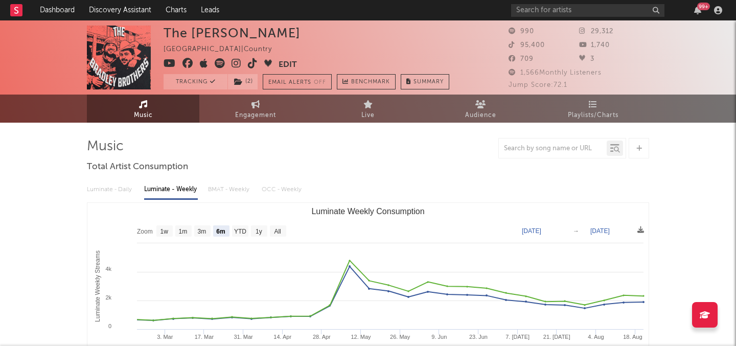
select select "6m"
click at [245, 118] on span "Engagement" at bounding box center [255, 115] width 41 height 12
select select "1w"
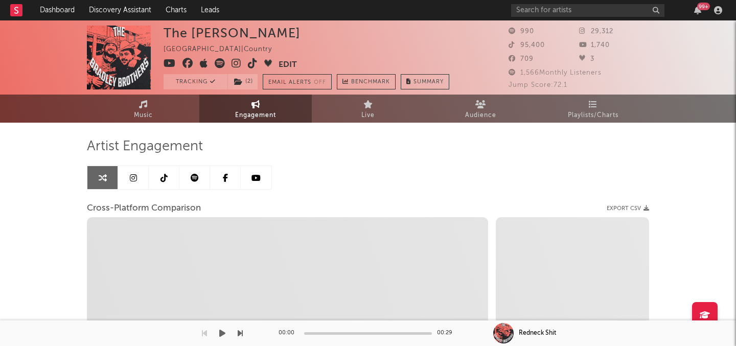
select select "1m"
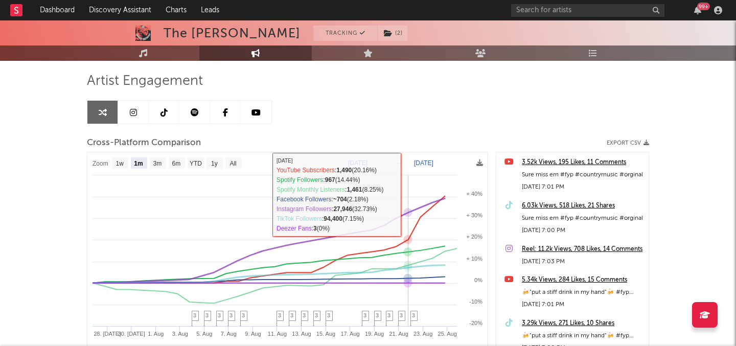
scroll to position [84, 0]
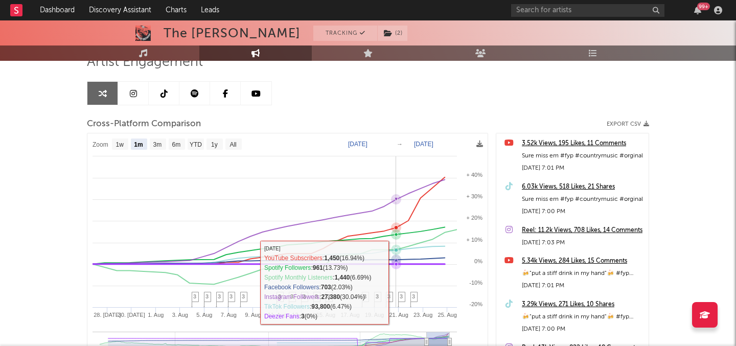
click at [402, 294] on span "3" at bounding box center [401, 296] width 3 height 6
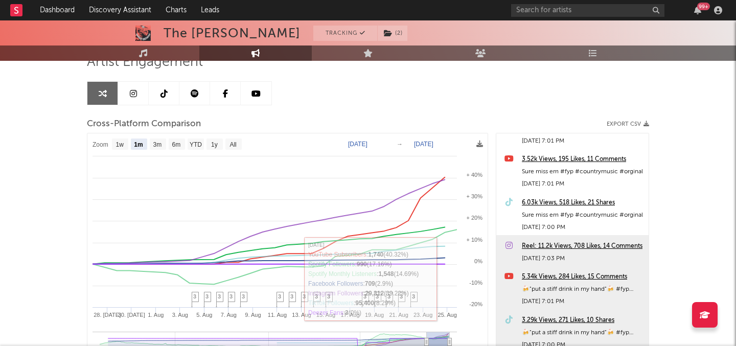
scroll to position [0, 0]
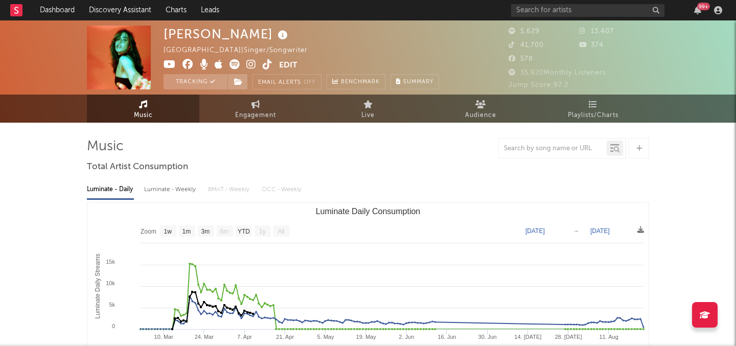
select select "1w"
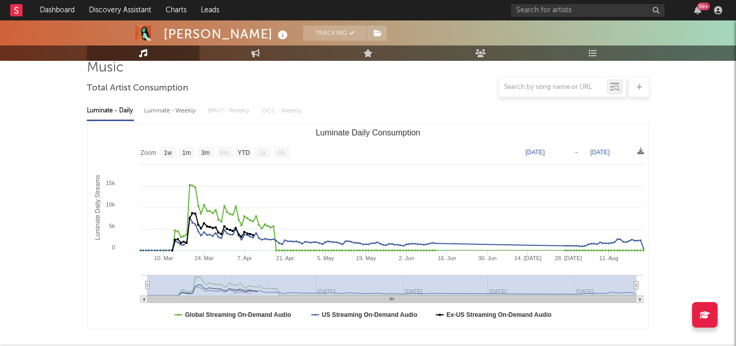
scroll to position [100, 0]
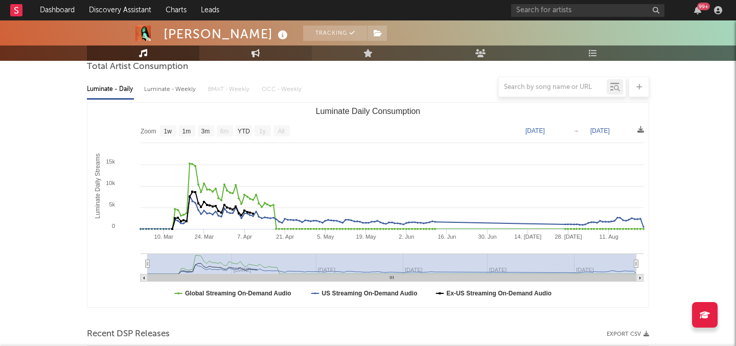
click at [258, 55] on icon at bounding box center [255, 53] width 9 height 8
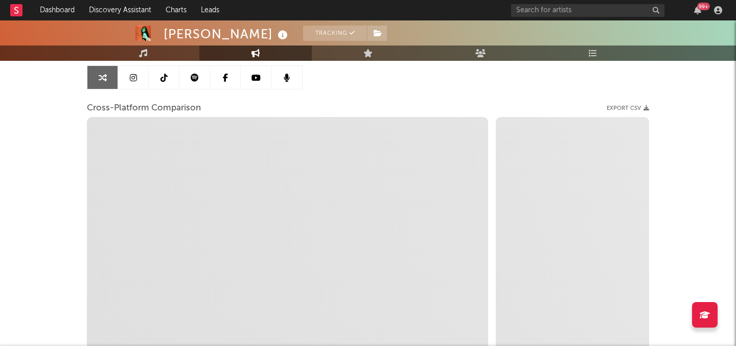
select select "1w"
select select "1m"
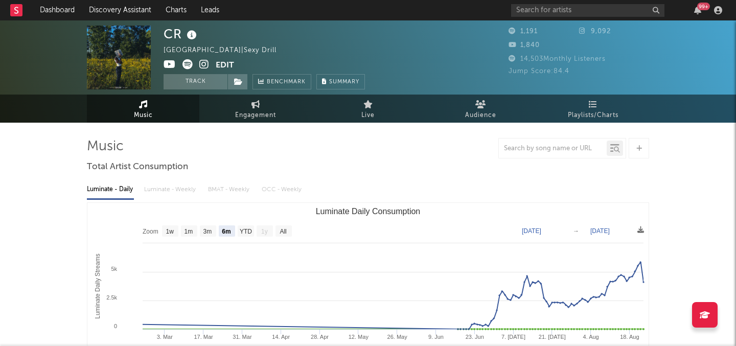
select select "6m"
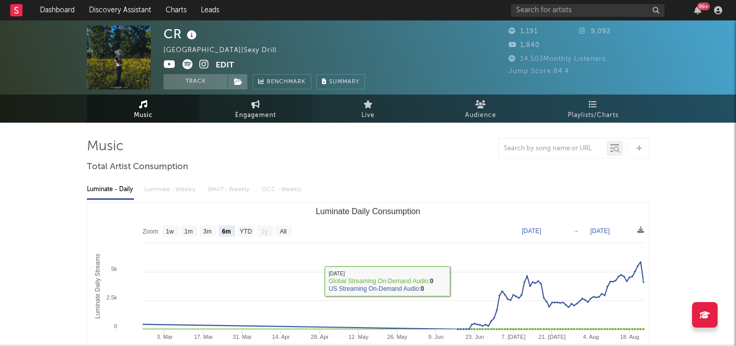
click at [246, 106] on link "Engagement" at bounding box center [255, 109] width 112 height 28
select select "1w"
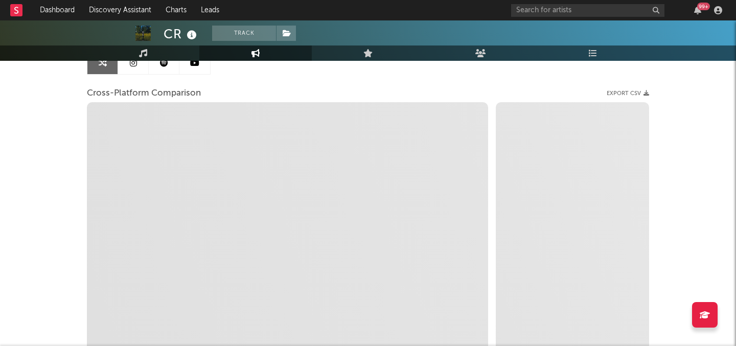
select select "1m"
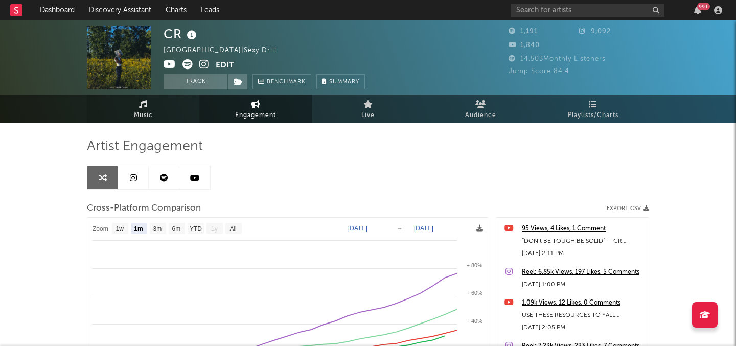
click at [145, 104] on icon at bounding box center [143, 104] width 9 height 8
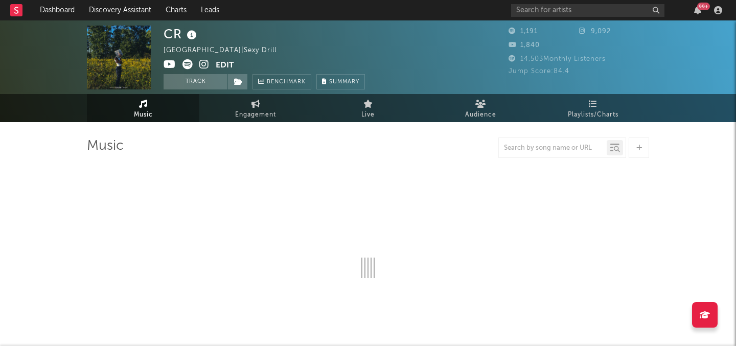
select select "6m"
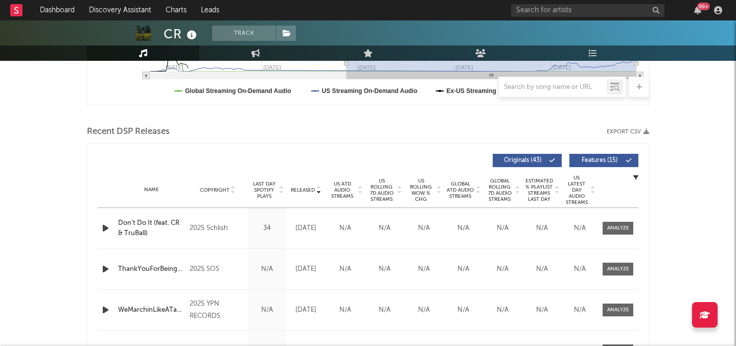
scroll to position [328, 0]
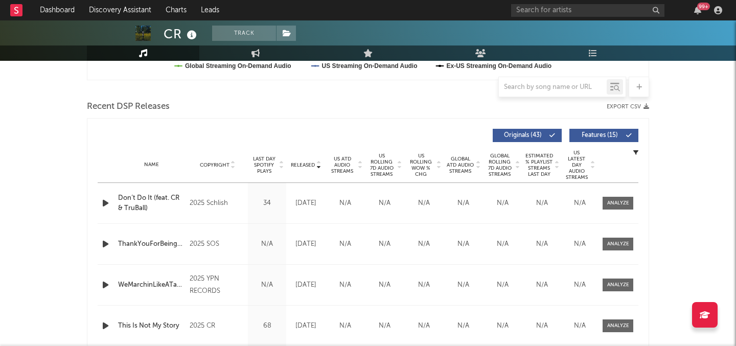
click at [108, 207] on icon "button" at bounding box center [105, 203] width 11 height 13
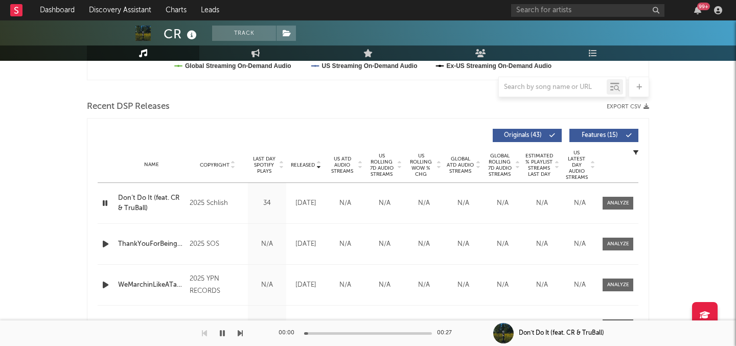
click at [108, 205] on icon "button" at bounding box center [105, 203] width 10 height 13
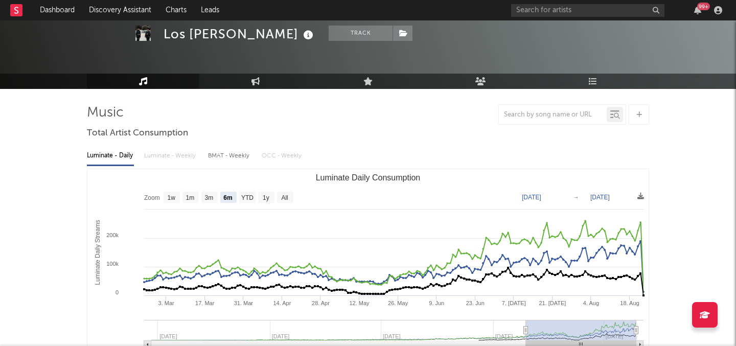
scroll to position [34, 0]
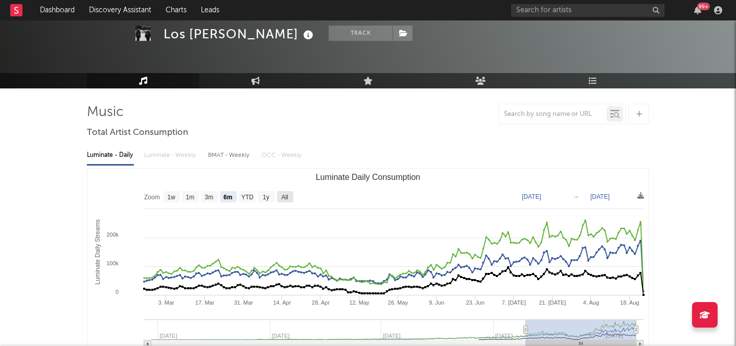
click at [285, 195] on text "All" at bounding box center [284, 197] width 7 height 7
select select "All"
type input "[DATE]"
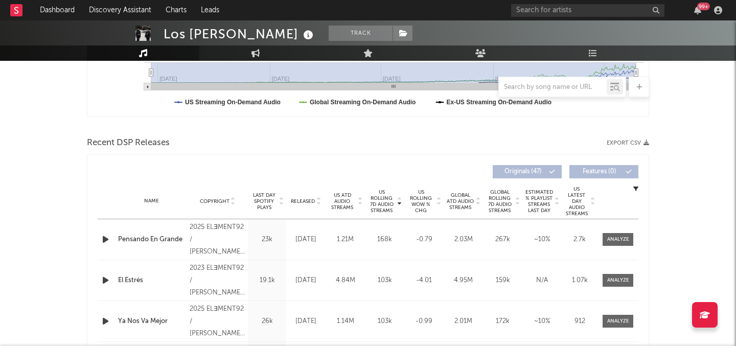
scroll to position [294, 0]
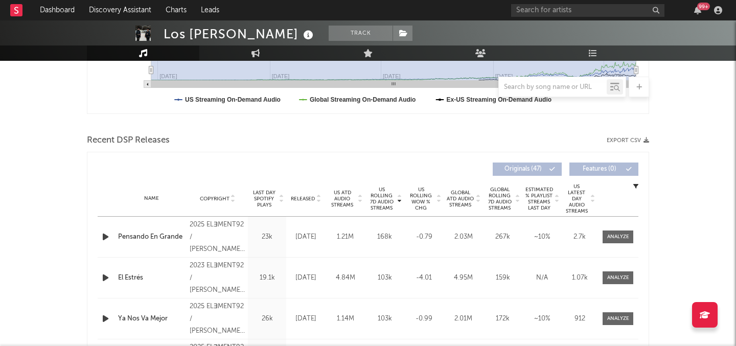
click at [107, 236] on icon "button" at bounding box center [105, 237] width 11 height 13
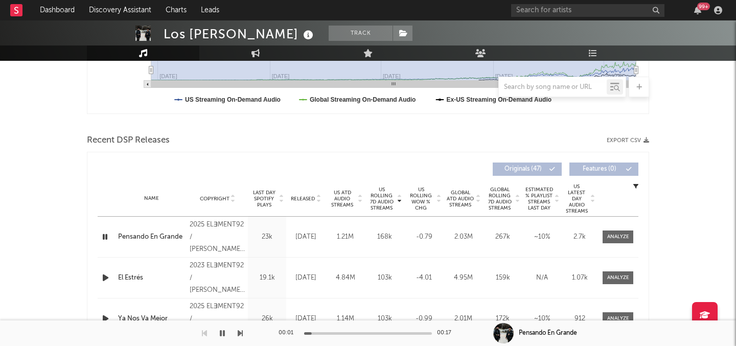
click at [335, 197] on span "US ATD Audio Streams" at bounding box center [342, 199] width 28 height 18
click at [382, 205] on span "US Rolling 7D Audio Streams" at bounding box center [382, 199] width 28 height 25
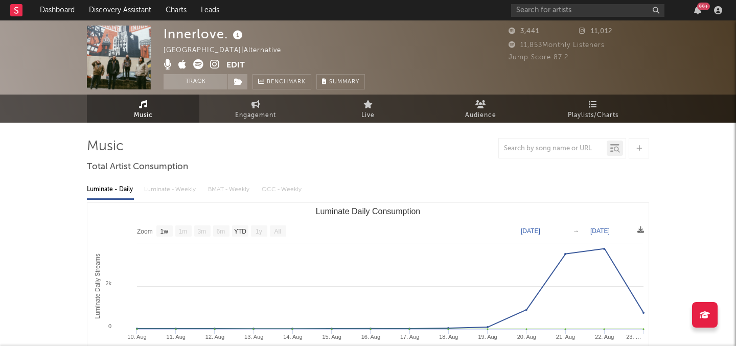
select select "1w"
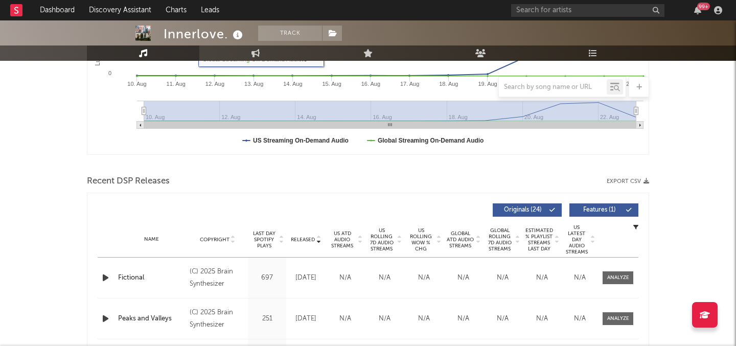
scroll to position [263, 0]
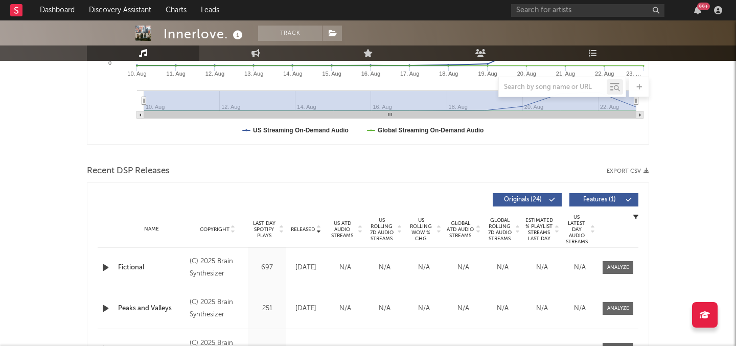
click at [105, 265] on icon "button" at bounding box center [105, 267] width 11 height 13
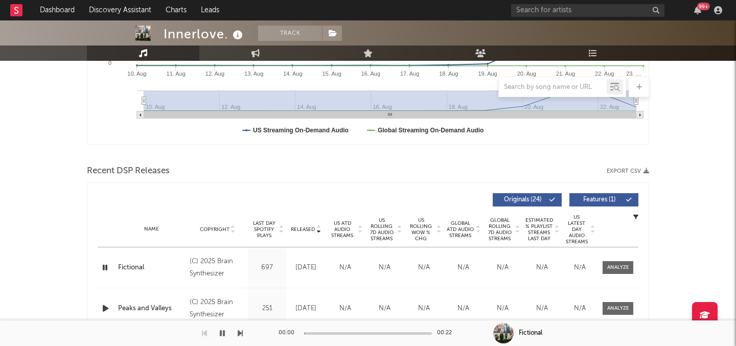
scroll to position [0, 0]
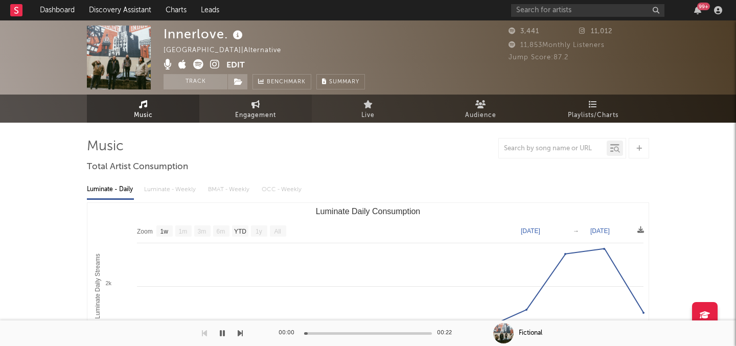
click at [232, 108] on link "Engagement" at bounding box center [255, 109] width 112 height 28
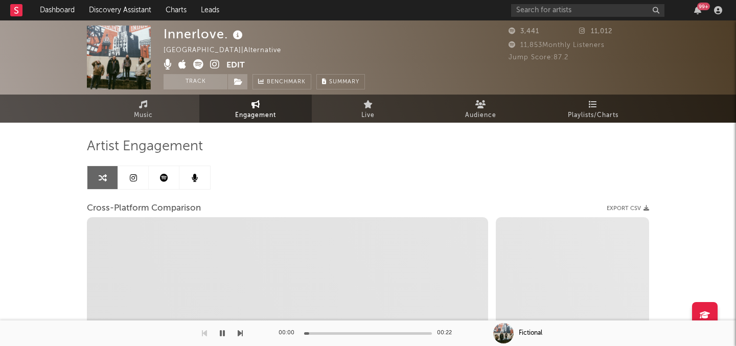
select select "1w"
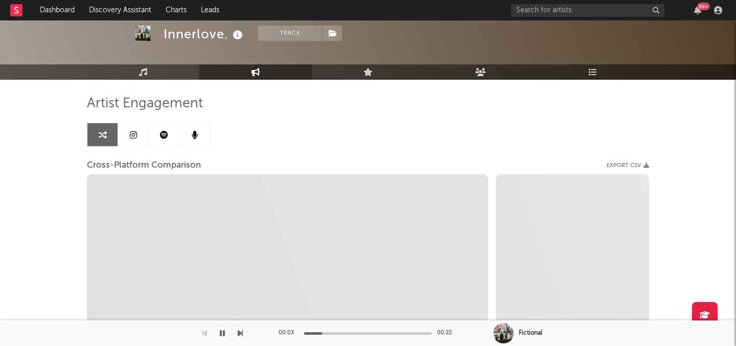
select select "1m"
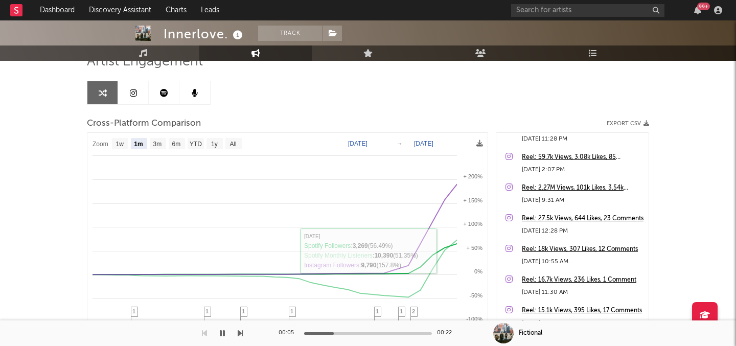
scroll to position [18, 0]
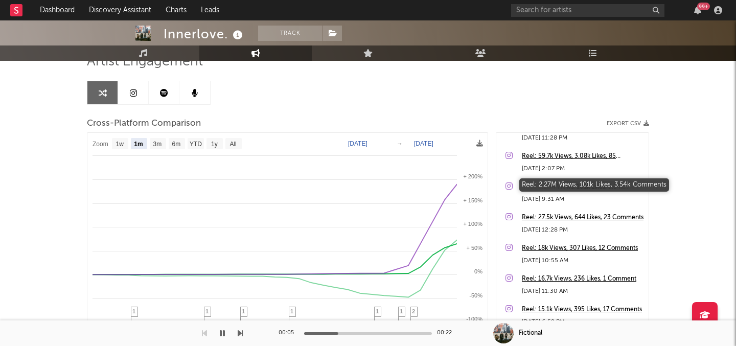
click at [567, 184] on div "Reel: 2.27M Views, 101k Likes, 3.54k Comments" at bounding box center [583, 187] width 122 height 12
